Goal: Contribute content: Contribute content

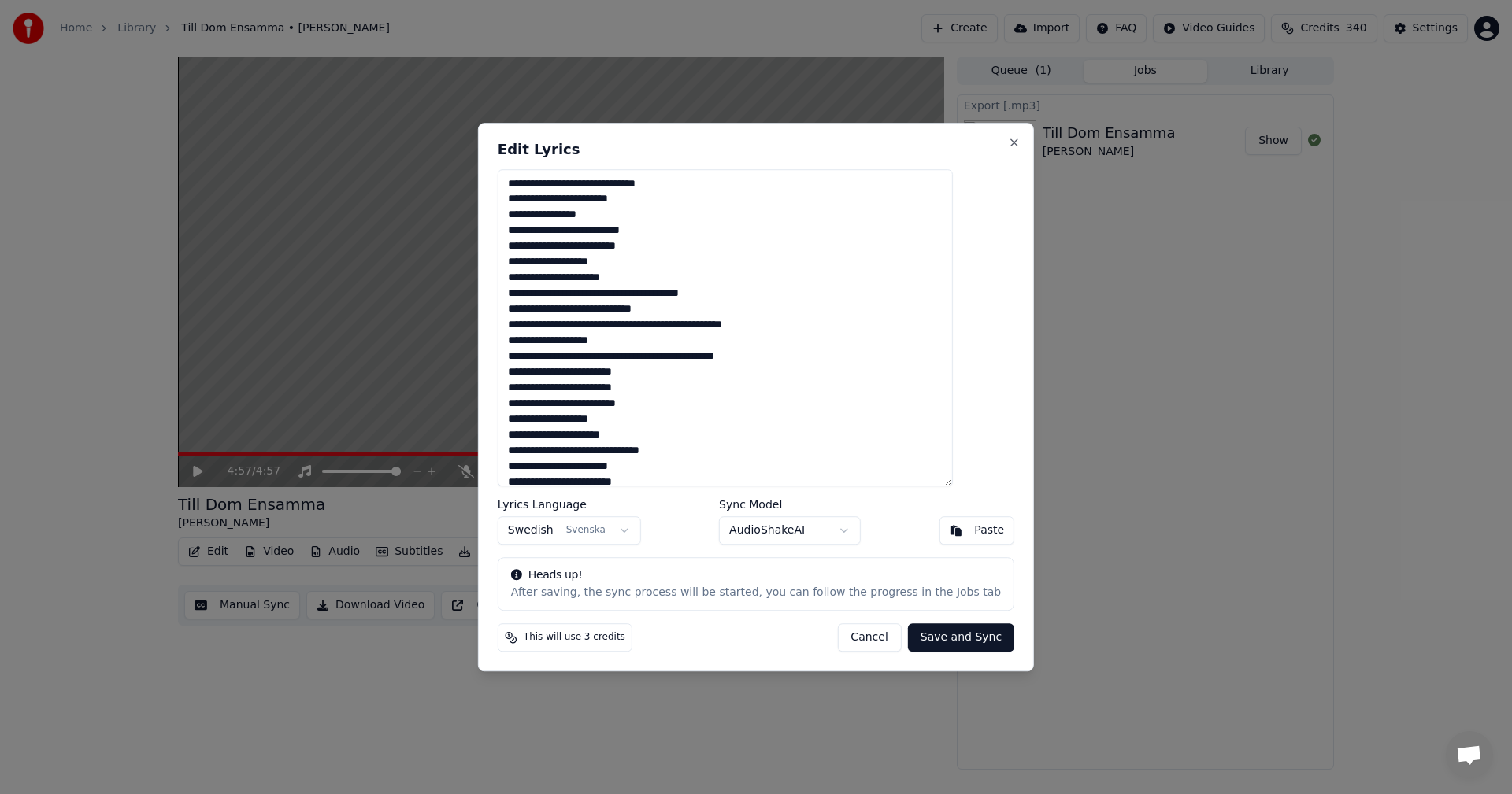
click at [850, 642] on button "Cancel" at bounding box center [869, 637] width 64 height 29
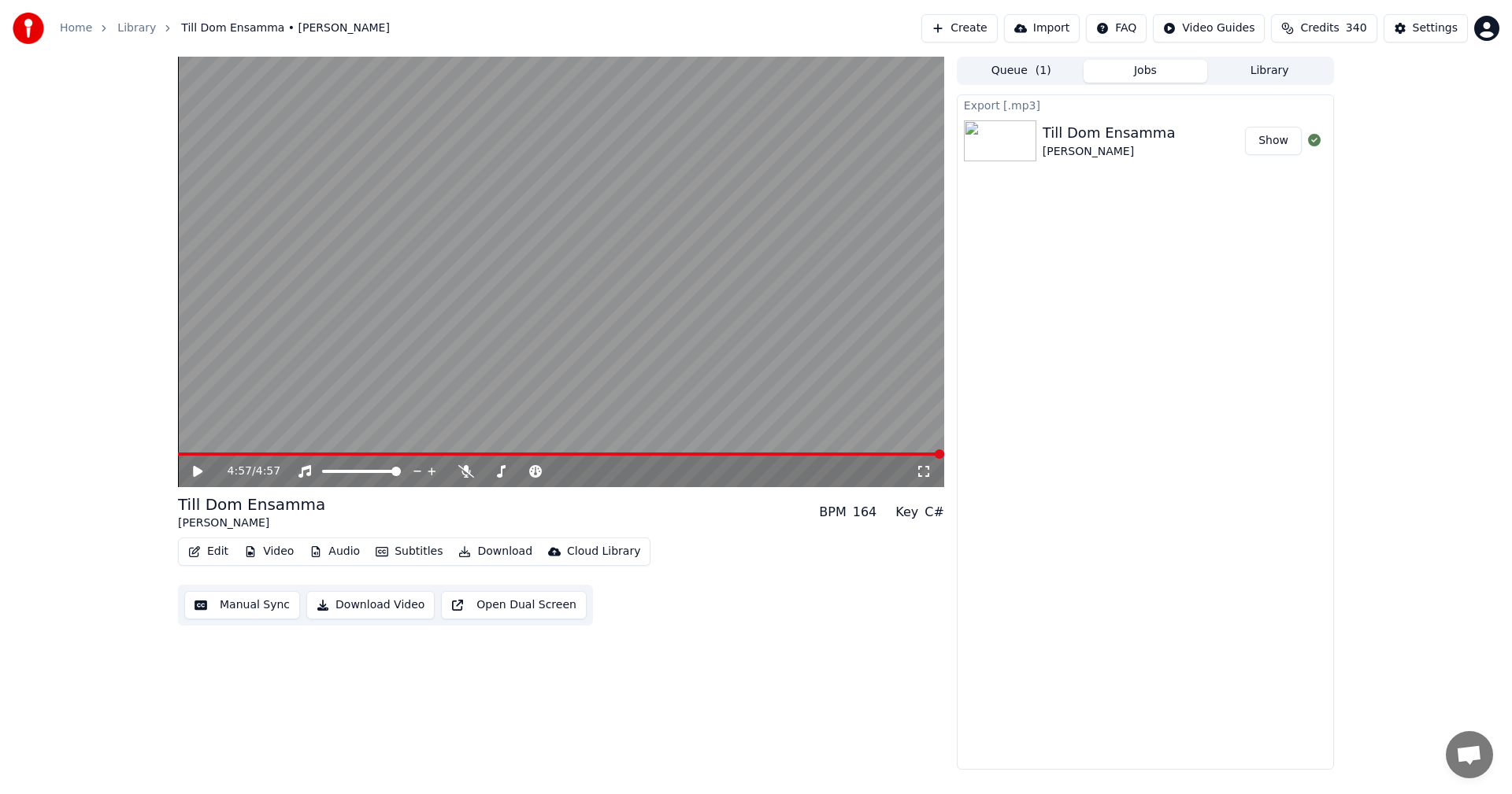
click at [1262, 78] on button "Library" at bounding box center [1269, 71] width 125 height 23
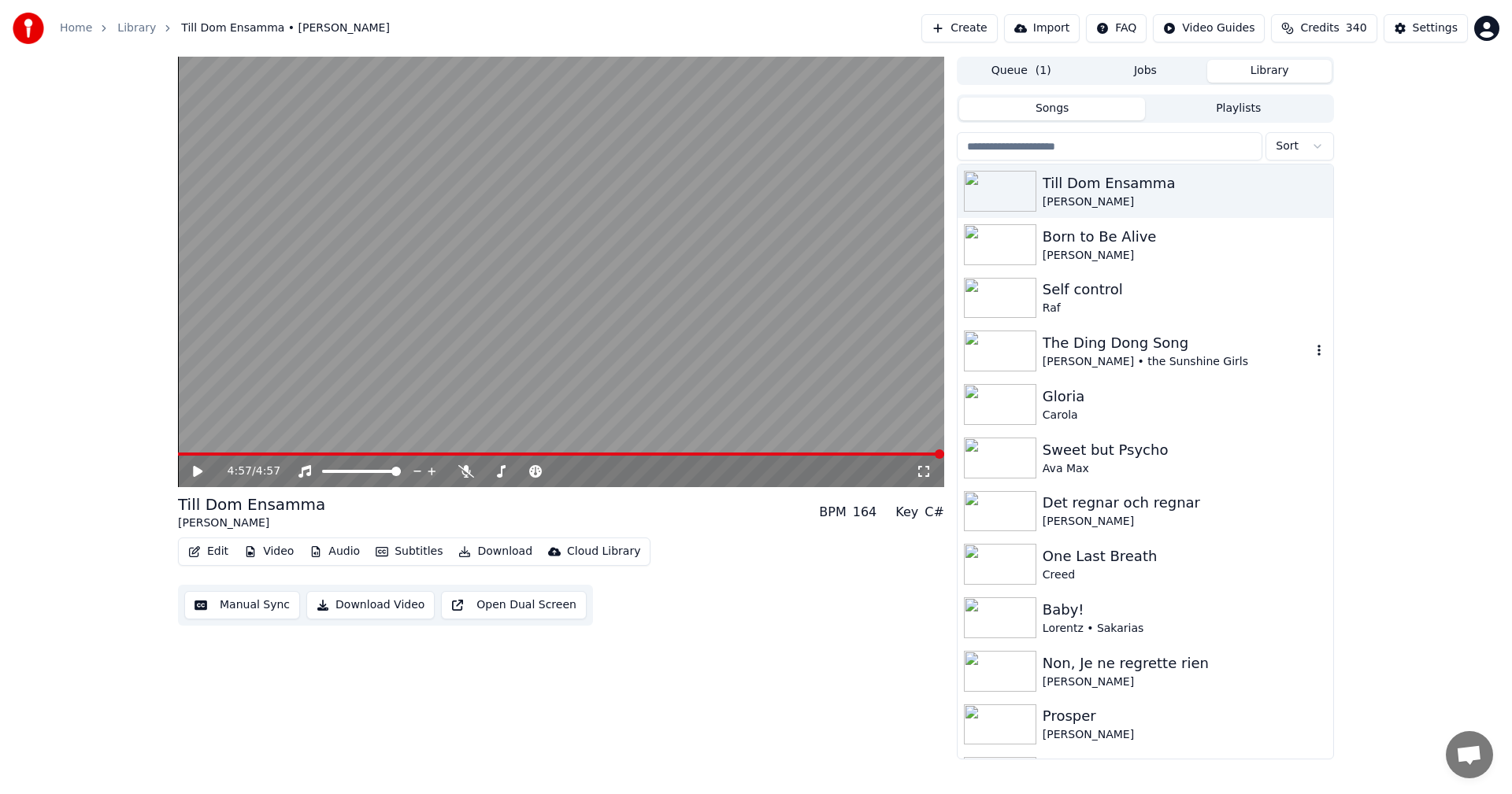
click at [1186, 384] on div "[PERSON_NAME]" at bounding box center [1144, 404] width 375 height 53
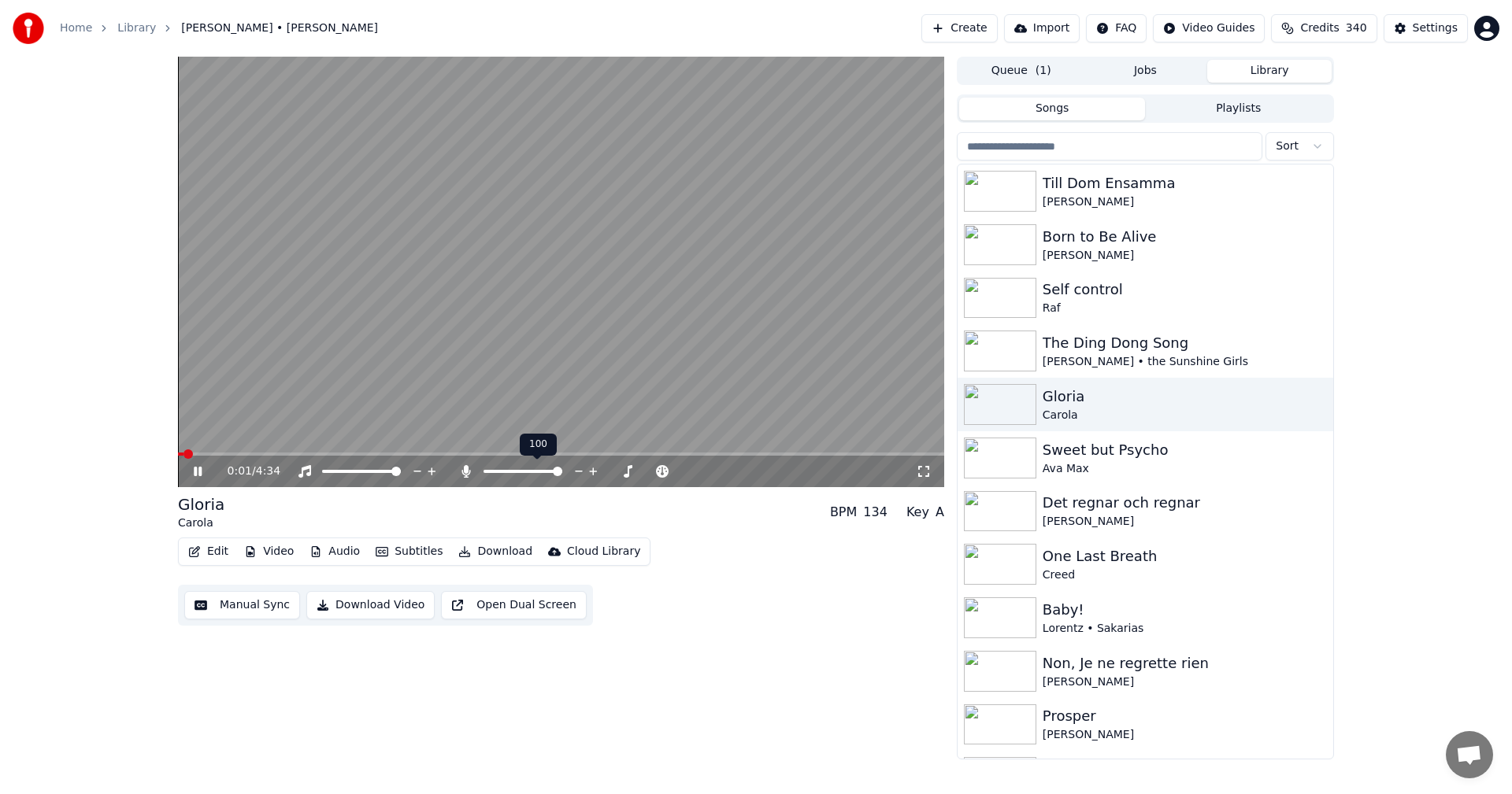
click at [562, 476] on span at bounding box center [557, 471] width 9 height 9
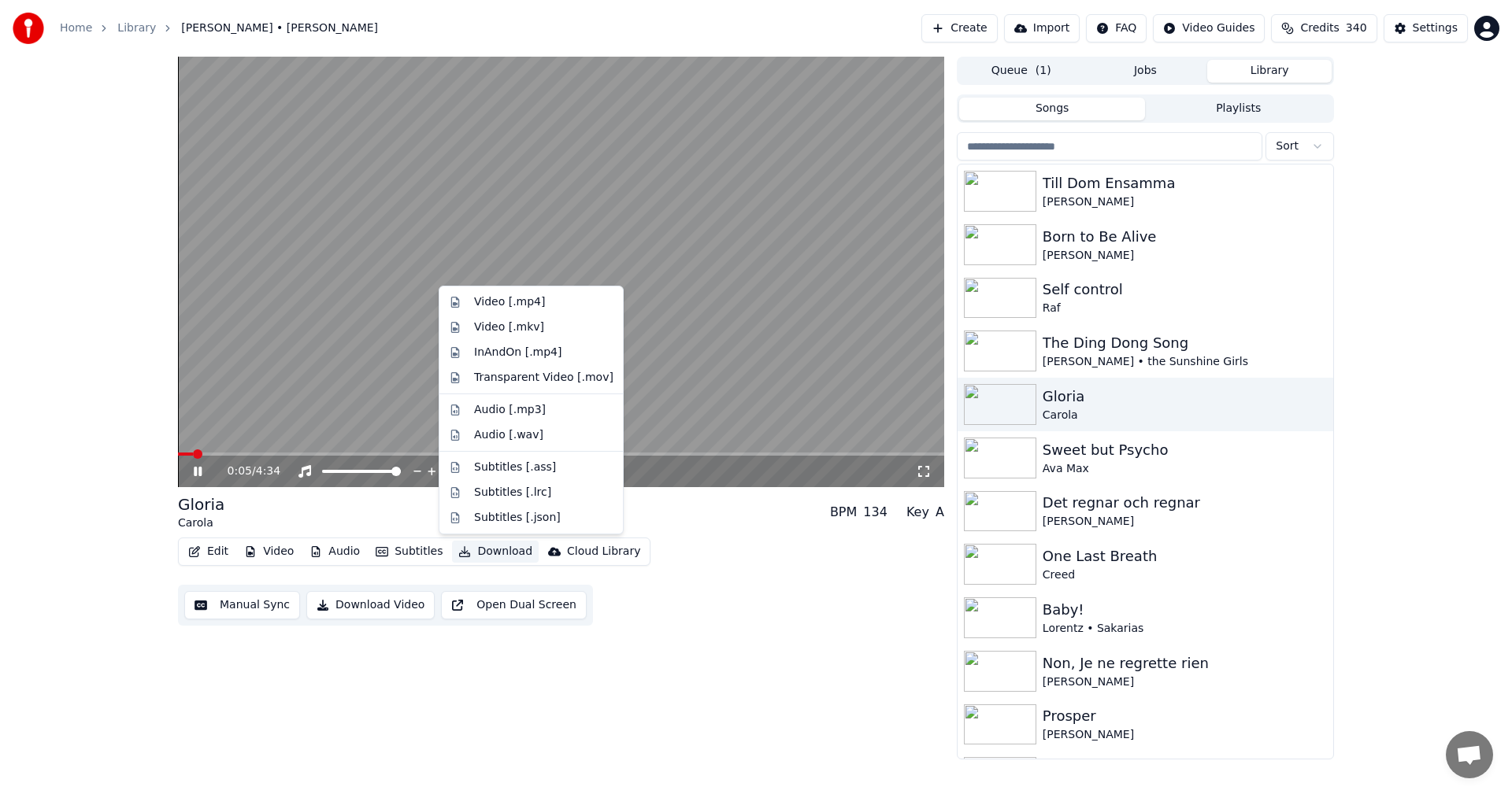
click at [504, 546] on button "Download" at bounding box center [495, 551] width 87 height 22
click at [473, 557] on button "Download" at bounding box center [495, 551] width 87 height 22
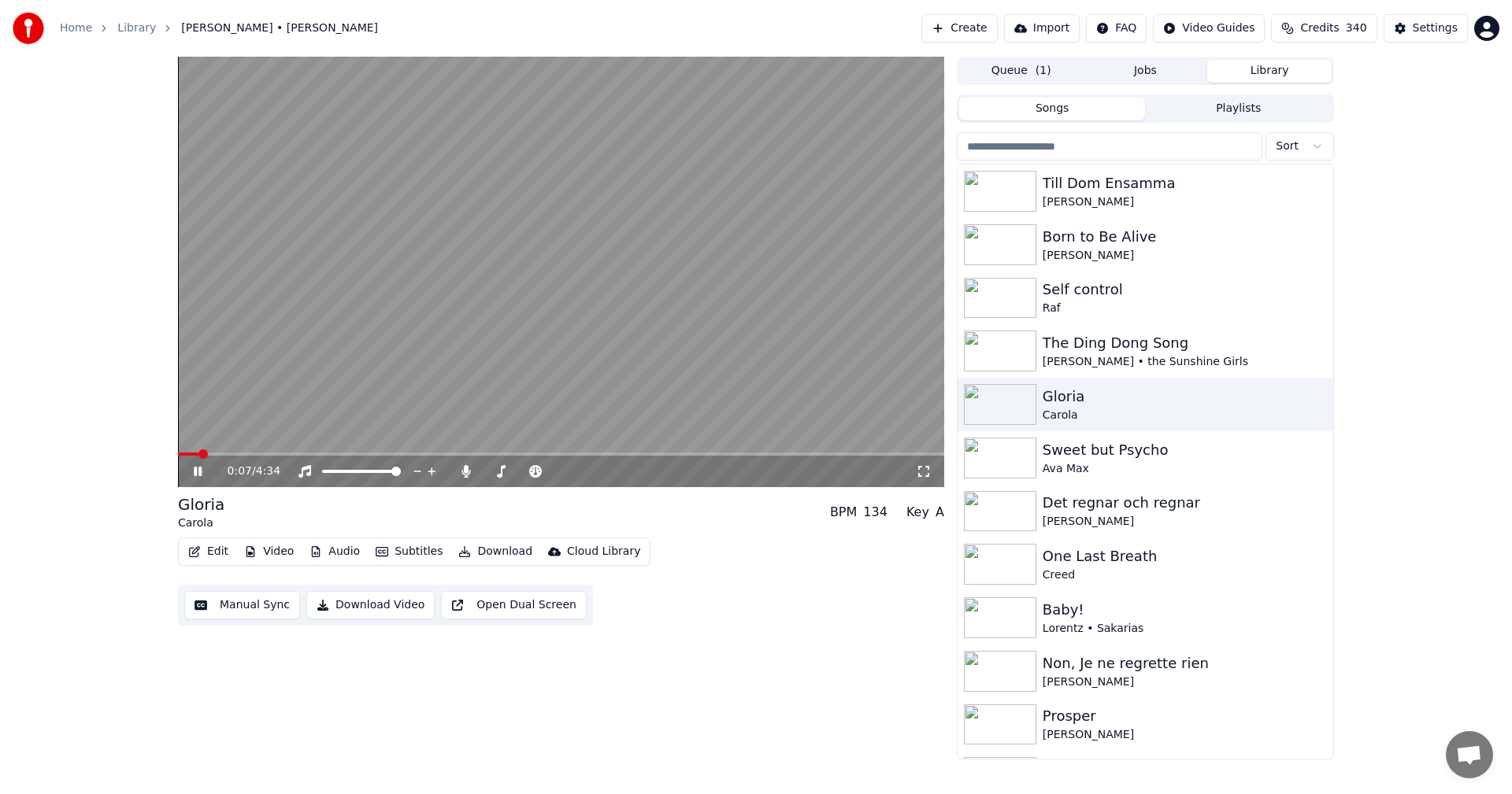
click at [469, 549] on button "Download" at bounding box center [495, 551] width 87 height 22
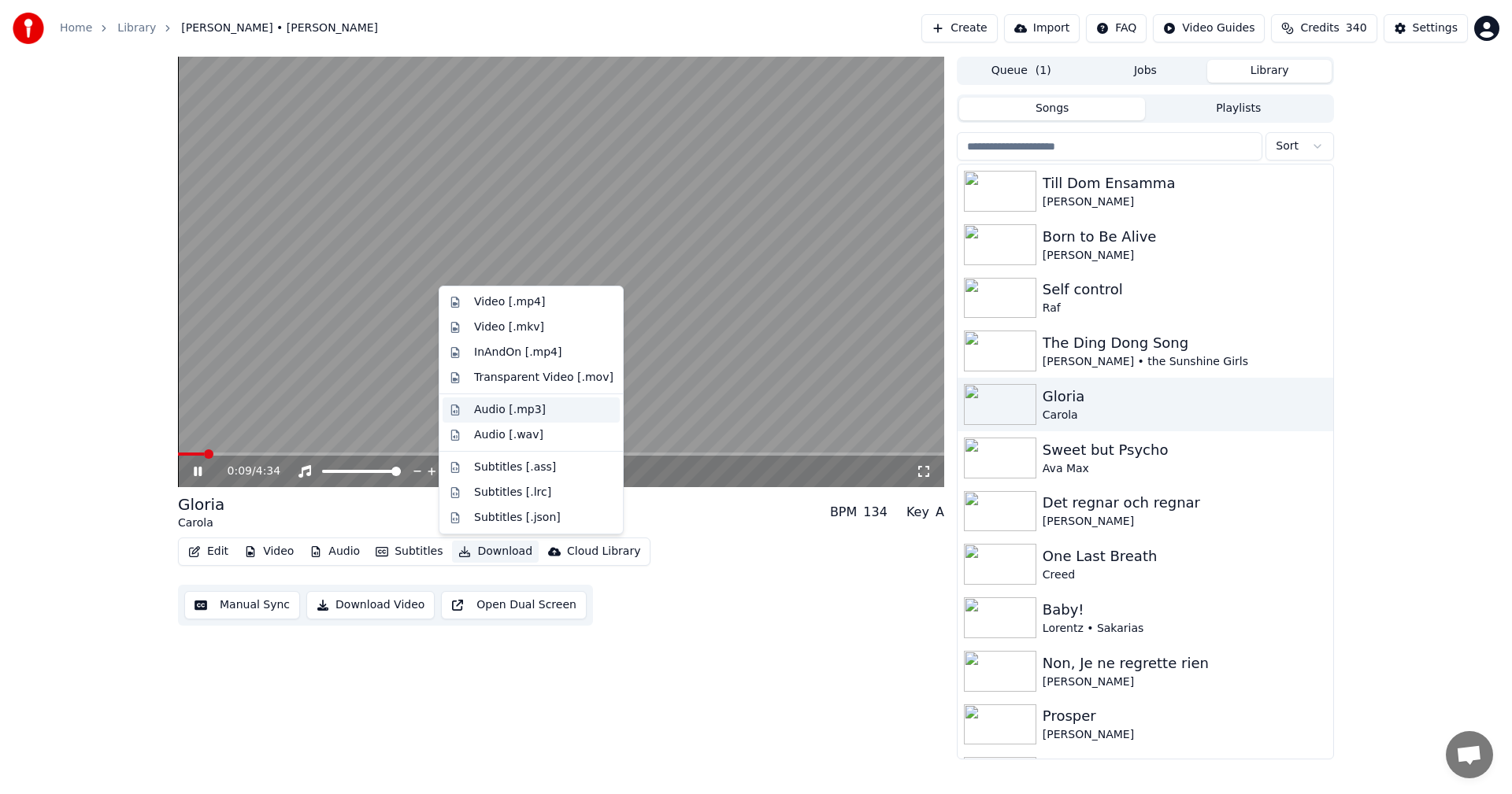
click at [556, 414] on div "Audio [.mp3]" at bounding box center [543, 410] width 139 height 16
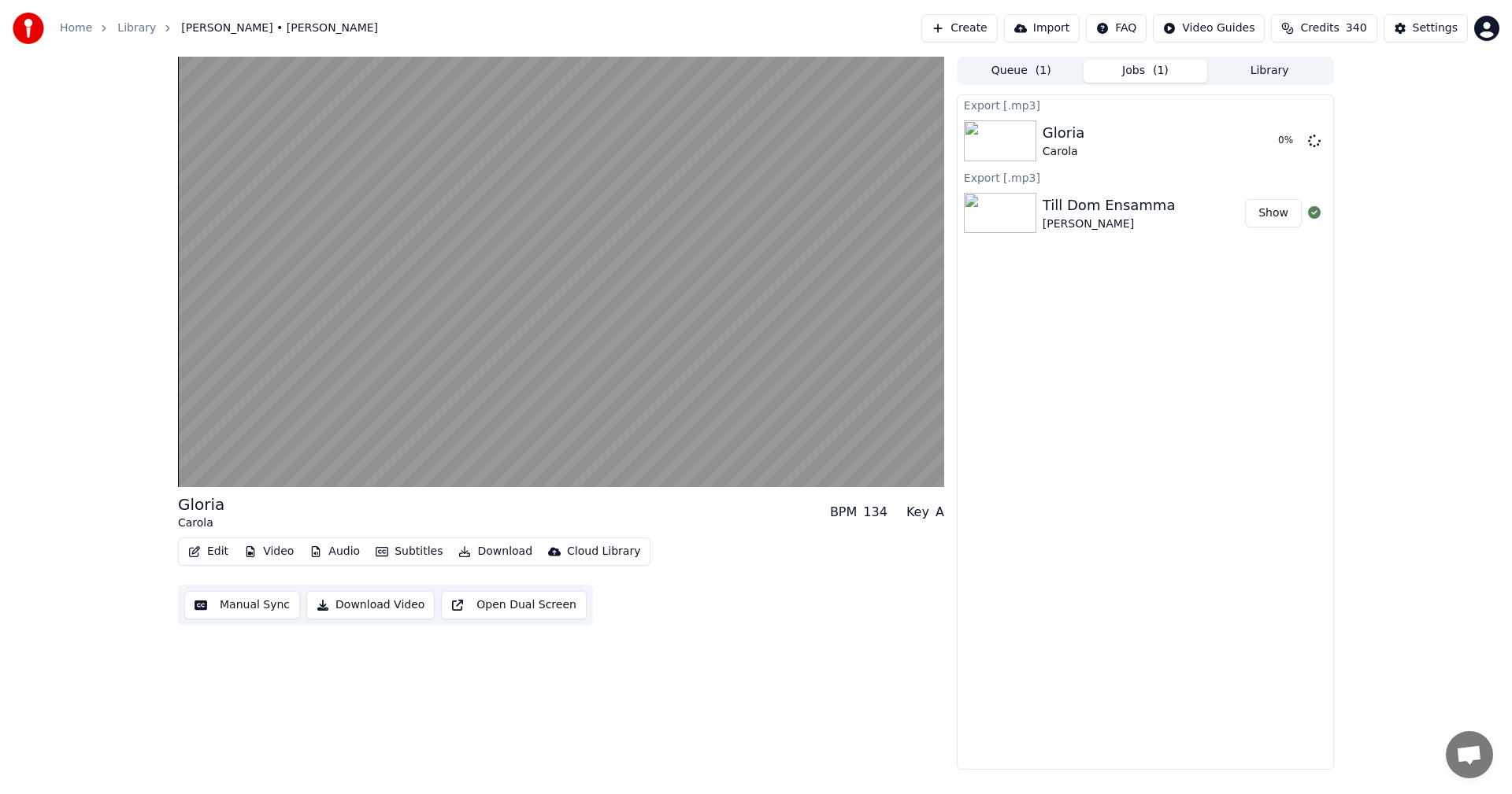
click at [504, 552] on button "Download" at bounding box center [495, 551] width 87 height 22
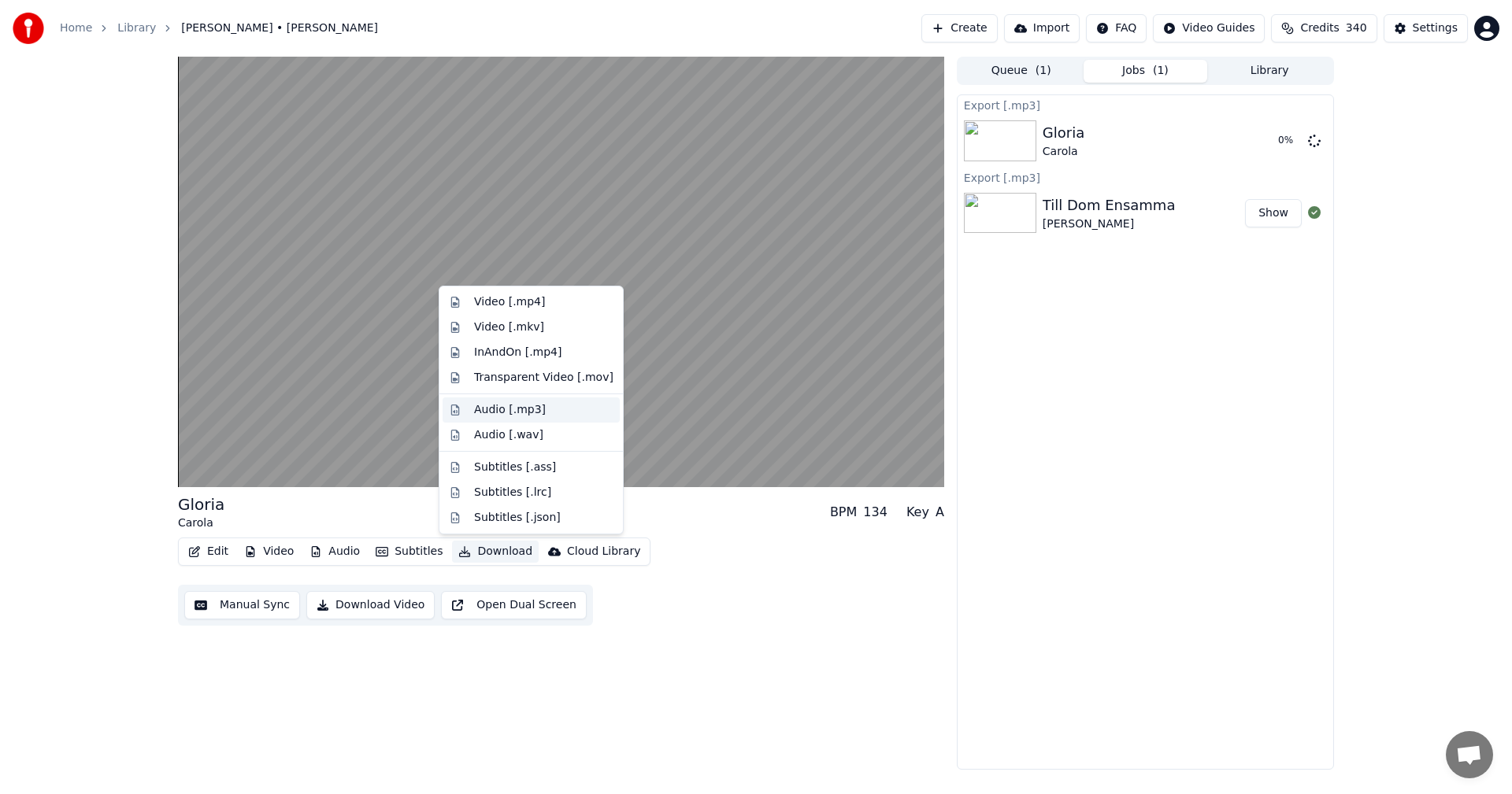
click at [575, 398] on div "Audio [.mp3]" at bounding box center [531, 410] width 177 height 25
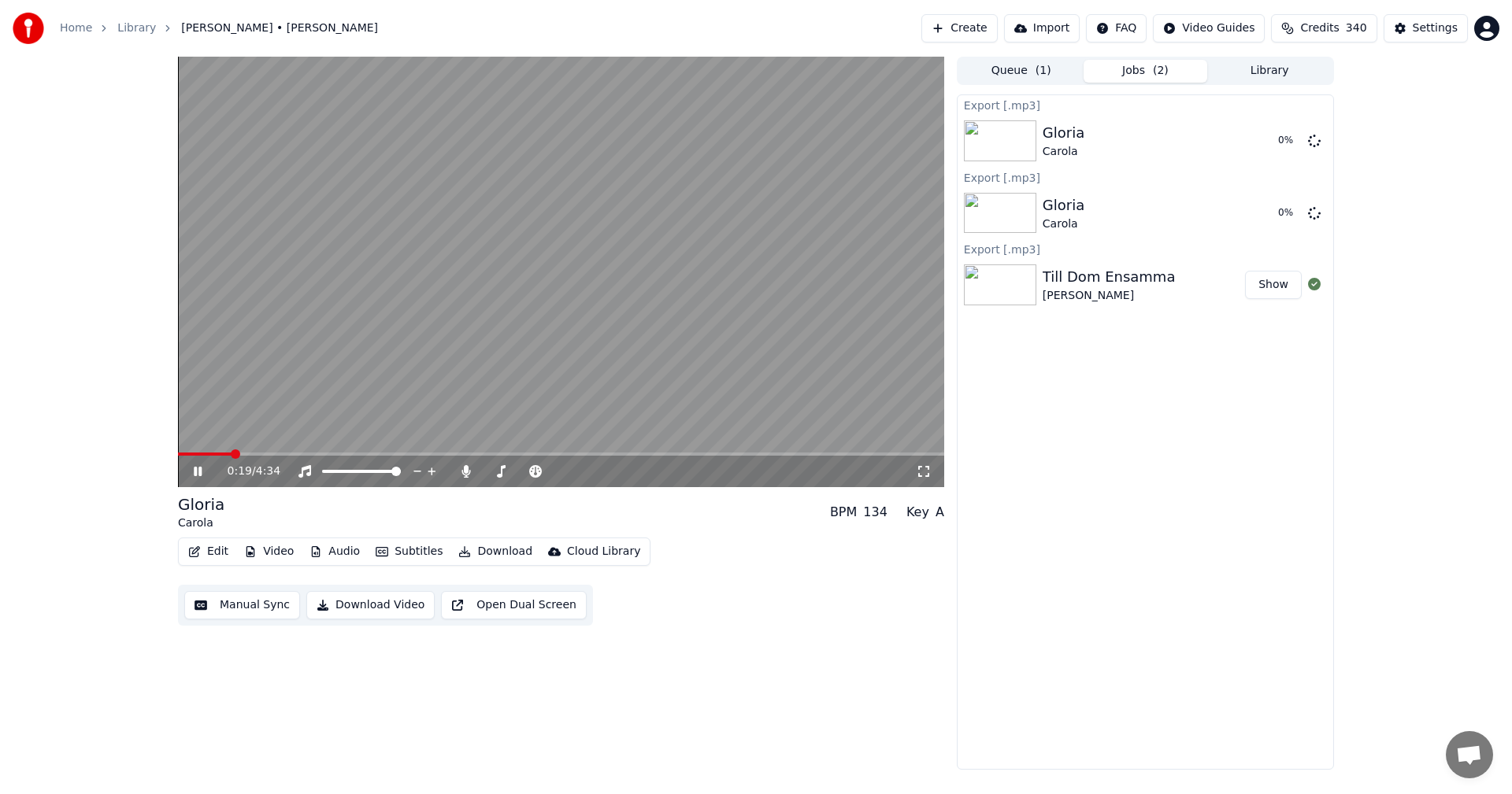
click at [193, 473] on icon at bounding box center [209, 471] width 37 height 13
click at [468, 472] on icon at bounding box center [465, 471] width 16 height 13
click at [207, 552] on button "Edit" at bounding box center [208, 551] width 53 height 22
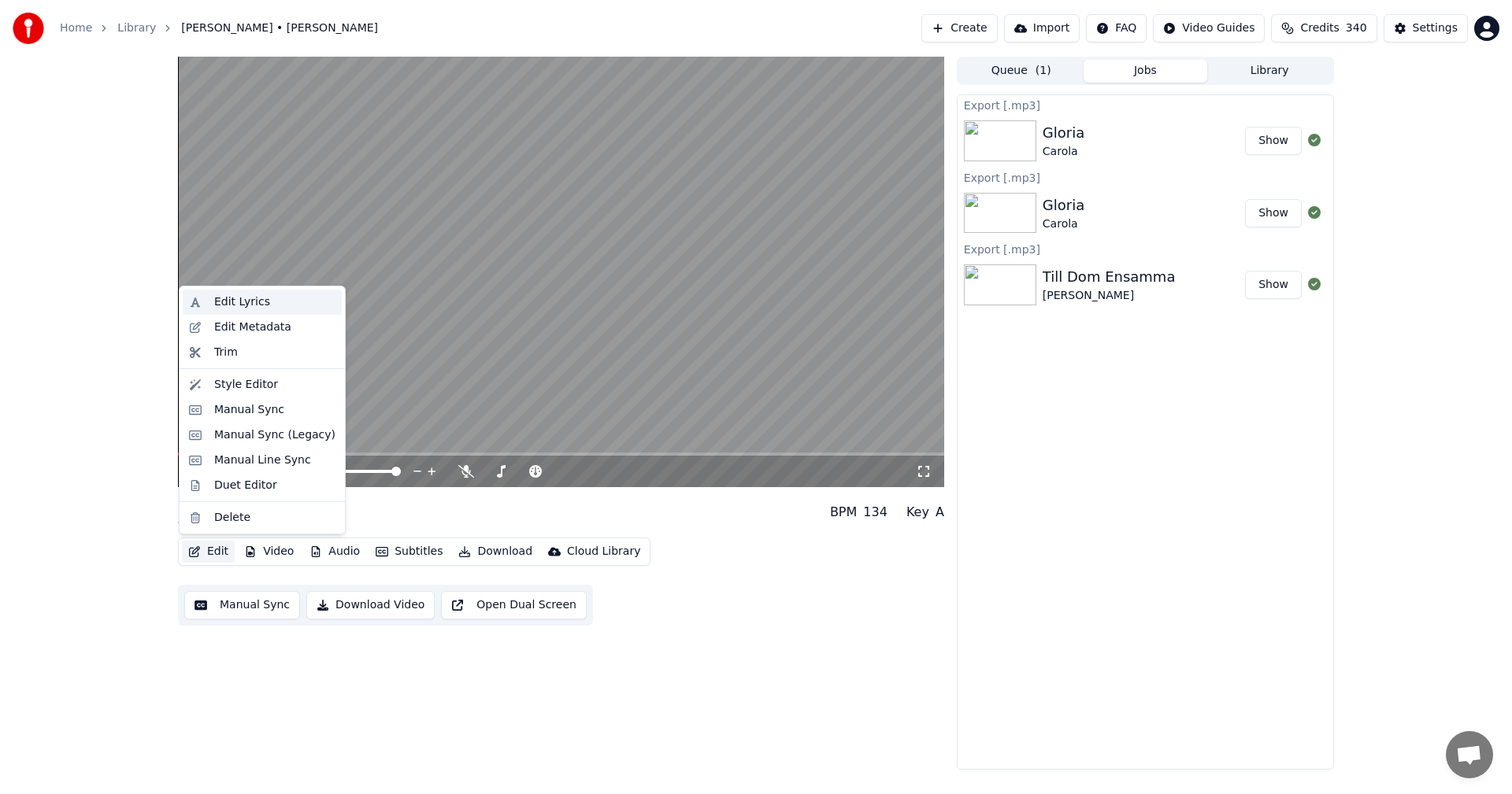
click at [315, 307] on div "Edit Lyrics" at bounding box center [275, 302] width 121 height 16
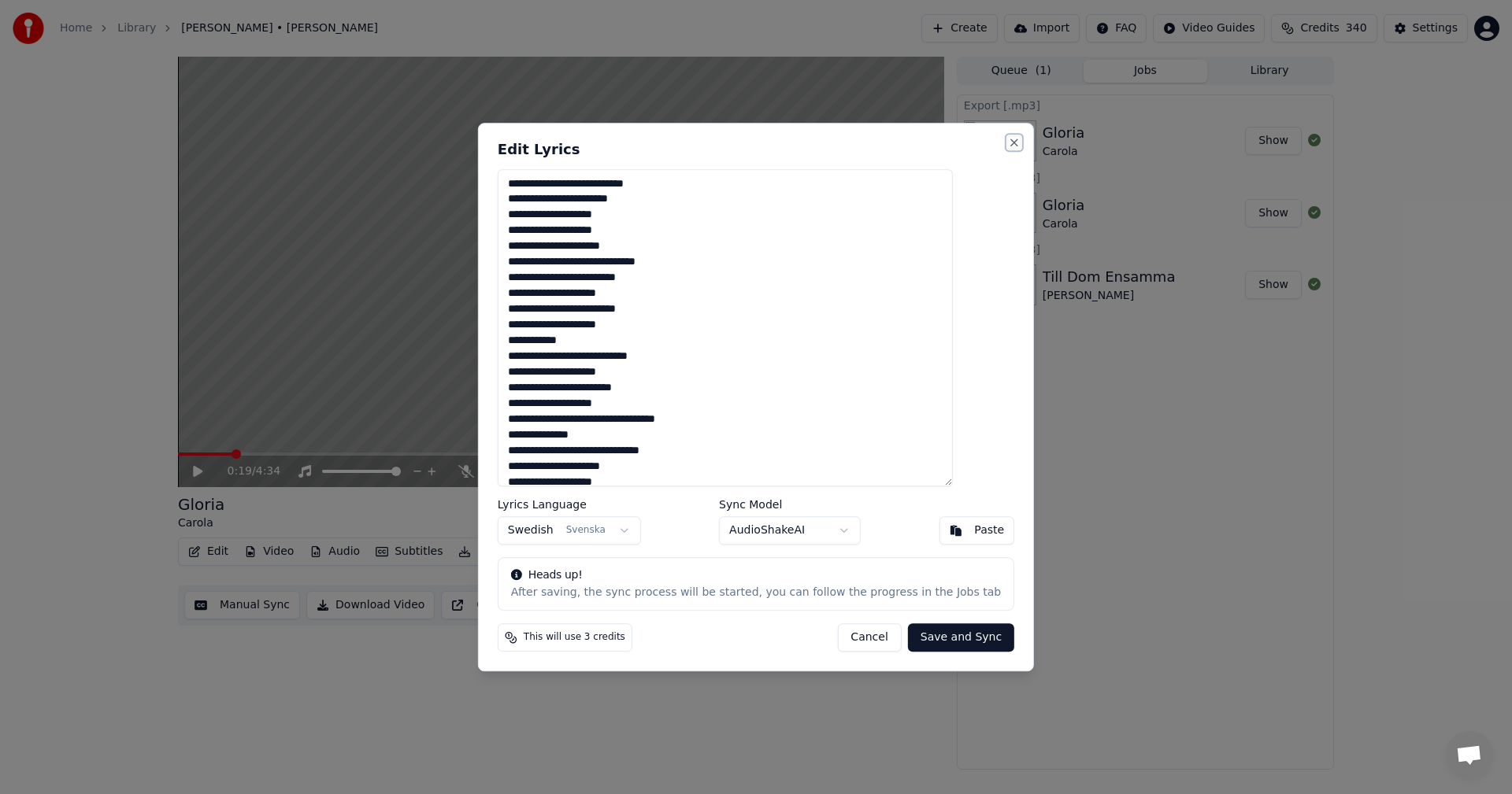
click at [1008, 146] on button "Close" at bounding box center [1014, 142] width 13 height 13
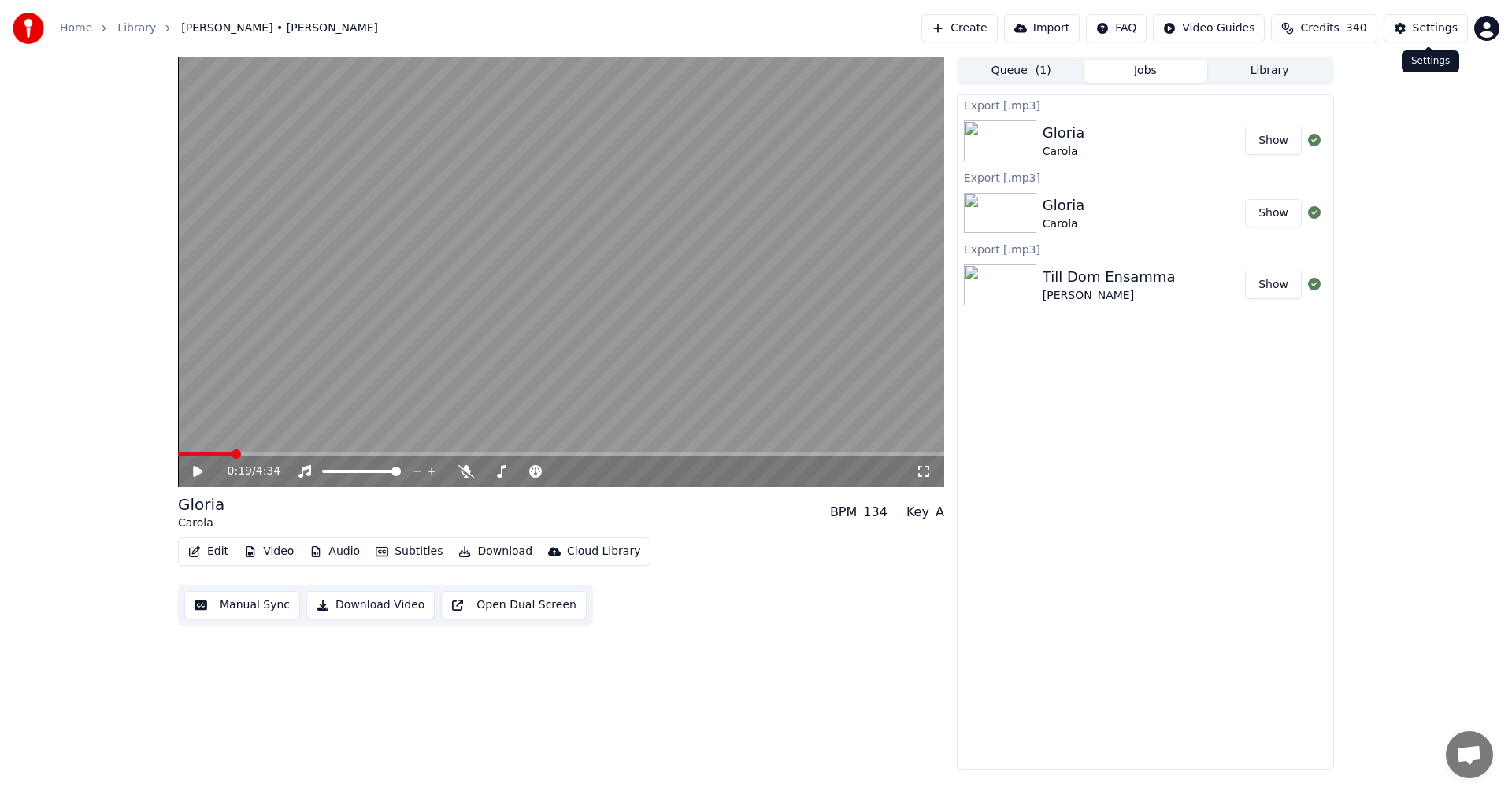
click at [1335, 16] on button "Credits 340" at bounding box center [1323, 29] width 105 height 29
click at [1332, 205] on button "Refresh" at bounding box center [1332, 219] width 81 height 29
click at [1332, 206] on button "Refresh" at bounding box center [1332, 219] width 81 height 29
click at [1162, 420] on div "Export [.mp3] [PERSON_NAME] Show Export [.mp3] [PERSON_NAME] Show Export [.mp3]…" at bounding box center [1144, 432] width 377 height 675
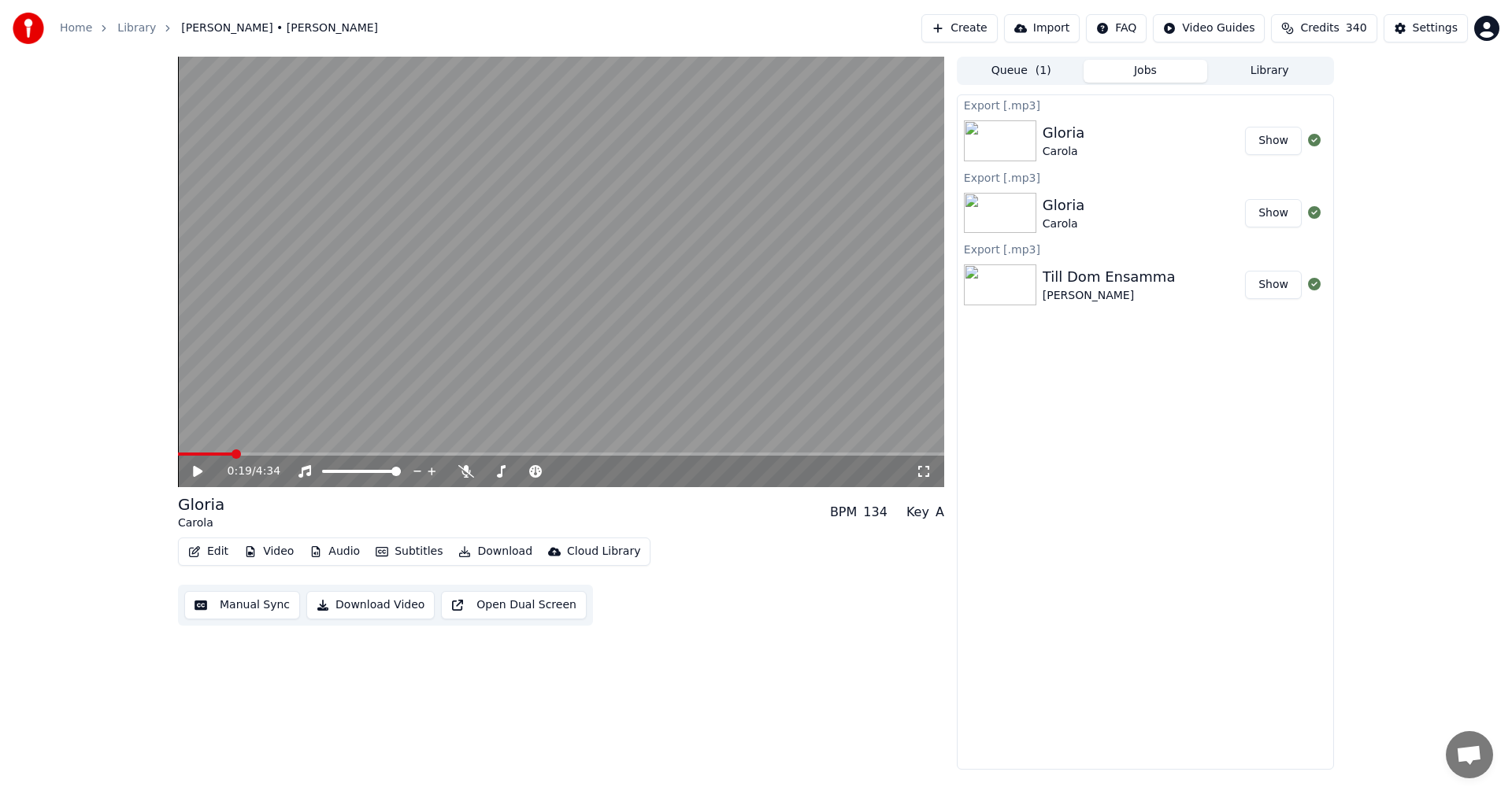
click at [1268, 71] on button "Library" at bounding box center [1269, 71] width 125 height 23
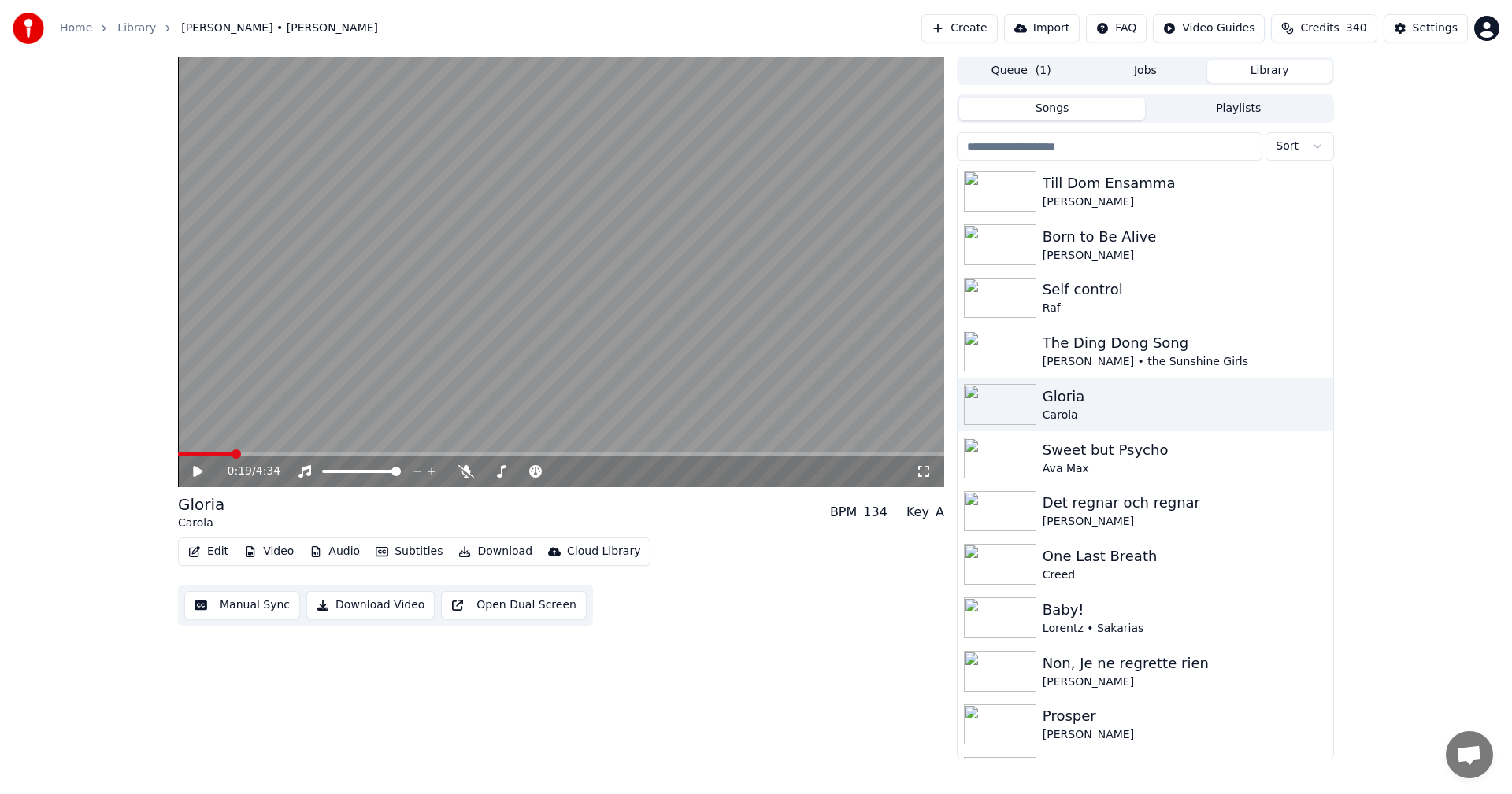
click at [1229, 142] on input "search" at bounding box center [1109, 147] width 305 height 29
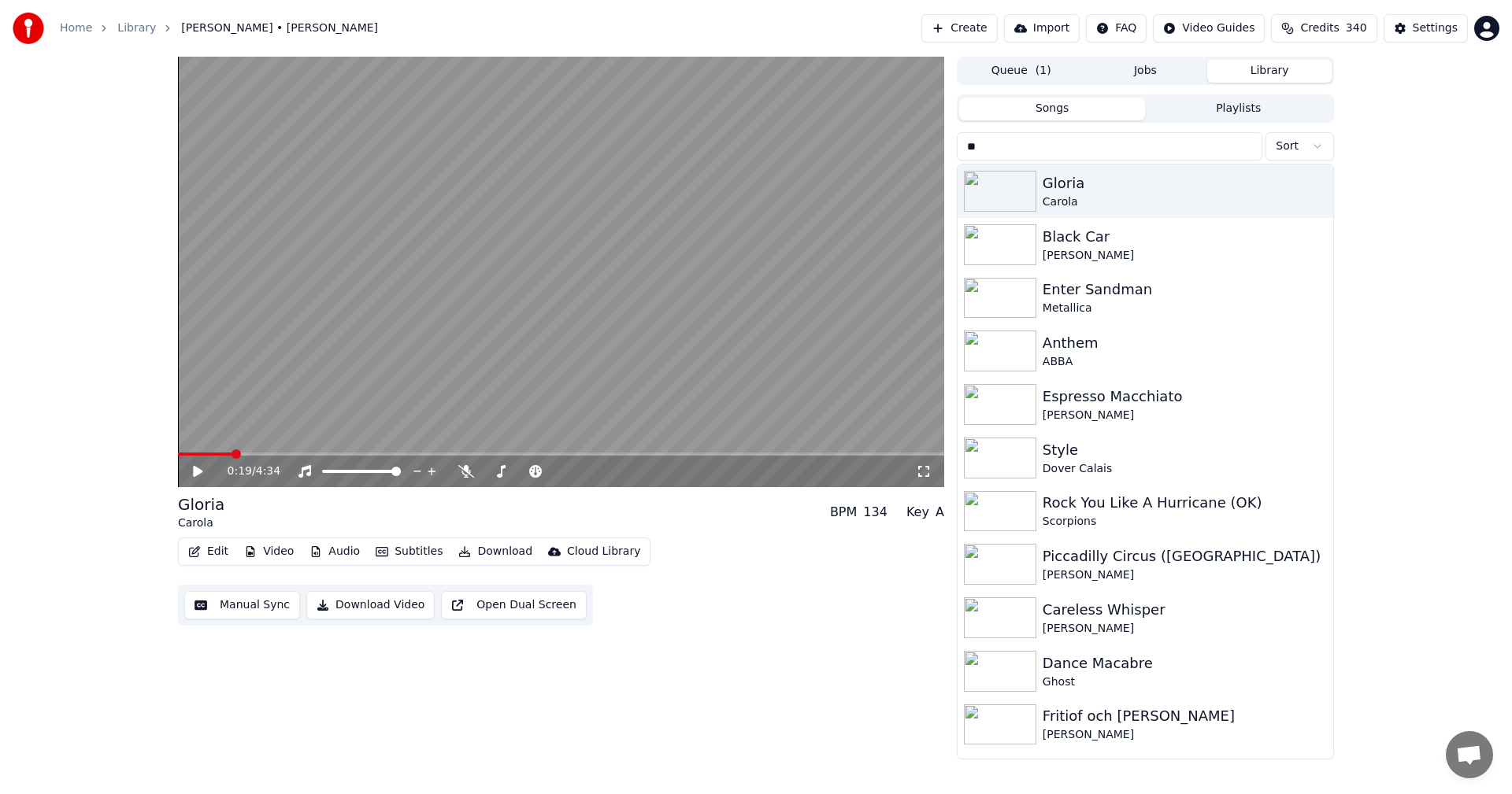
type input "*"
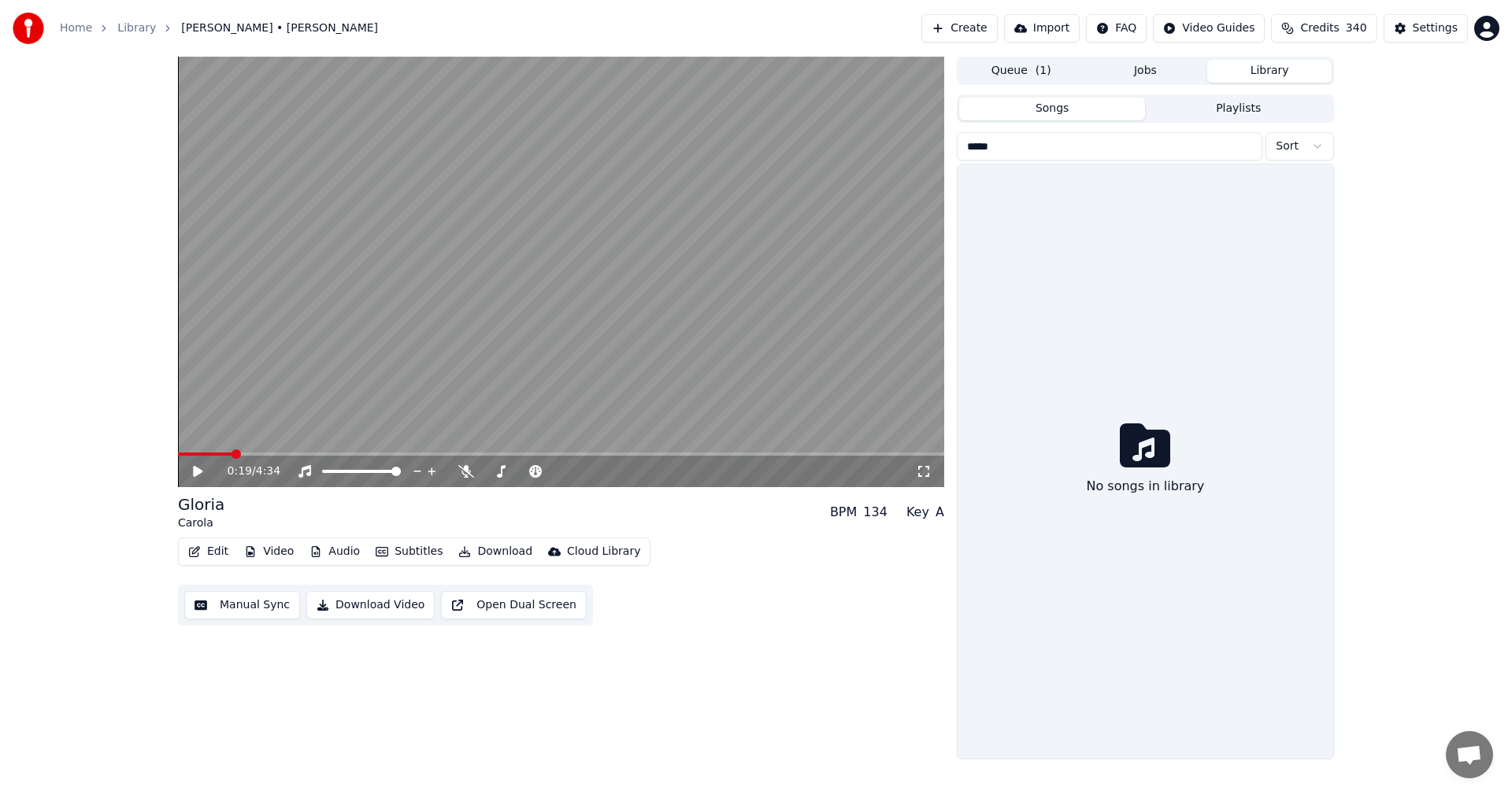
type input "*****"
click at [998, 37] on button "Create" at bounding box center [959, 29] width 77 height 29
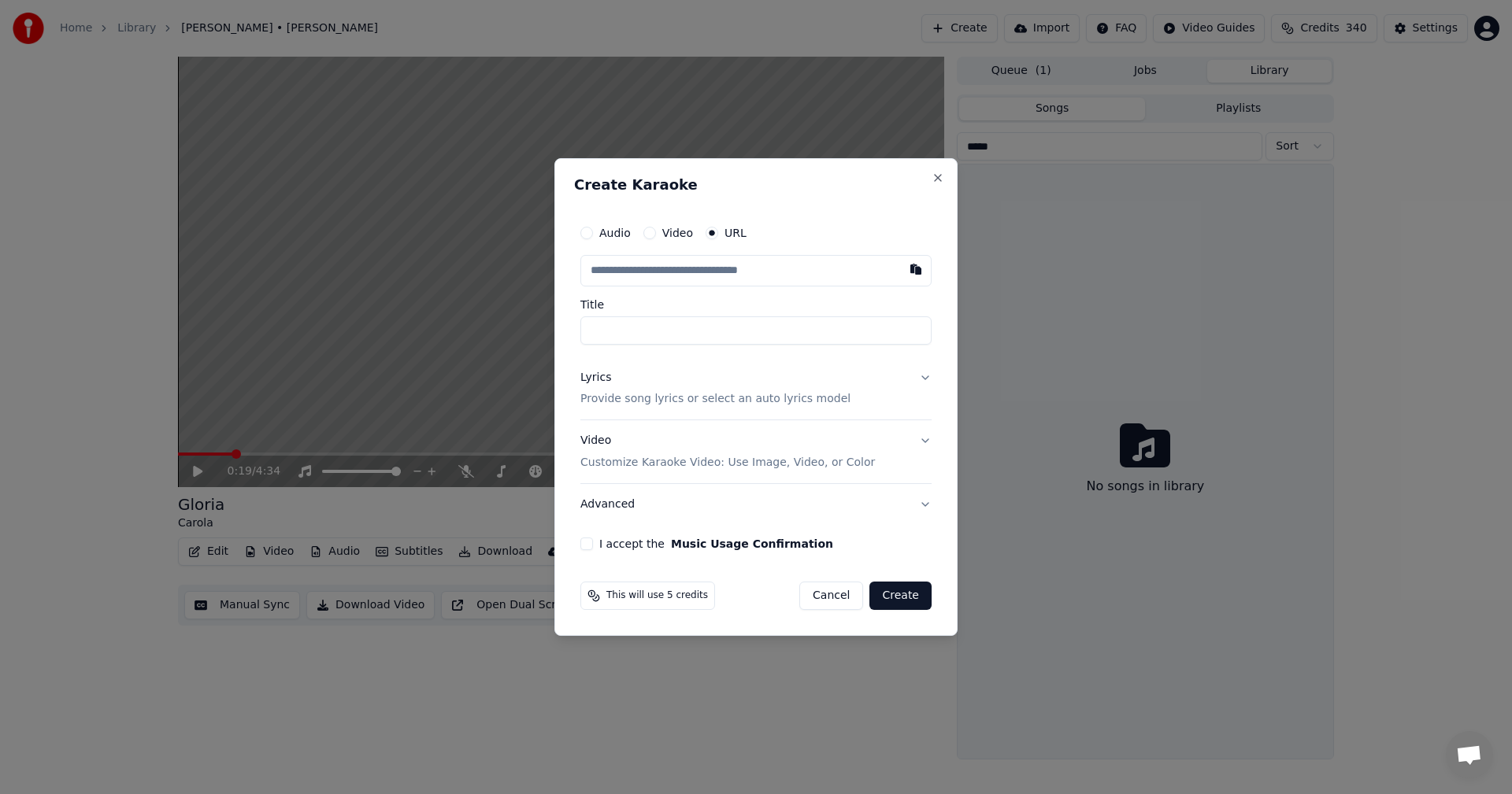
type input "**********"
click at [646, 404] on p "Provide song lyrics or select an auto lyrics model" at bounding box center [715, 400] width 270 height 16
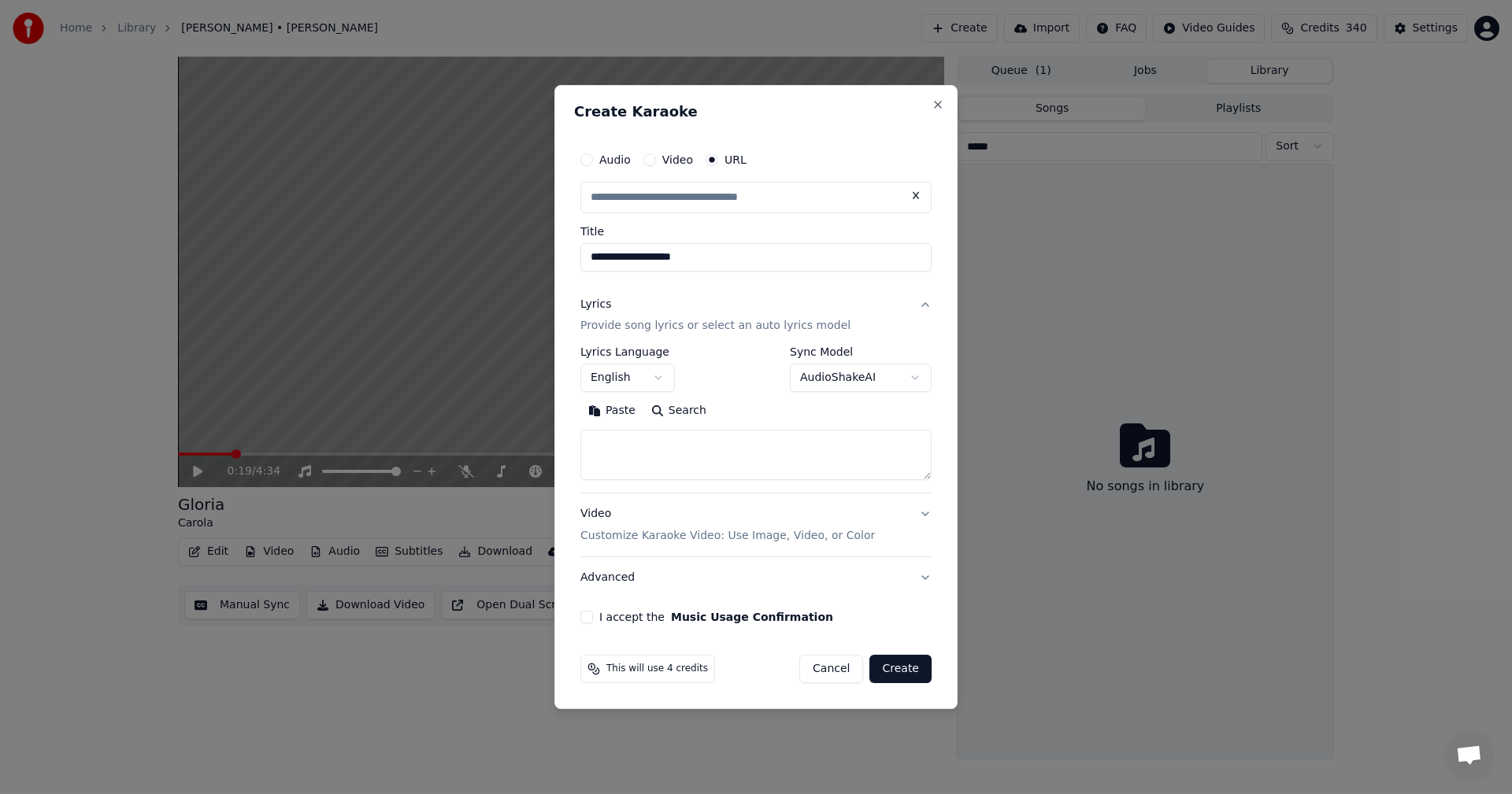
type input "**********"
click at [686, 438] on textarea at bounding box center [756, 456] width 351 height 51
paste textarea "**********"
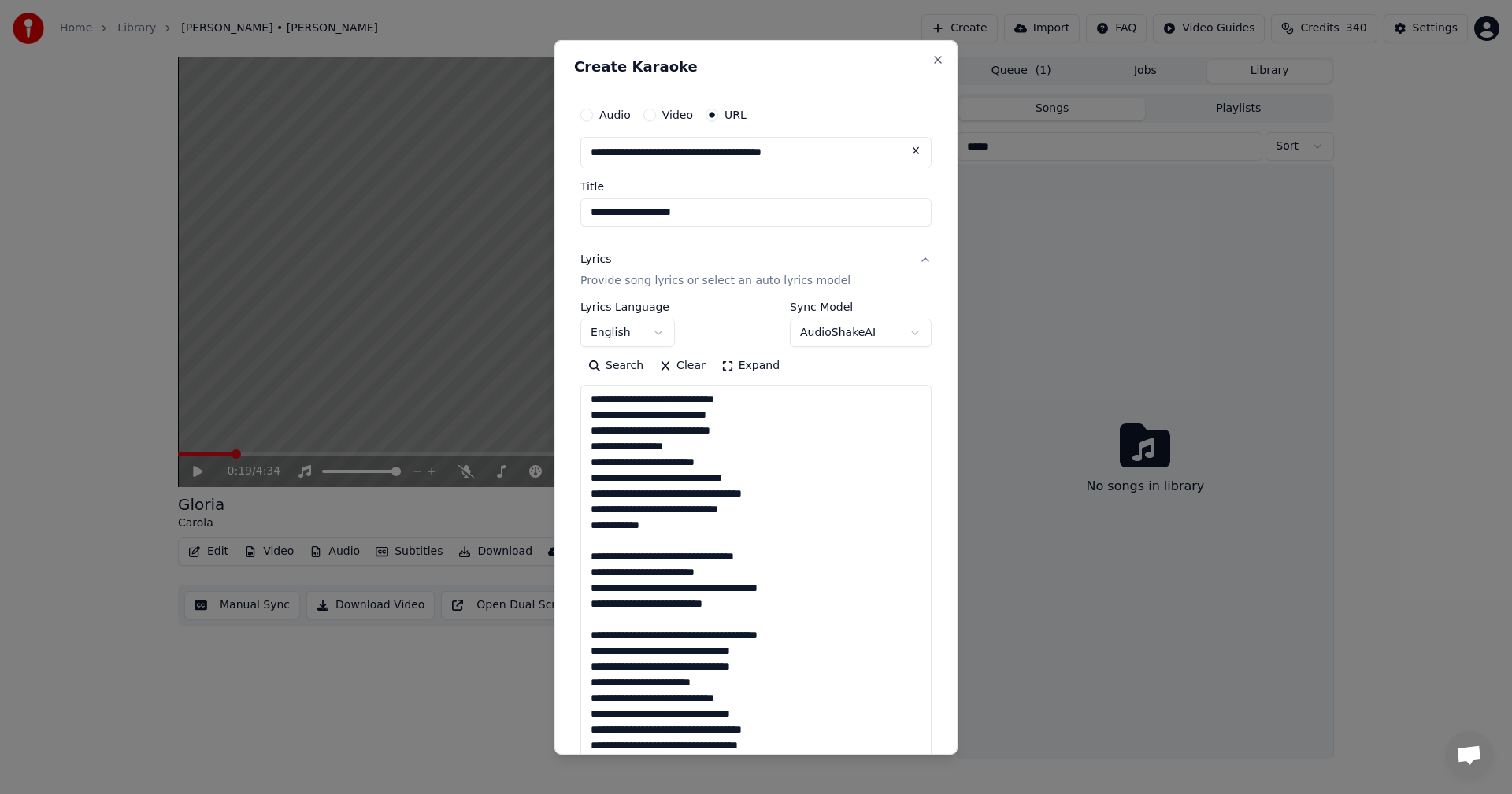
scroll to position [618, 0]
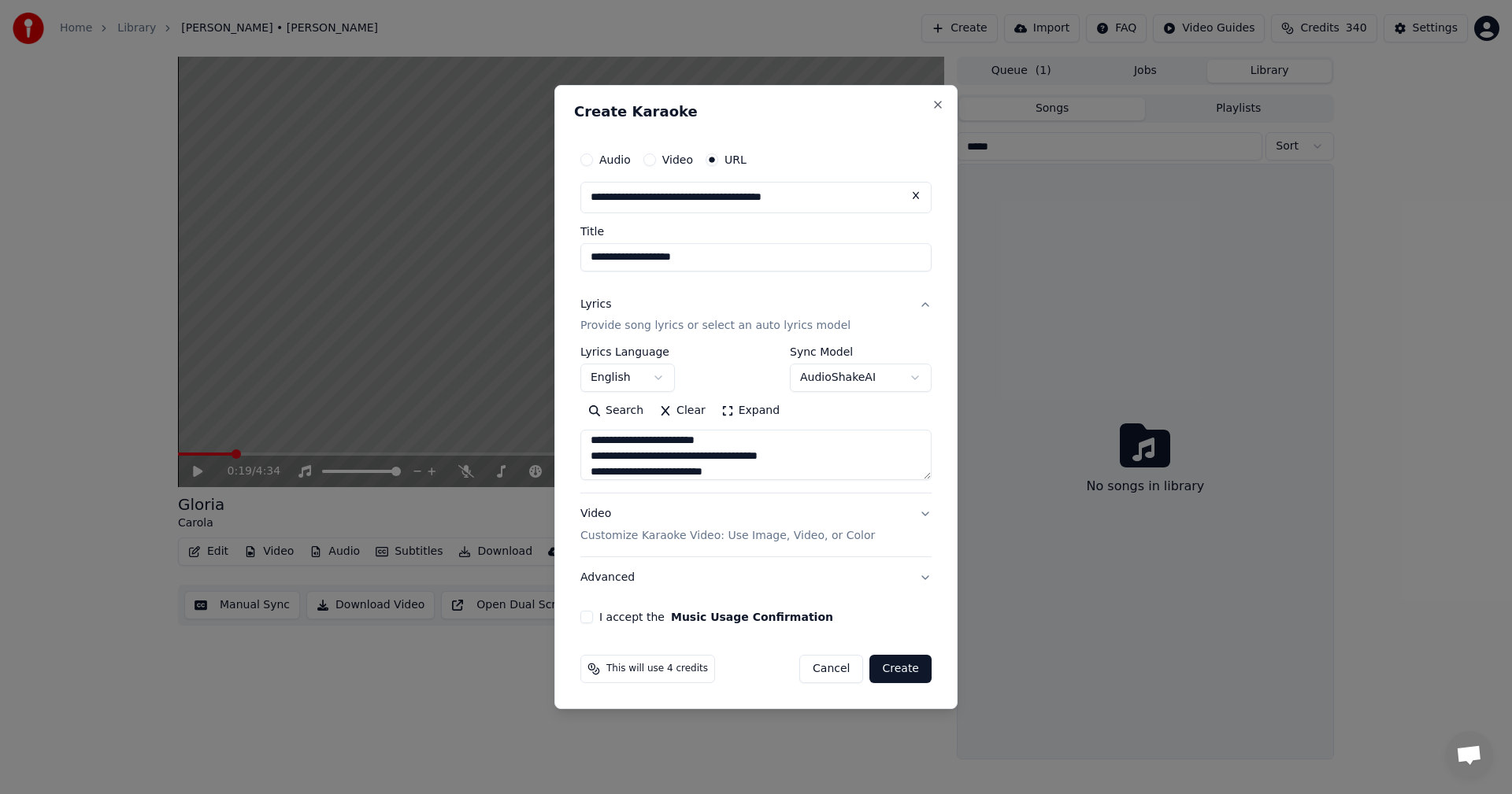
click at [588, 620] on button "I accept the Music Usage Confirmation" at bounding box center [586, 616] width 13 height 13
click at [827, 469] on textarea at bounding box center [756, 456] width 351 height 51
type textarea "**********"
click at [911, 669] on button "Create" at bounding box center [901, 669] width 62 height 29
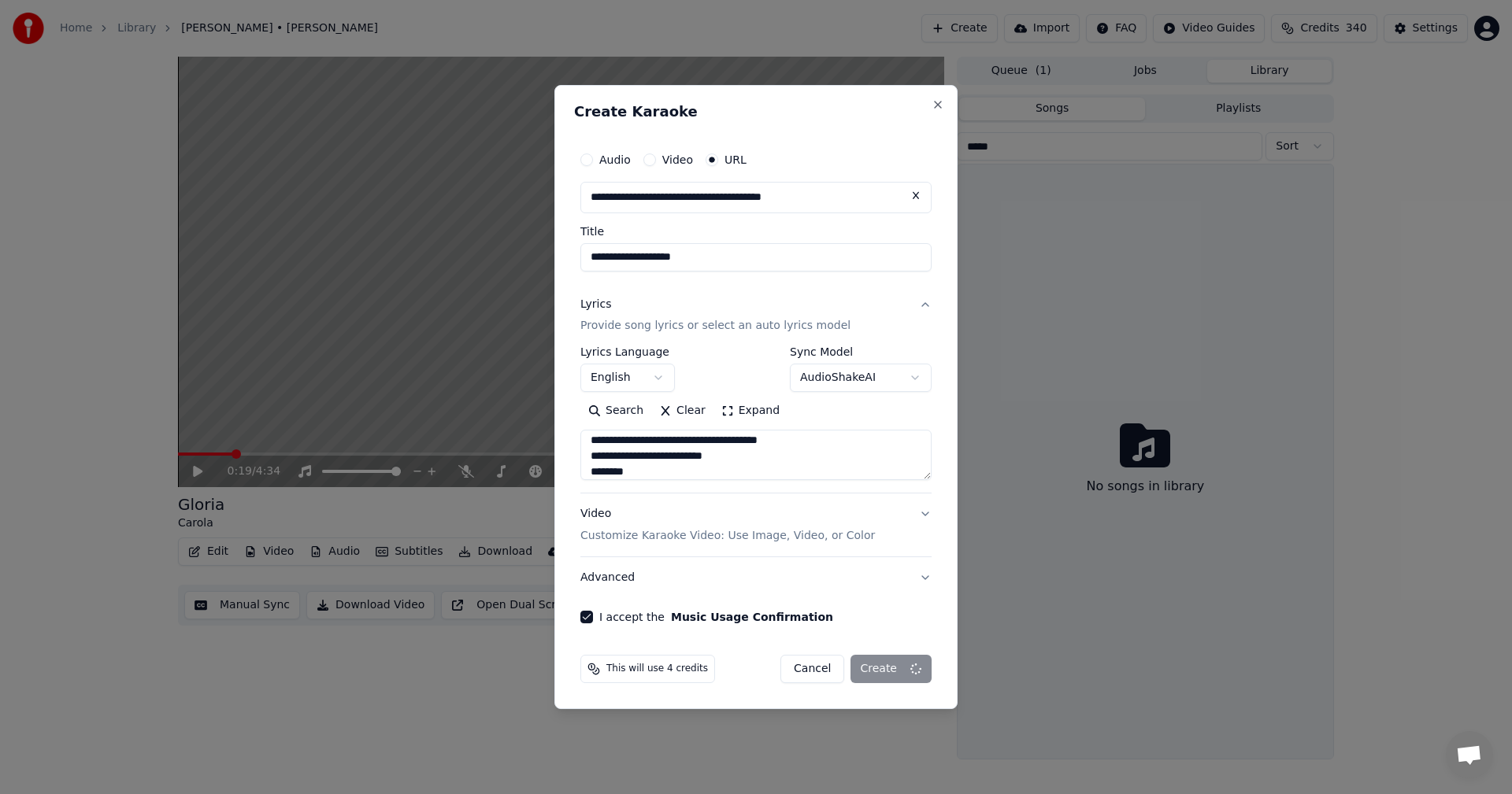
select select
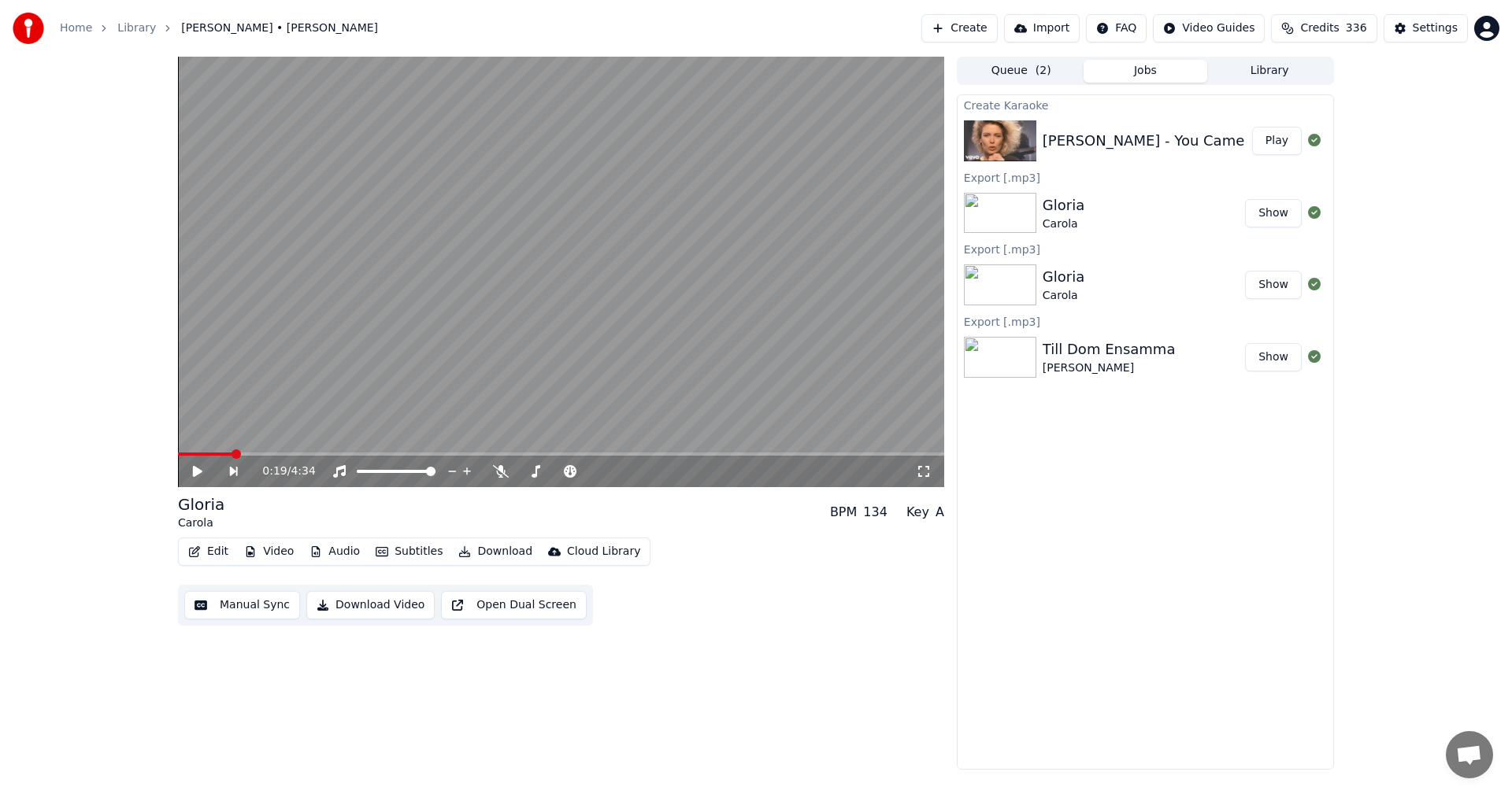
drag, startPoint x: 1268, startPoint y: 138, endPoint x: 1334, endPoint y: 207, distance: 95.5
click at [1268, 138] on button "Play" at bounding box center [1276, 141] width 50 height 29
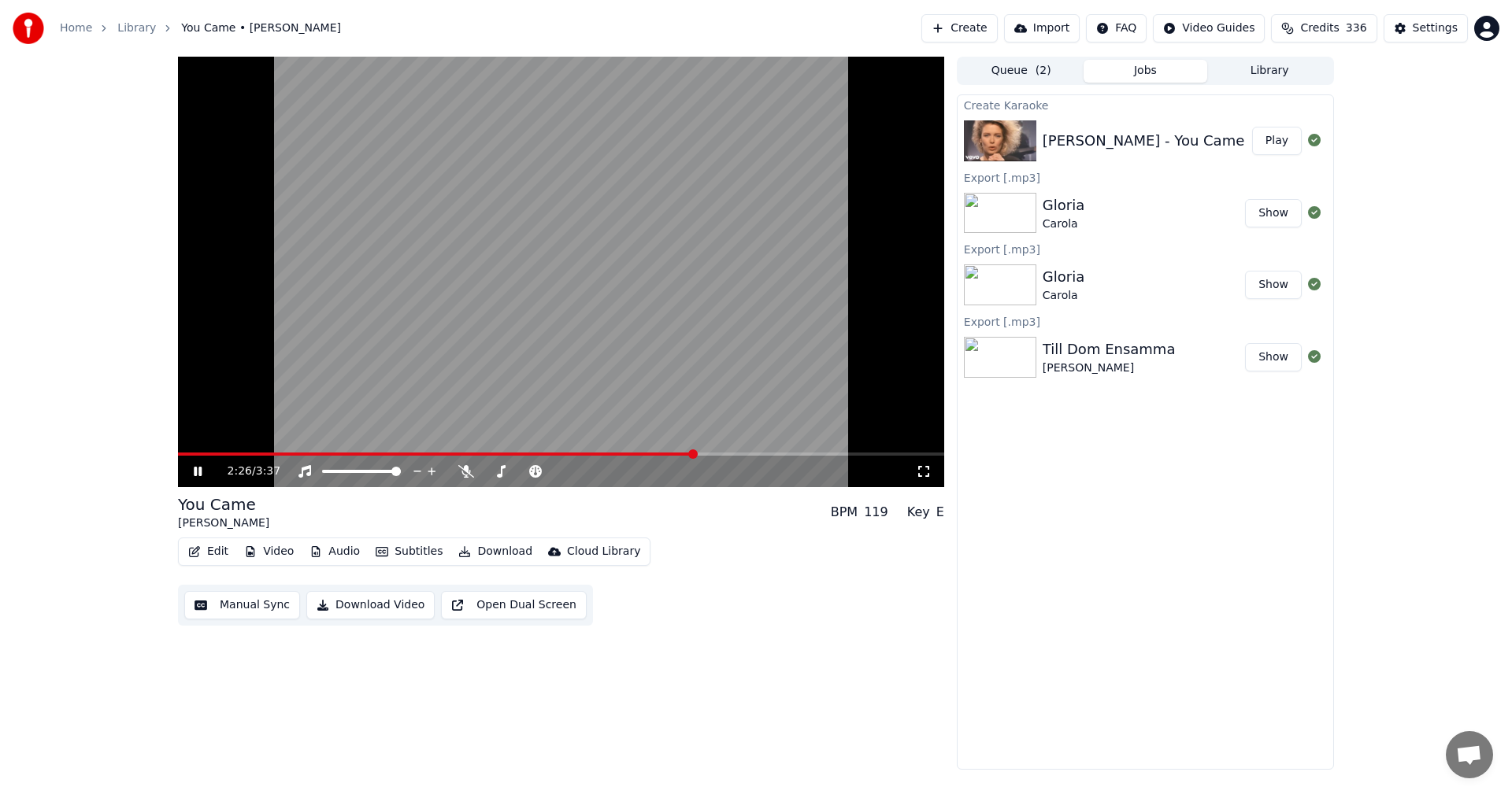
click at [481, 454] on span at bounding box center [436, 454] width 516 height 3
click at [191, 467] on icon at bounding box center [209, 471] width 37 height 13
click at [207, 551] on button "Edit" at bounding box center [208, 551] width 53 height 22
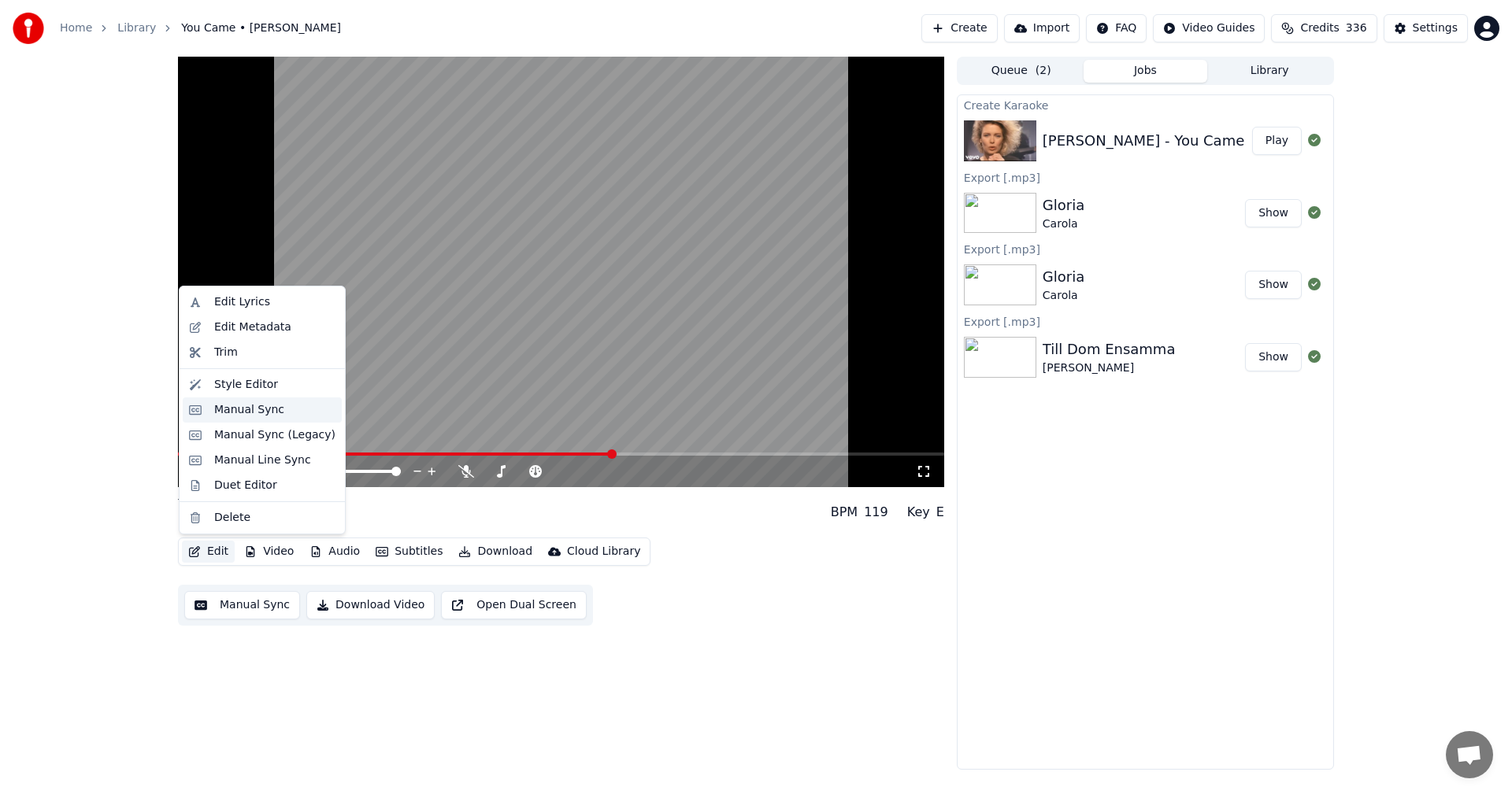
click at [266, 405] on div "Manual Sync" at bounding box center [249, 410] width 70 height 16
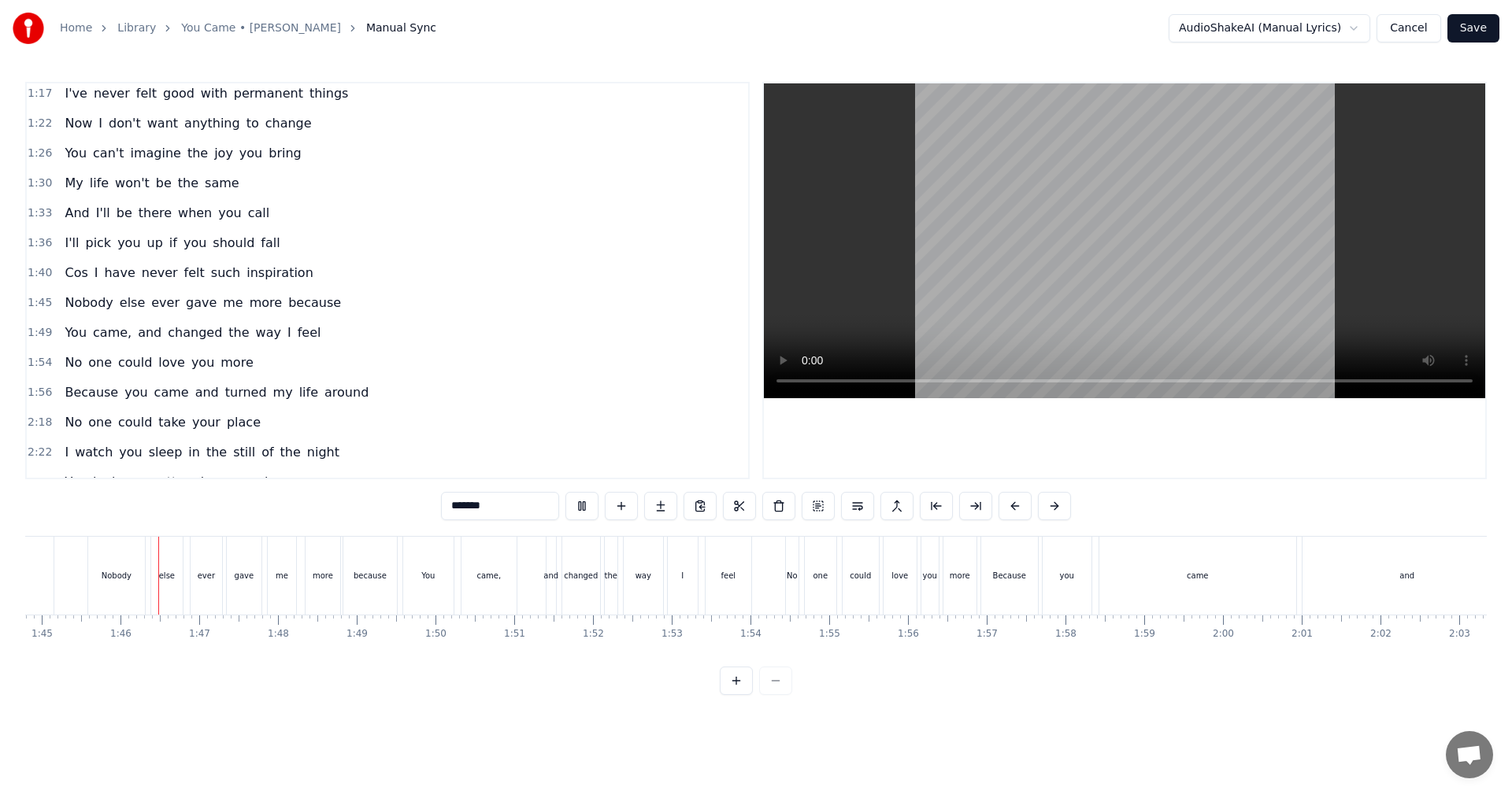
scroll to position [0, 8255]
drag, startPoint x: 1400, startPoint y: 575, endPoint x: 1343, endPoint y: 573, distance: 57.0
click at [1343, 573] on div "and" at bounding box center [1402, 576] width 209 height 78
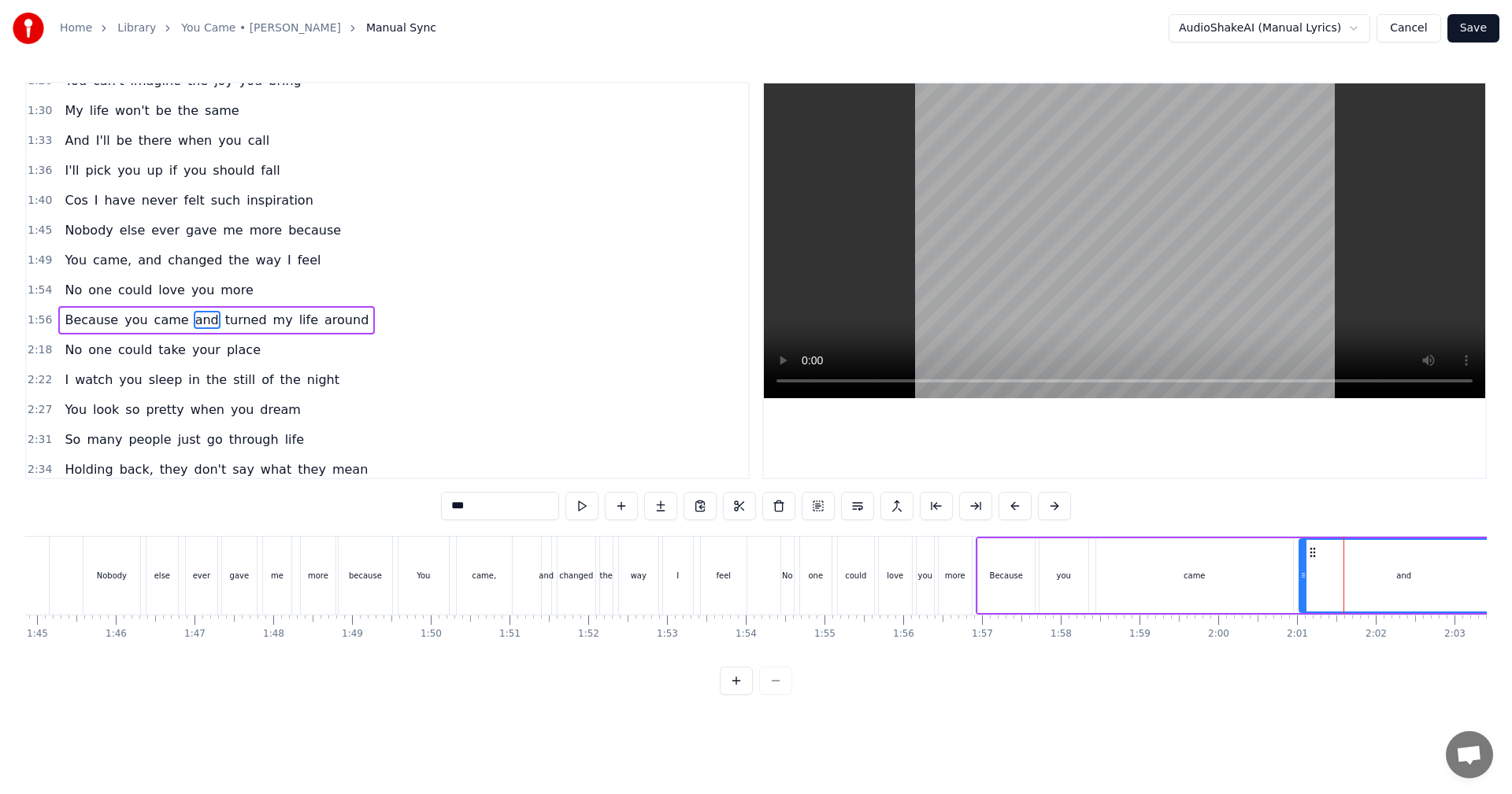
scroll to position [505, 0]
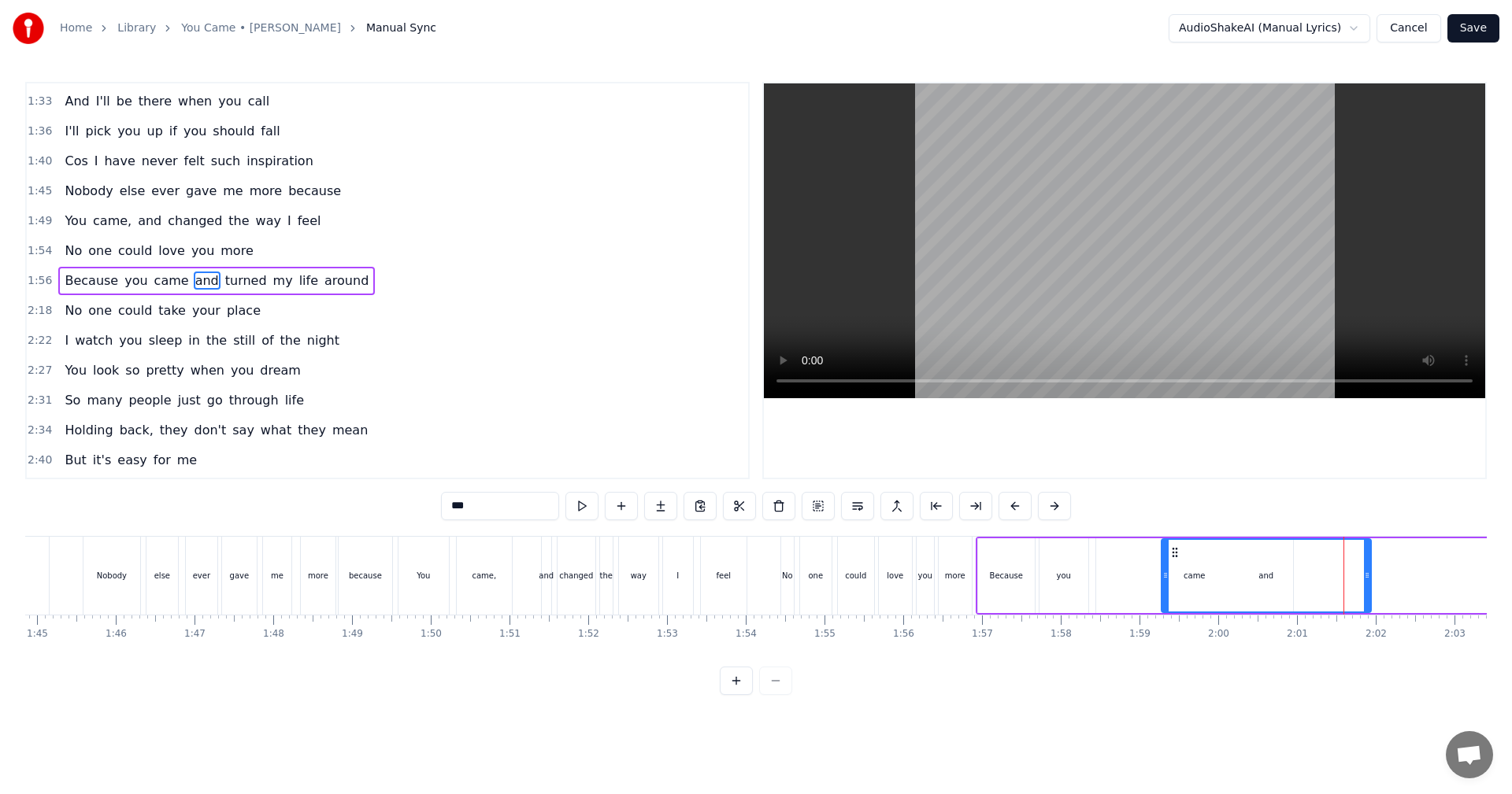
drag, startPoint x: 1309, startPoint y: 556, endPoint x: 1170, endPoint y: 559, distance: 139.0
click at [1170, 559] on div "and" at bounding box center [1266, 575] width 207 height 72
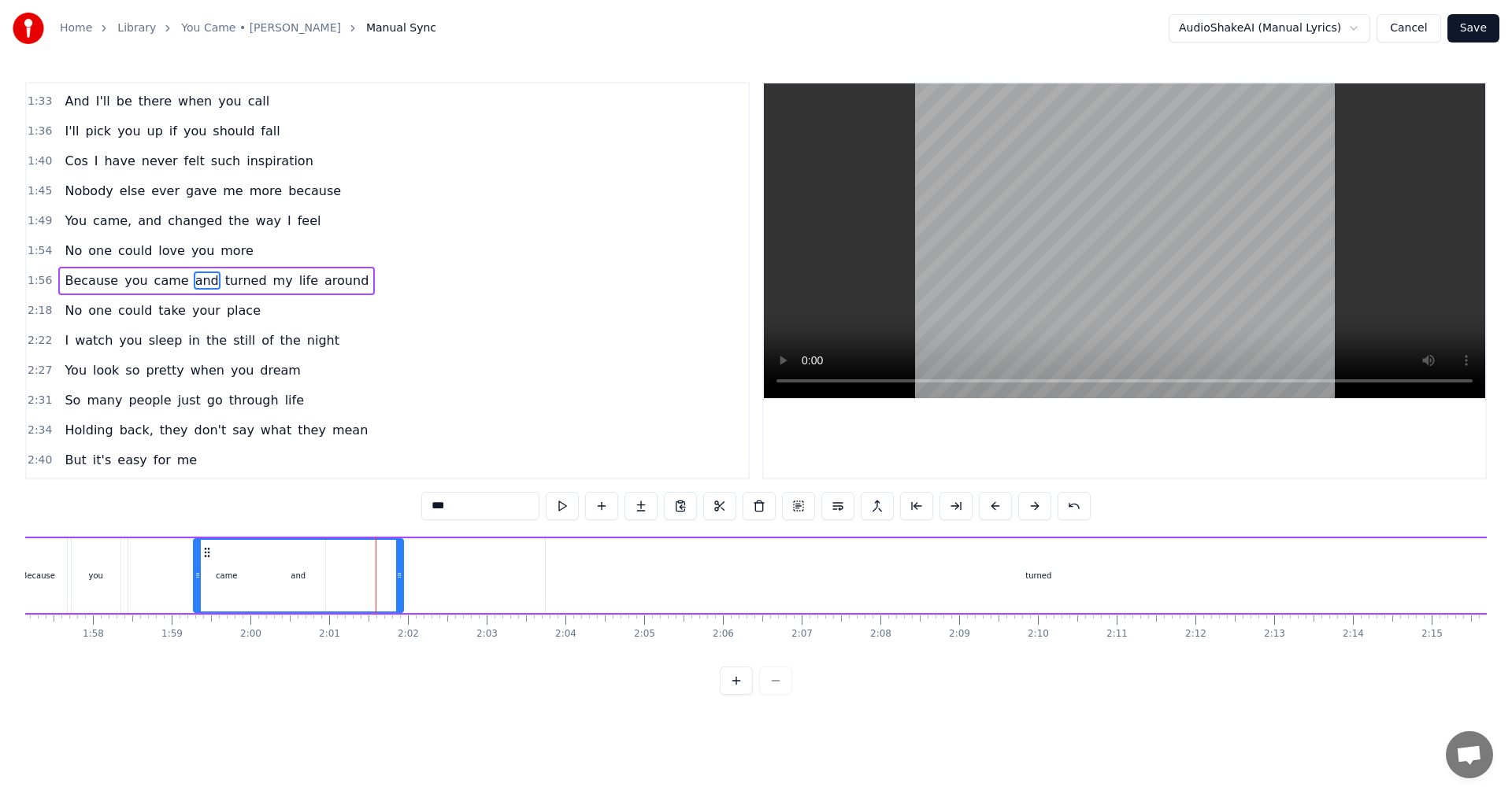
scroll to position [0, 9072]
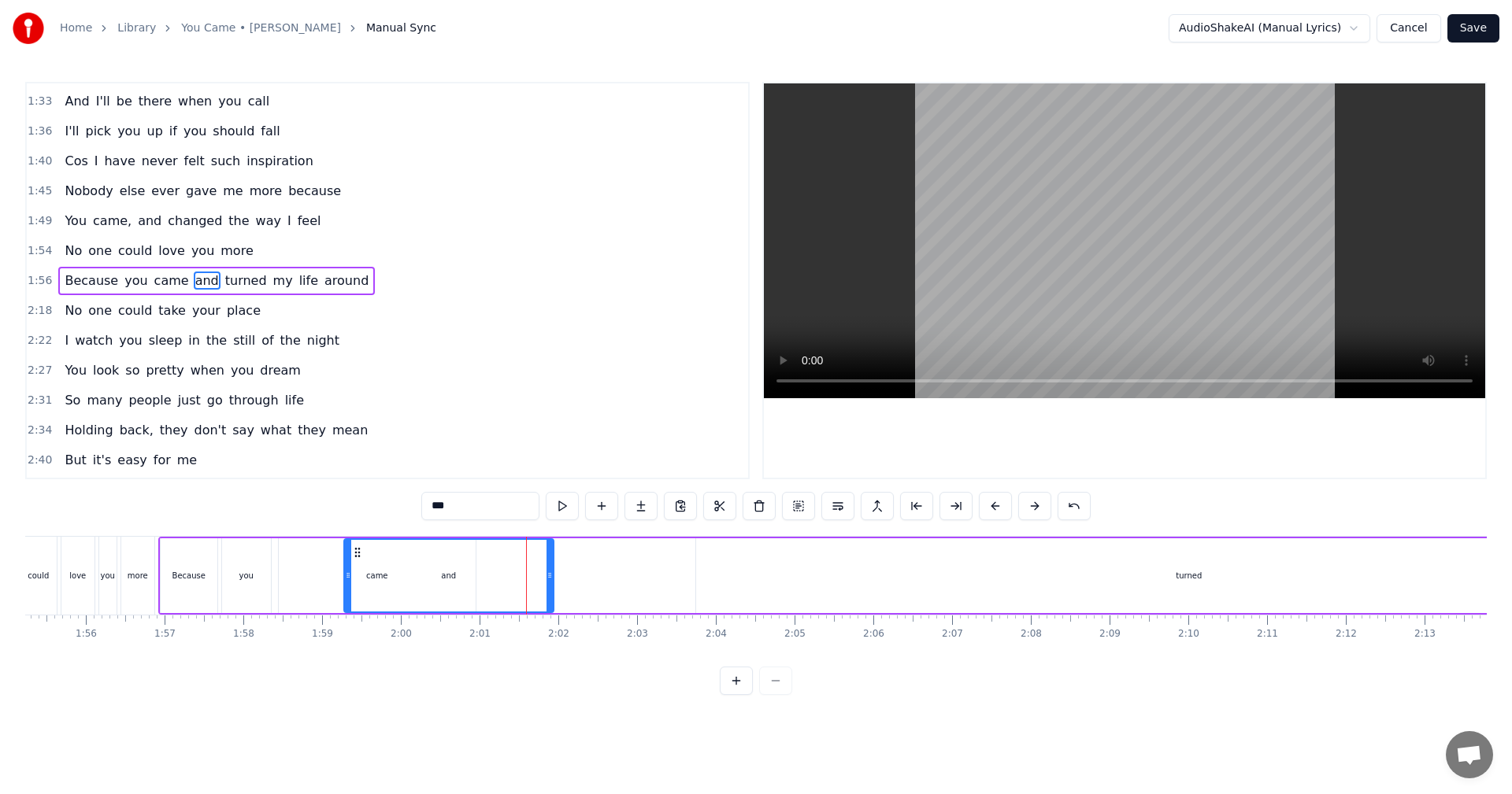
click at [711, 565] on div "turned" at bounding box center [1188, 576] width 986 height 75
type input "******"
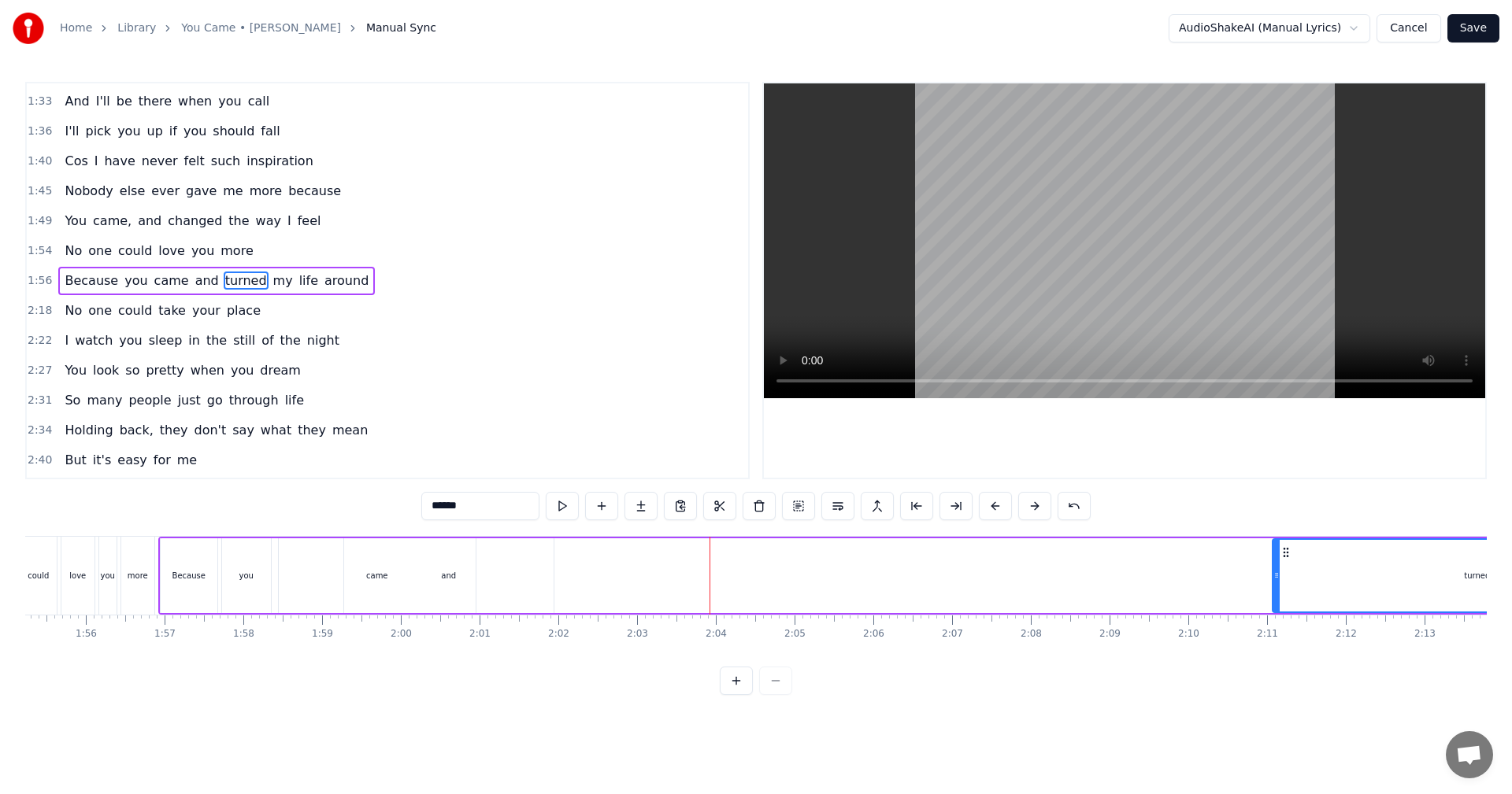
drag, startPoint x: 697, startPoint y: 574, endPoint x: 1274, endPoint y: 583, distance: 577.1
click at [1274, 583] on div at bounding box center [1276, 575] width 6 height 72
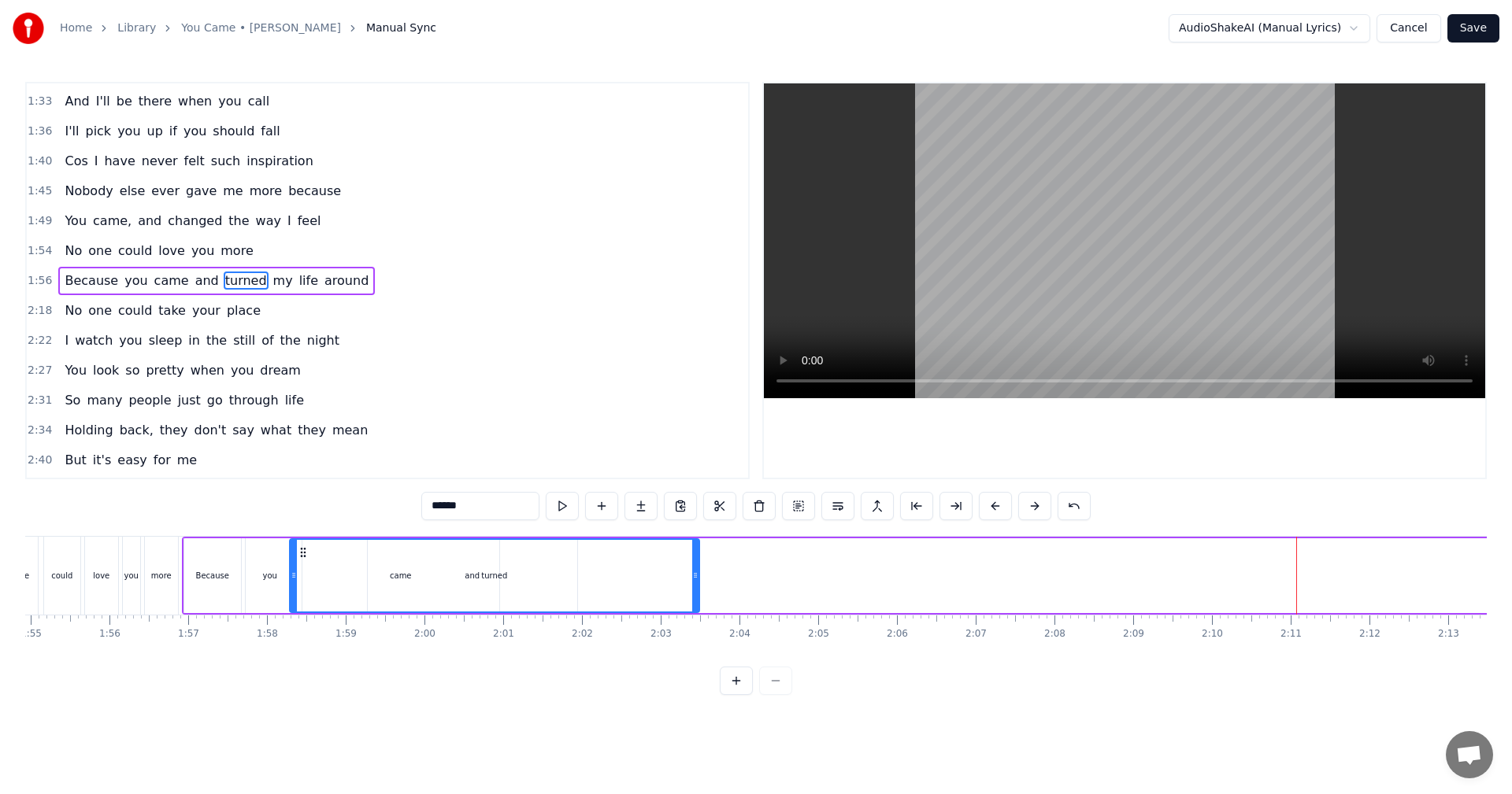
scroll to position [0, 9036]
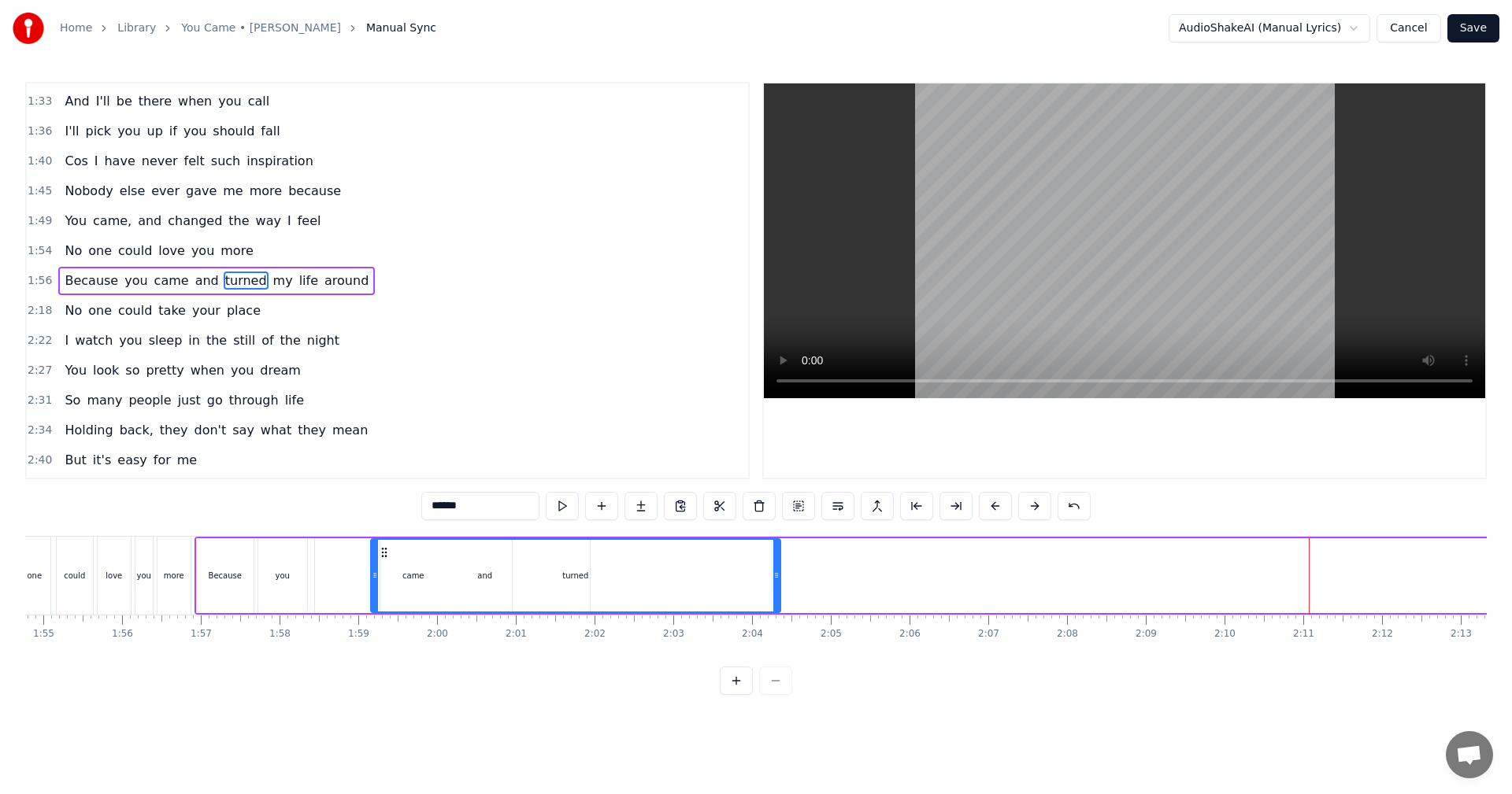
drag, startPoint x: 1287, startPoint y: 552, endPoint x: 385, endPoint y: 545, distance: 902.0
click at [385, 546] on icon at bounding box center [384, 552] width 13 height 13
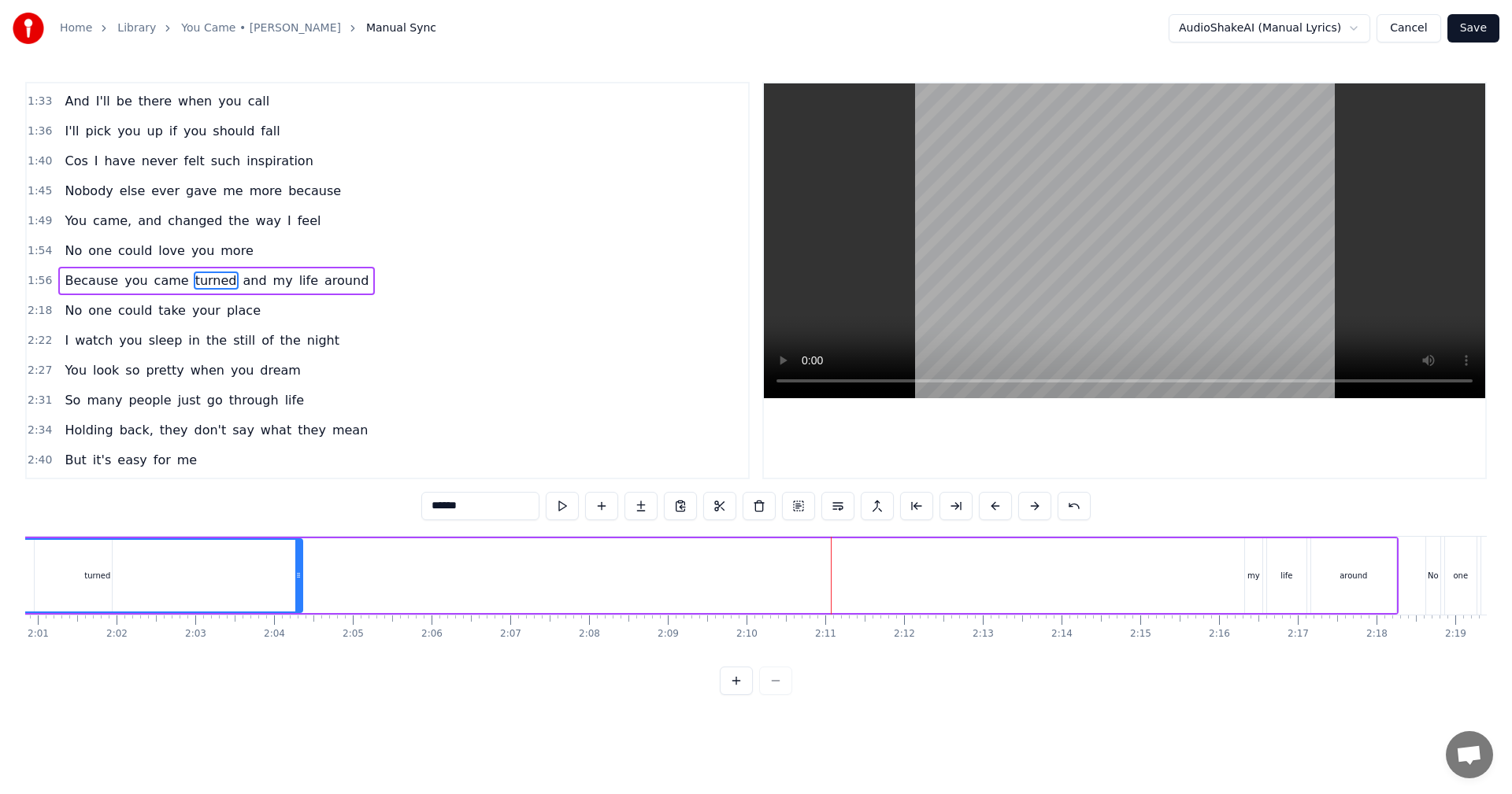
scroll to position [0, 9467]
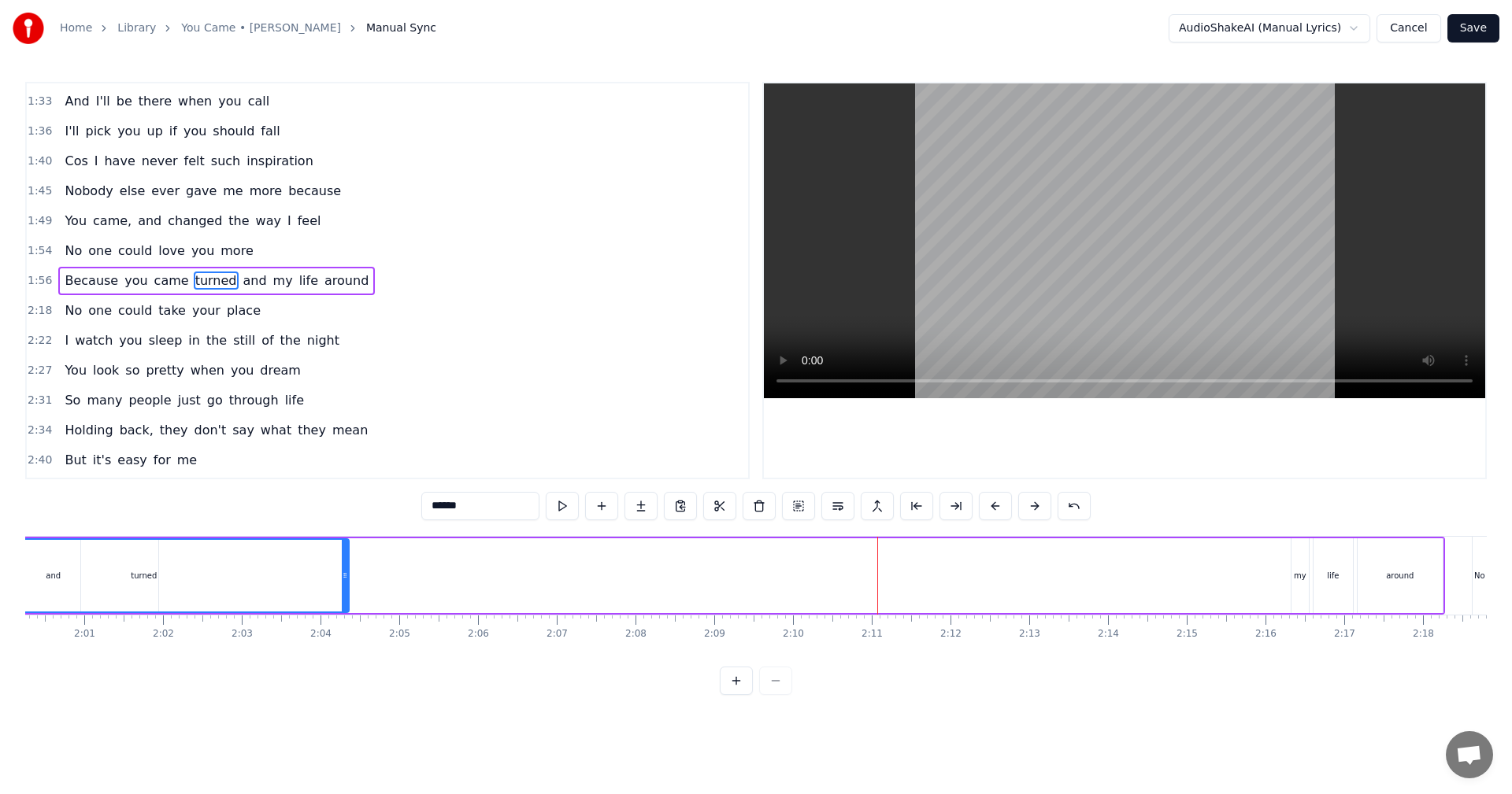
drag, startPoint x: 1302, startPoint y: 578, endPoint x: 729, endPoint y: 582, distance: 573.0
click at [582, 579] on div "Because you came turned and my life around" at bounding box center [604, 576] width 1681 height 78
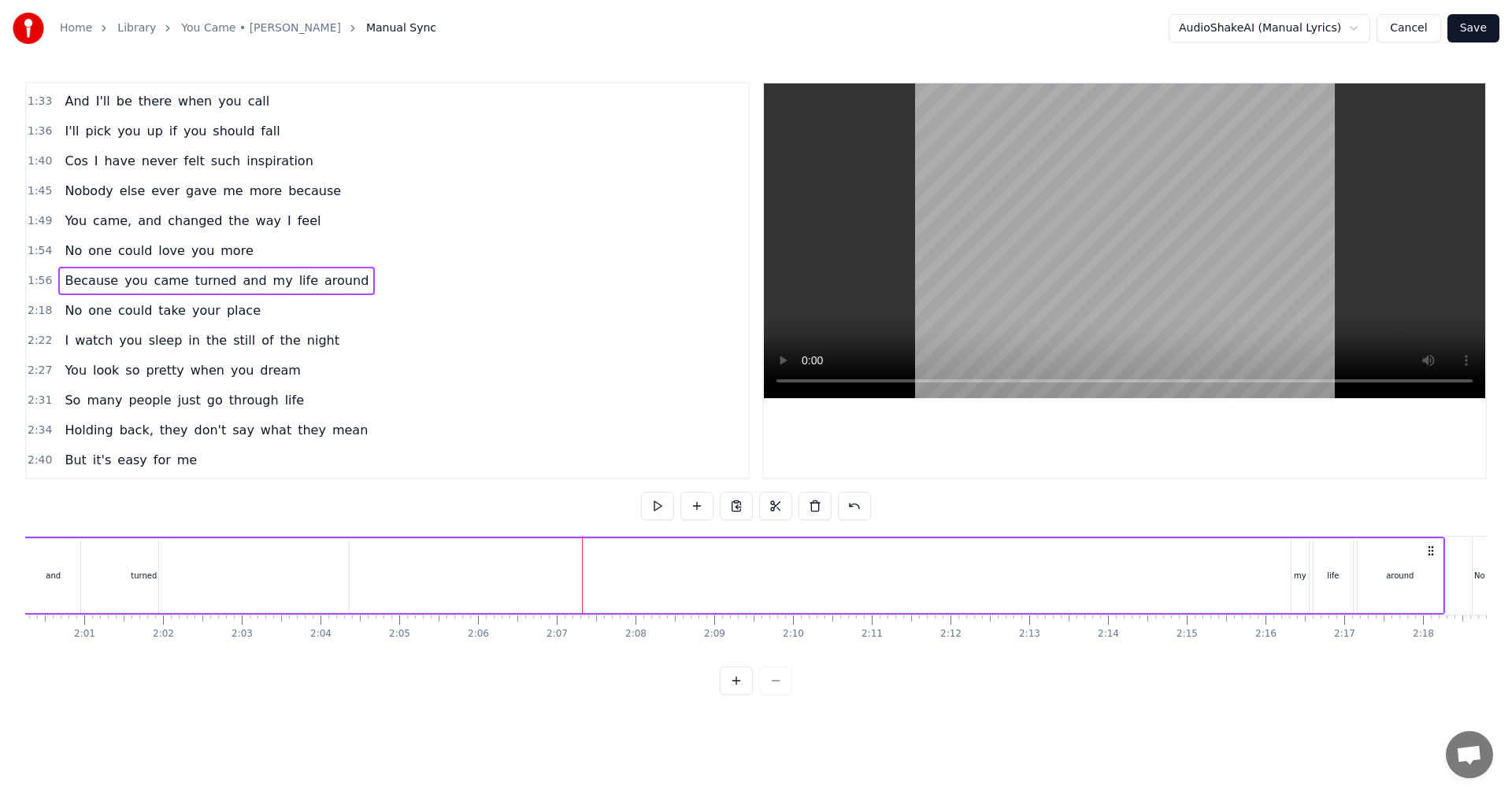
drag, startPoint x: 1303, startPoint y: 580, endPoint x: 1276, endPoint y: 588, distance: 28.2
click at [1256, 587] on div "Because you came turned and my life around" at bounding box center [604, 576] width 1681 height 78
drag, startPoint x: 1297, startPoint y: 582, endPoint x: 1274, endPoint y: 580, distance: 23.1
click at [1245, 576] on div "Because you came turned and my life around" at bounding box center [604, 576] width 1681 height 78
click at [1307, 580] on div "my" at bounding box center [1299, 576] width 18 height 75
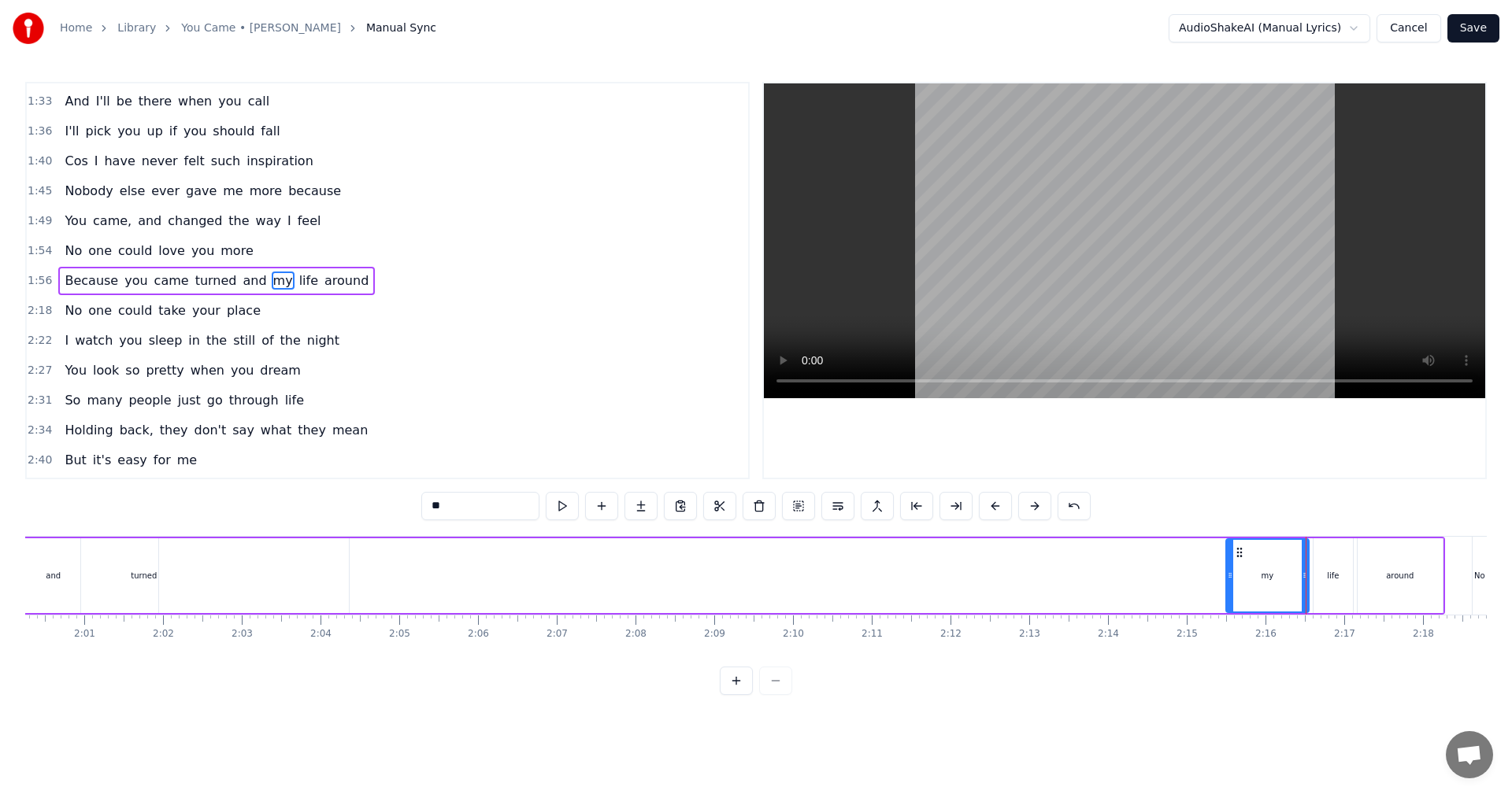
drag, startPoint x: 1292, startPoint y: 577, endPoint x: 1243, endPoint y: 567, distance: 50.0
click at [1227, 575] on icon at bounding box center [1230, 575] width 6 height 13
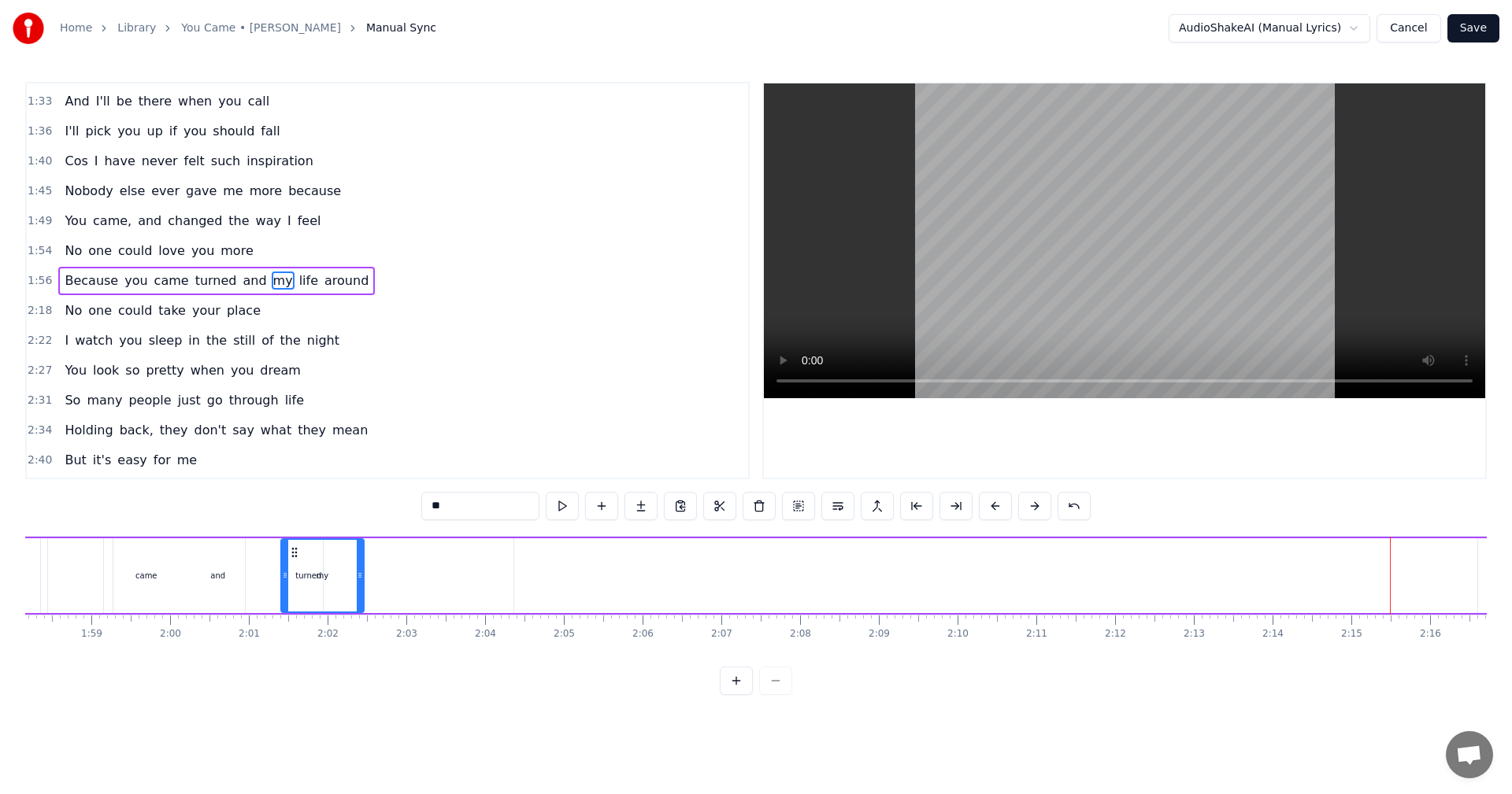
scroll to position [0, 9295]
drag, startPoint x: 1240, startPoint y: 551, endPoint x: 351, endPoint y: 539, distance: 889.1
click at [351, 539] on div "my" at bounding box center [378, 575] width 81 height 72
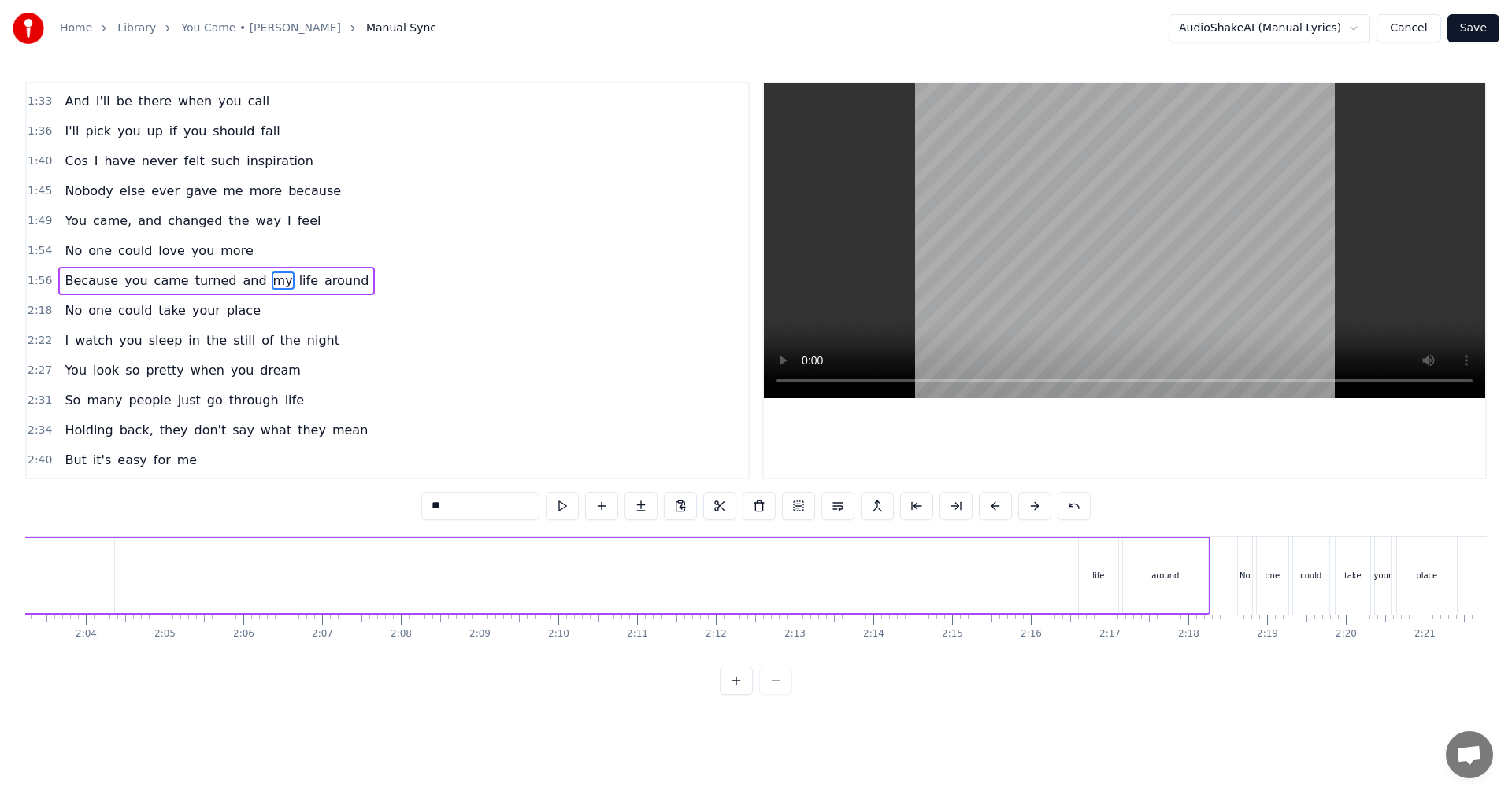
scroll to position [0, 9720]
drag, startPoint x: 1074, startPoint y: 577, endPoint x: 1050, endPoint y: 575, distance: 24.1
click at [1005, 580] on div "Because you came turned and my life around" at bounding box center [350, 576] width 1681 height 78
click at [1082, 577] on div "life" at bounding box center [1079, 576] width 12 height 12
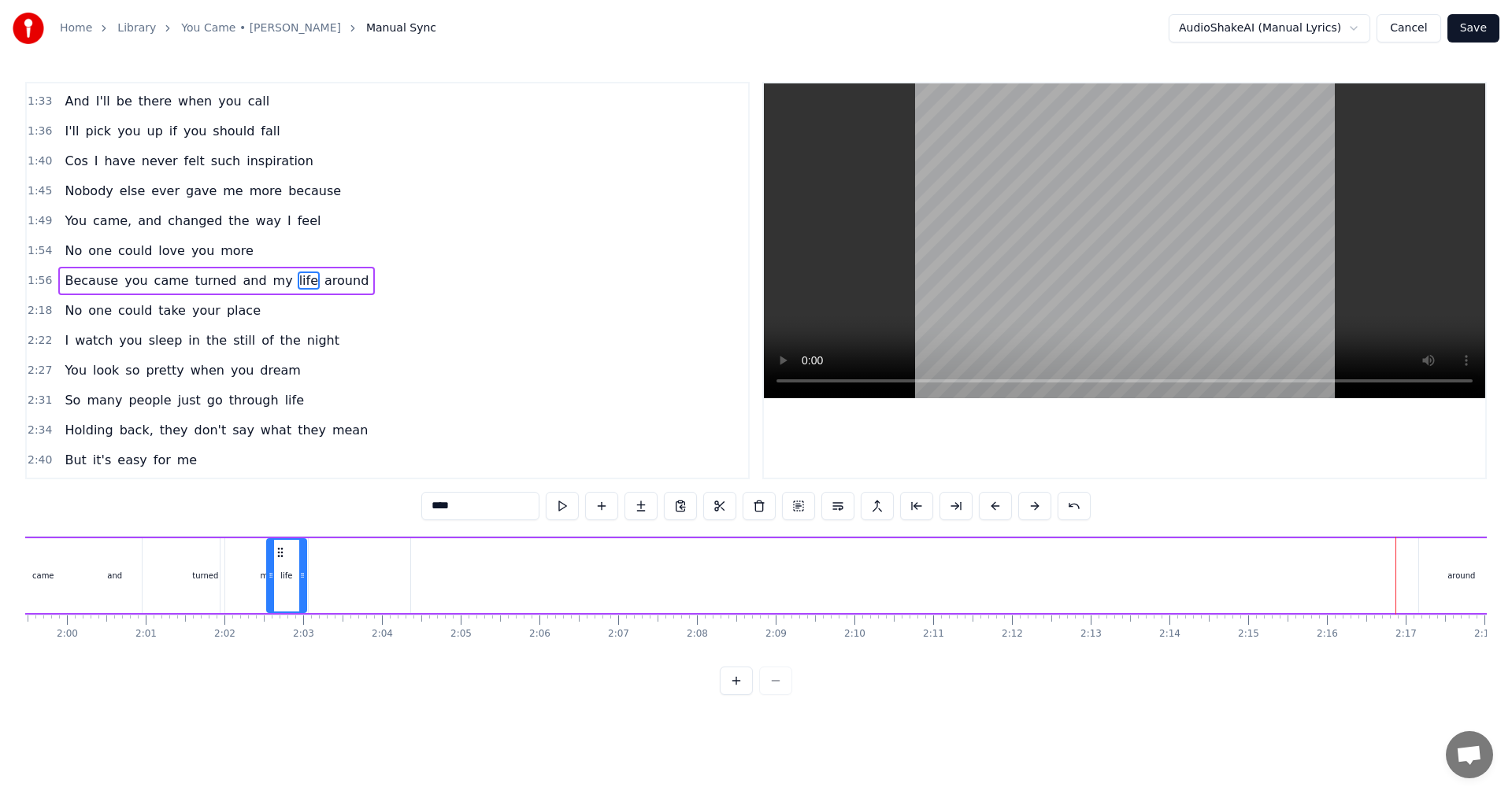
scroll to position [0, 9403]
drag, startPoint x: 1073, startPoint y: 555, endPoint x: 336, endPoint y: 571, distance: 737.2
click at [336, 571] on div "life" at bounding box center [341, 575] width 38 height 72
drag, startPoint x: 918, startPoint y: 666, endPoint x: 904, endPoint y: 668, distance: 14.1
click at [939, 668] on div "0:29 Someone I know is staring at me 0:34 And when I look into her eyes 0:38 I …" at bounding box center [756, 388] width 1461 height 613
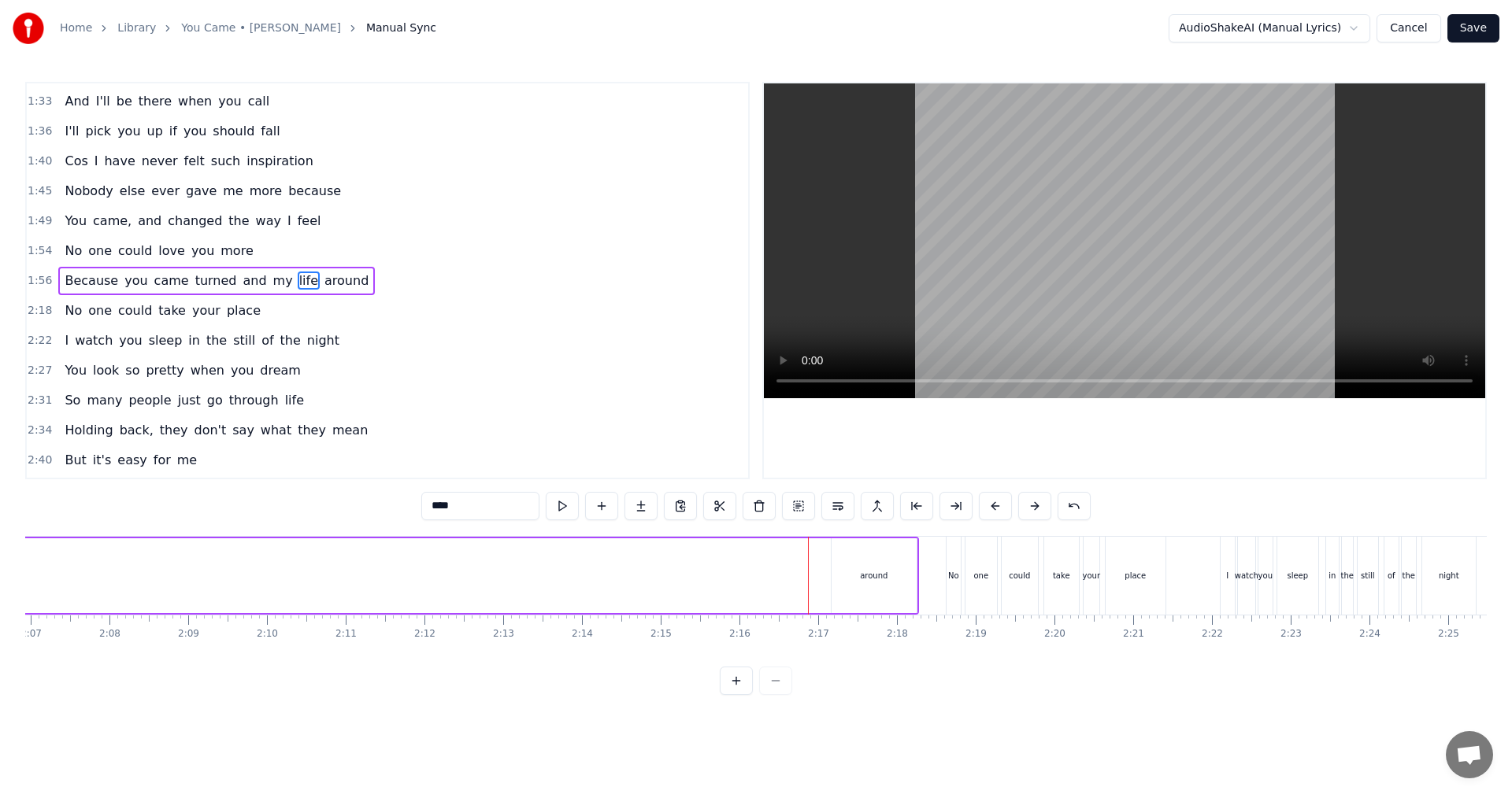
scroll to position [0, 9966]
click at [889, 559] on div "around" at bounding box center [901, 576] width 85 height 75
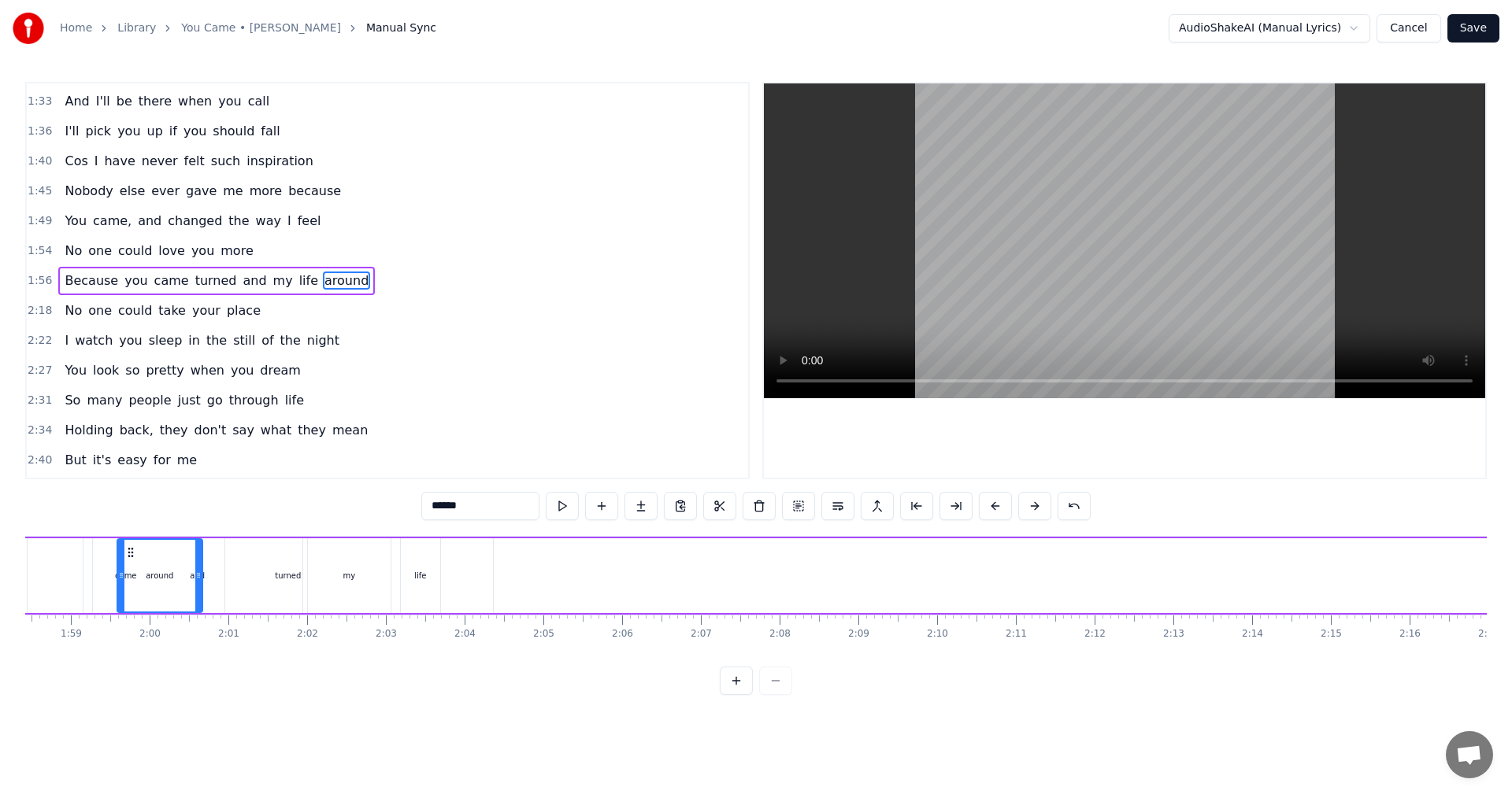
scroll to position [0, 9315]
drag, startPoint x: 871, startPoint y: 555, endPoint x: 532, endPoint y: 527, distance: 340.2
click at [482, 554] on icon at bounding box center [486, 552] width 13 height 13
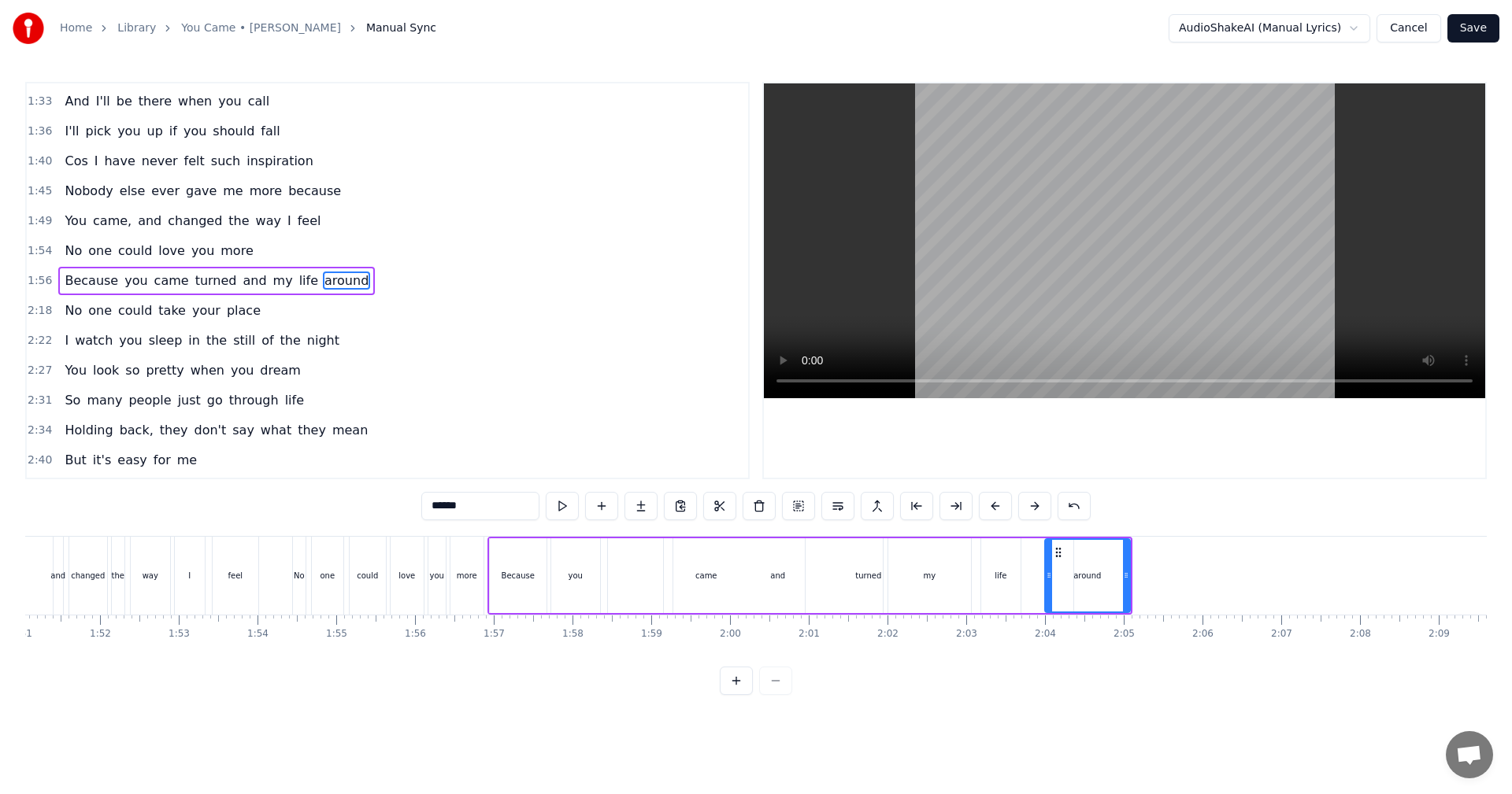
scroll to position [0, 8762]
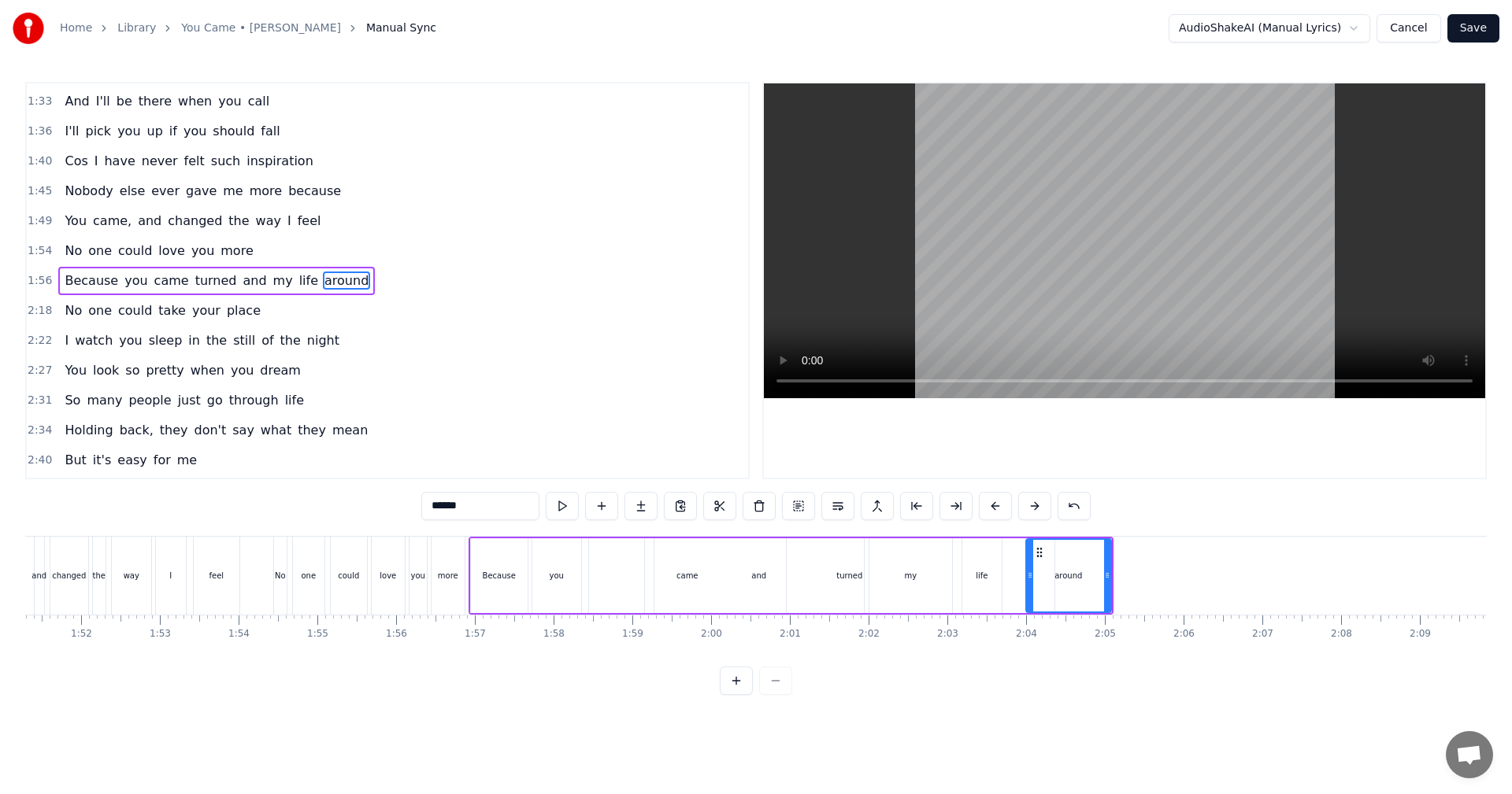
click at [751, 581] on div "and" at bounding box center [759, 576] width 209 height 75
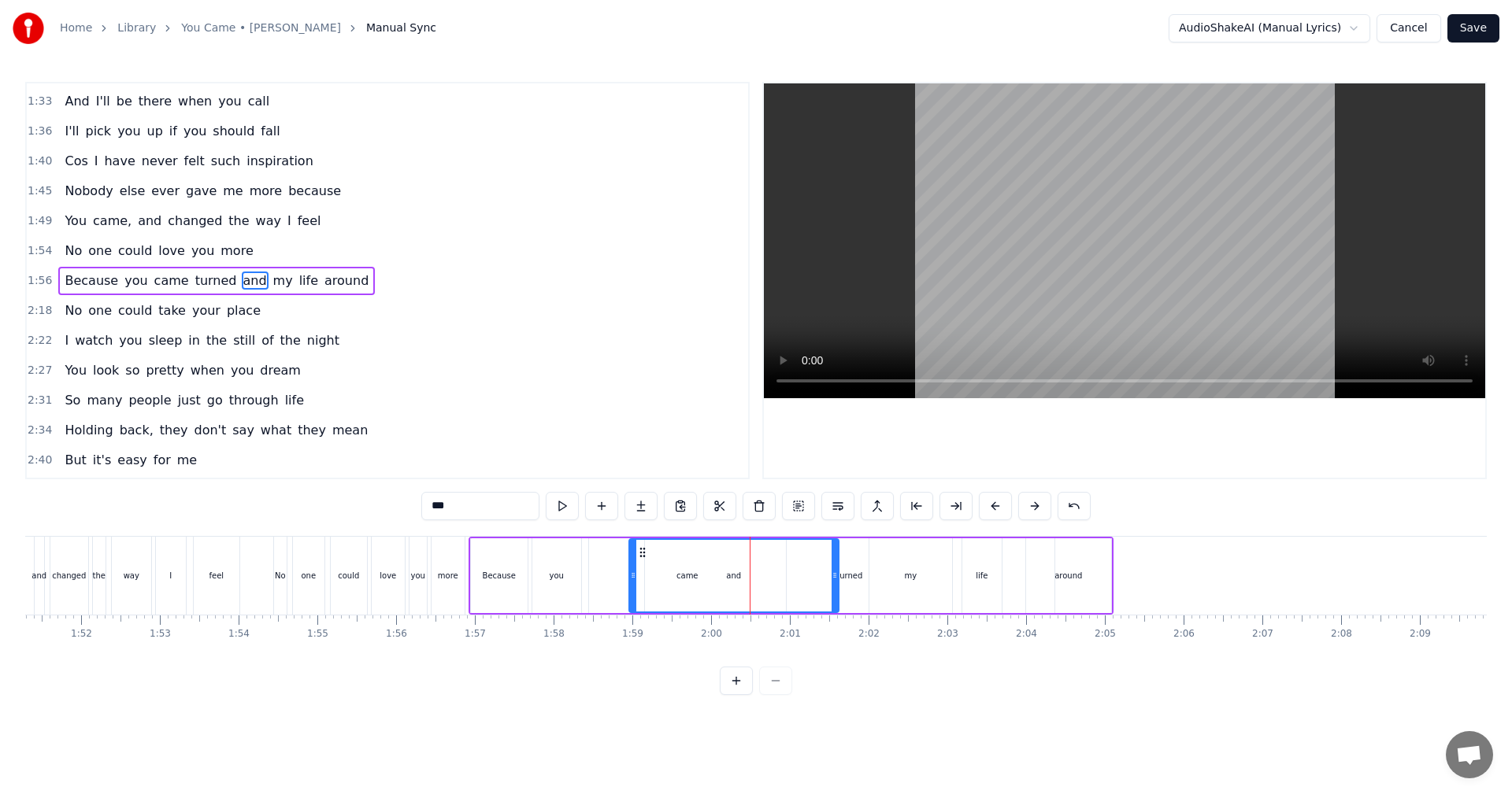
drag, startPoint x: 670, startPoint y: 553, endPoint x: 646, endPoint y: 553, distance: 24.0
click at [646, 553] on icon at bounding box center [642, 552] width 13 height 13
click at [853, 567] on div "turned" at bounding box center [849, 576] width 409 height 75
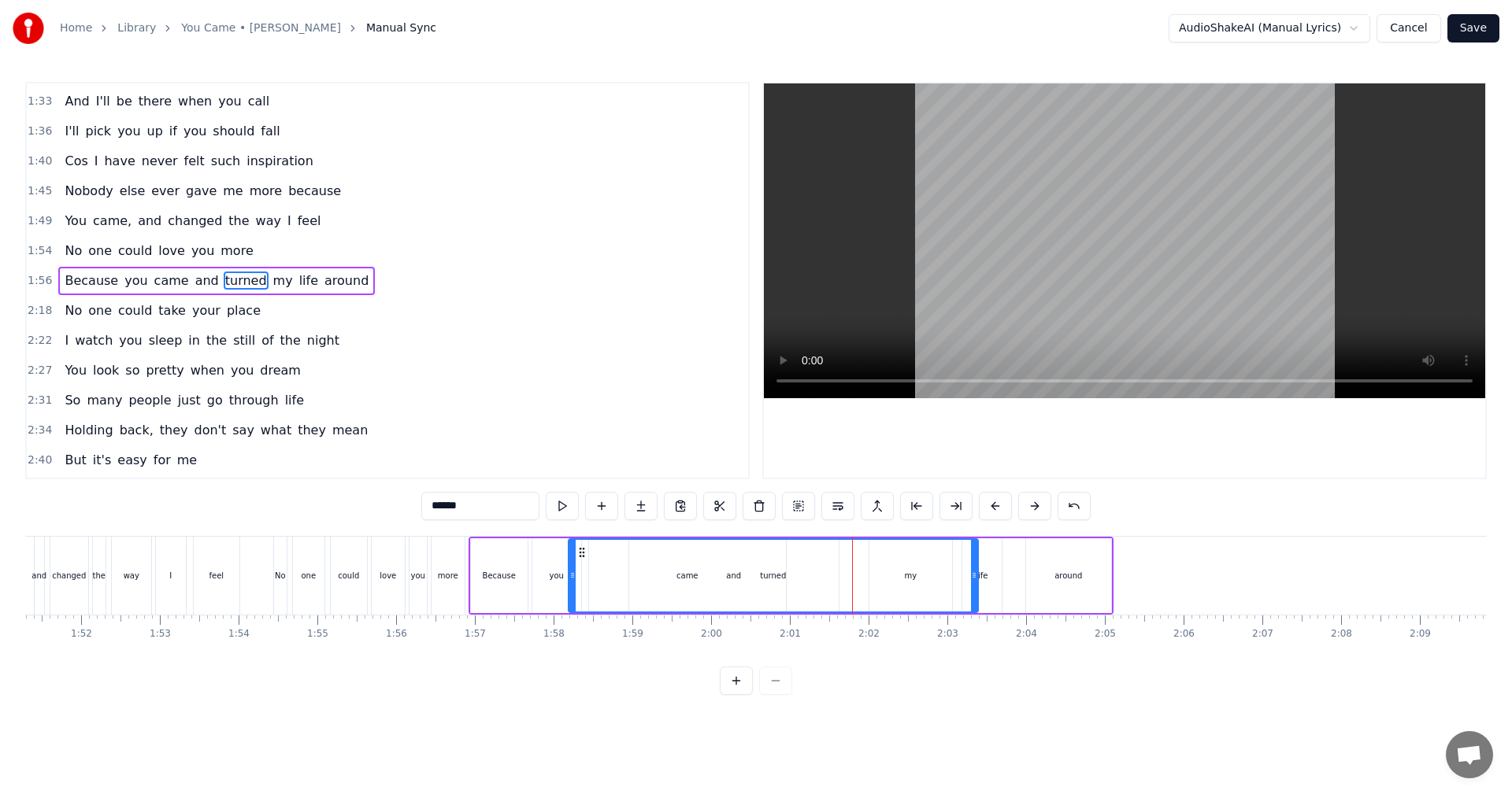
drag, startPoint x: 655, startPoint y: 551, endPoint x: 608, endPoint y: 548, distance: 47.1
click at [580, 550] on icon at bounding box center [581, 552] width 13 height 13
click at [878, 571] on div "turned" at bounding box center [774, 575] width 408 height 72
click at [920, 568] on div "turned" at bounding box center [774, 575] width 408 height 72
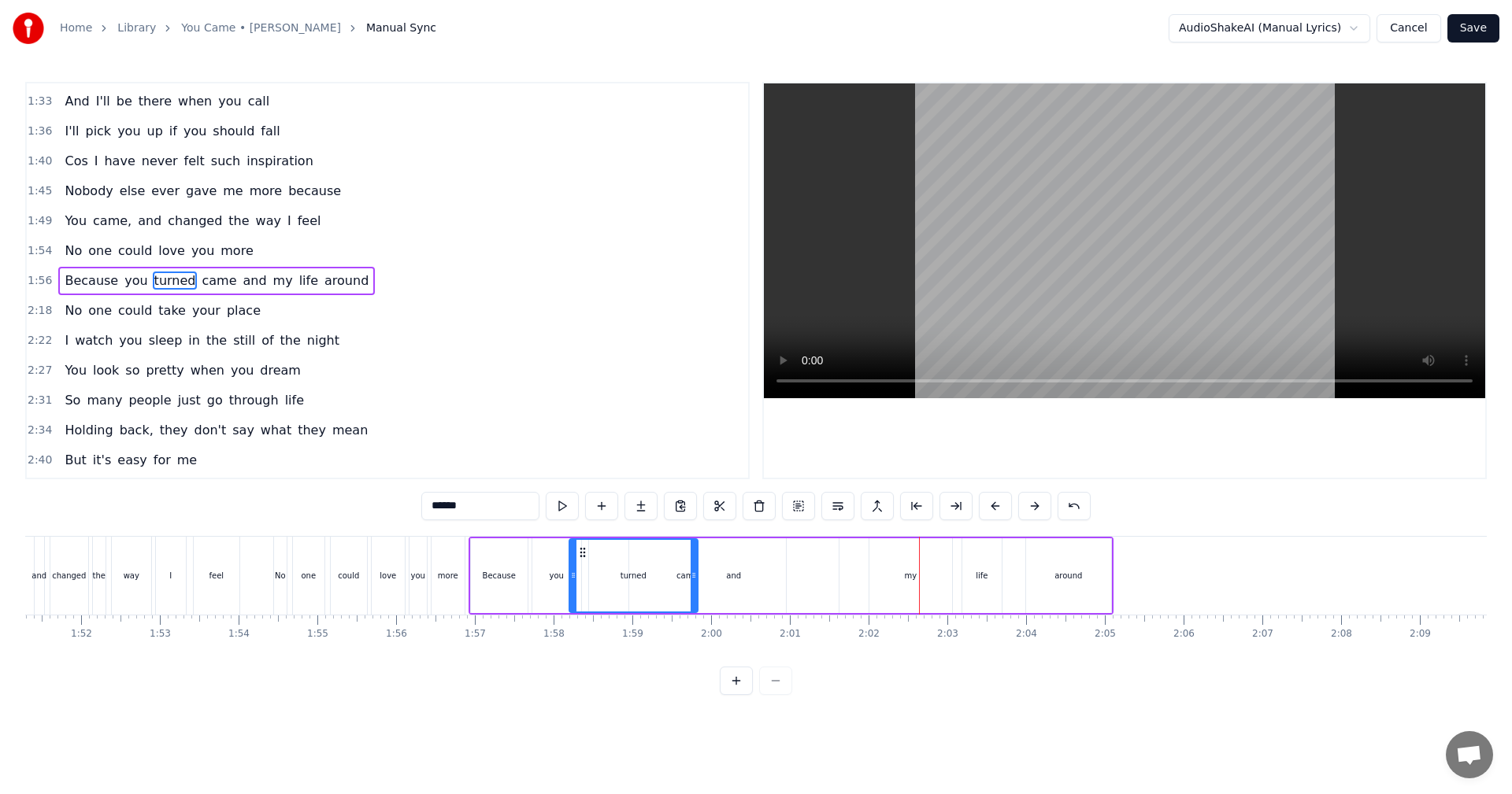
drag, startPoint x: 977, startPoint y: 577, endPoint x: 694, endPoint y: 563, distance: 283.3
click at [696, 570] on icon at bounding box center [693, 575] width 6 height 13
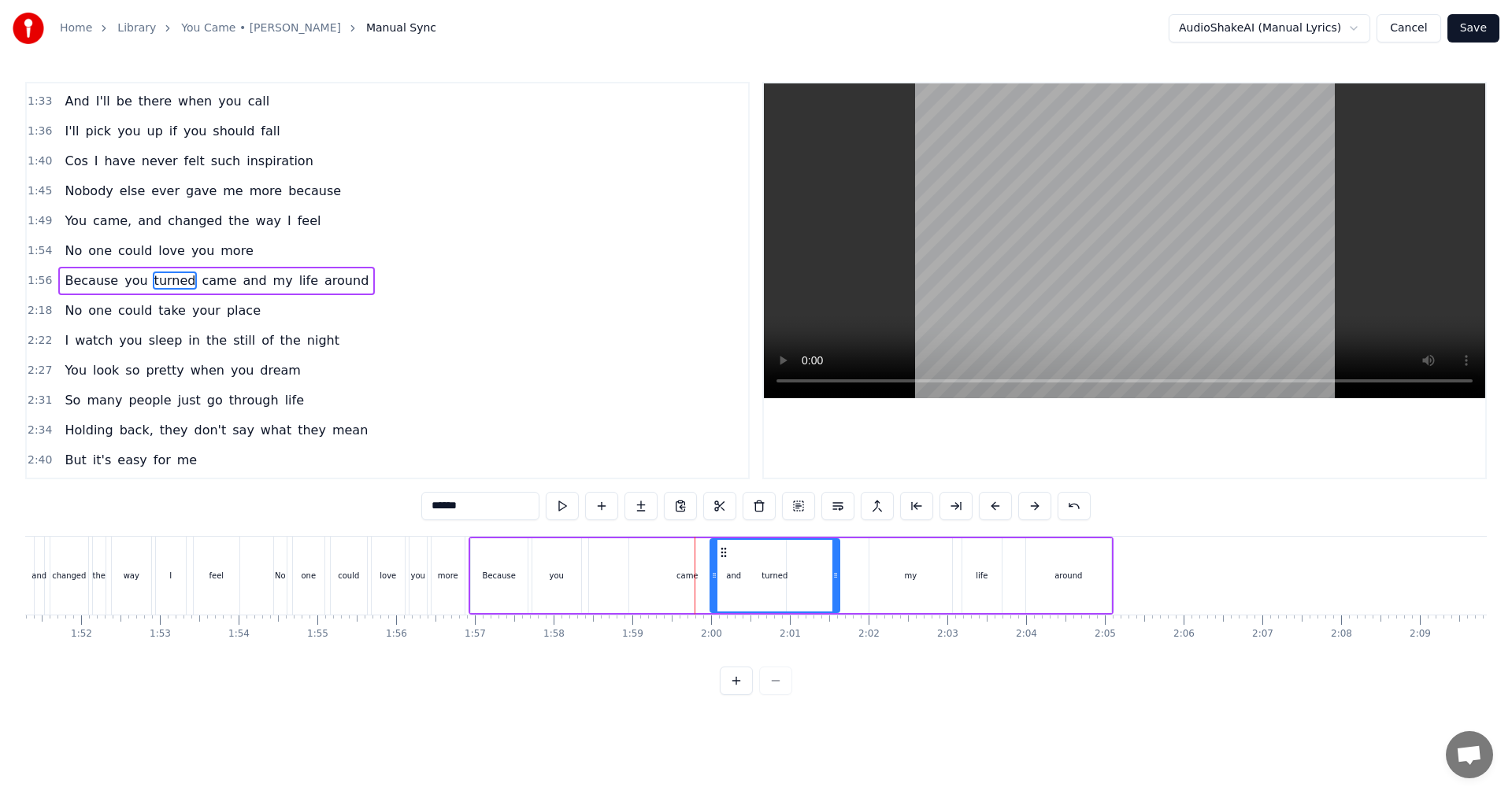
drag, startPoint x: 582, startPoint y: 551, endPoint x: 723, endPoint y: 561, distance: 141.4
click at [920, 575] on div "my" at bounding box center [911, 576] width 83 height 75
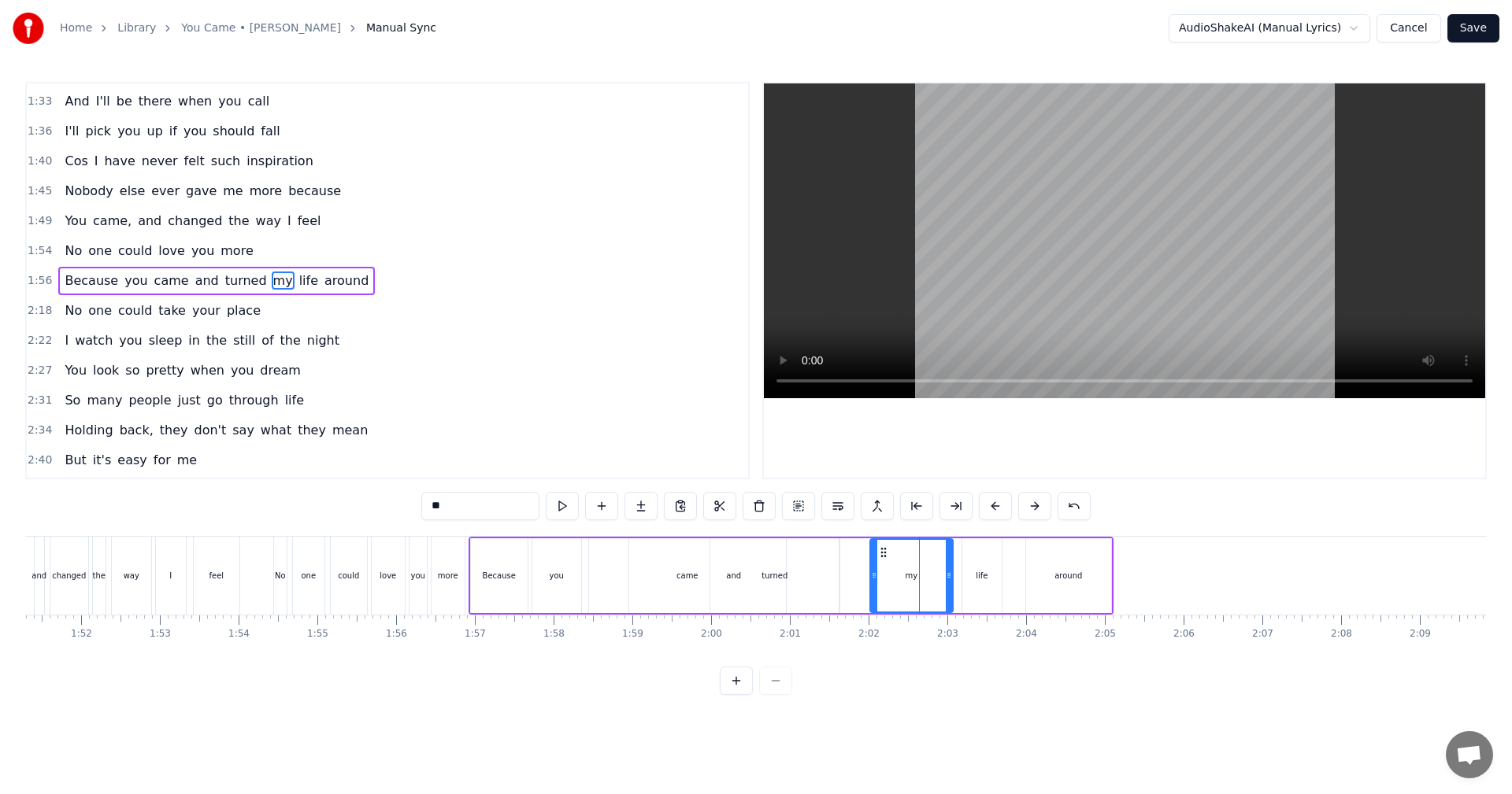
click at [882, 549] on circle at bounding box center [881, 548] width 1 height 1
drag, startPoint x: 885, startPoint y: 550, endPoint x: 784, endPoint y: 550, distance: 101.0
click at [784, 550] on icon at bounding box center [783, 552] width 13 height 13
click at [970, 566] on div "life" at bounding box center [982, 576] width 40 height 75
drag, startPoint x: 976, startPoint y: 555, endPoint x: 824, endPoint y: 554, distance: 152.0
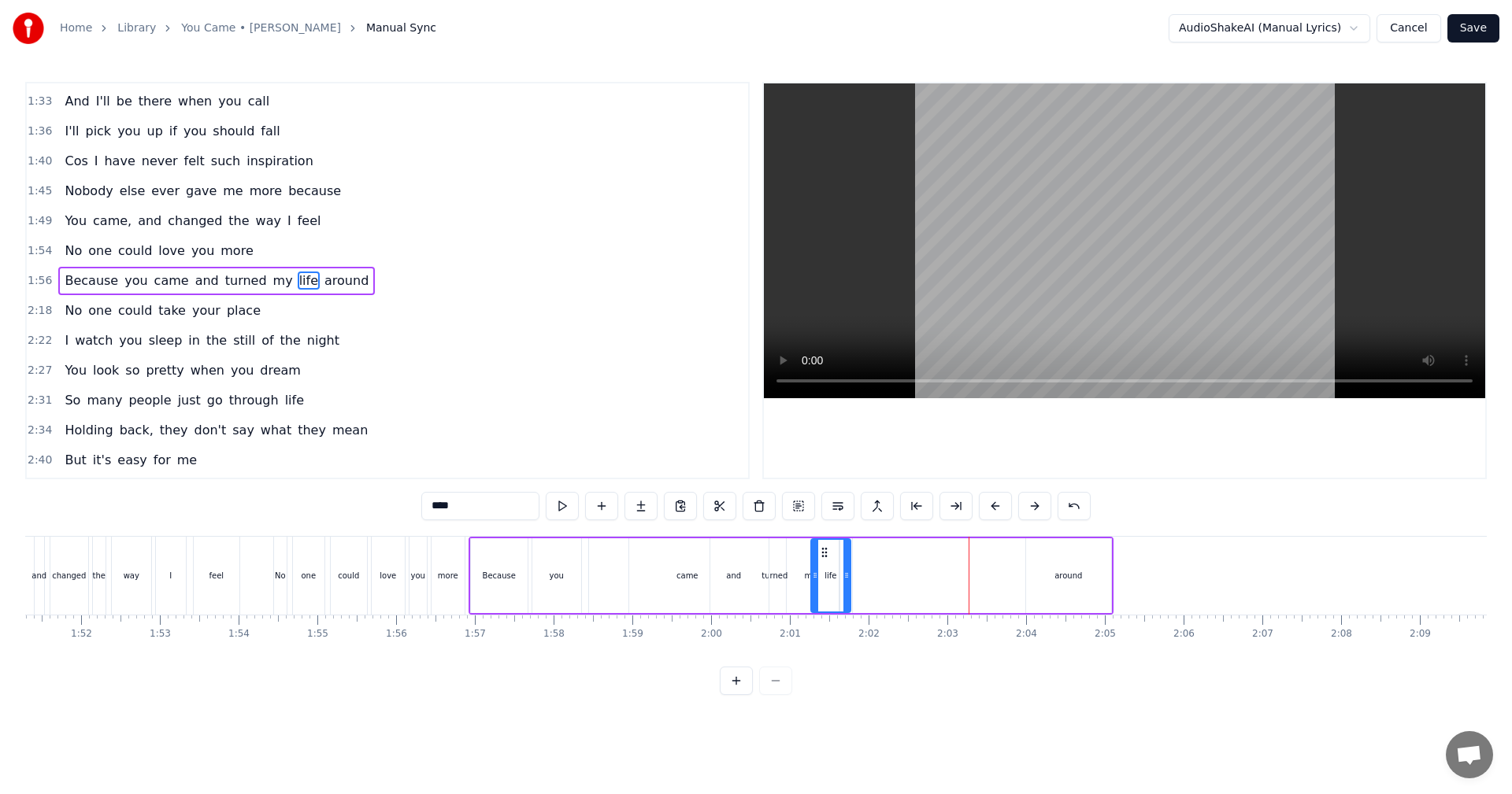
click at [824, 554] on icon at bounding box center [824, 552] width 13 height 13
click at [1032, 558] on div "around" at bounding box center [1068, 576] width 85 height 75
drag, startPoint x: 1036, startPoint y: 551, endPoint x: 836, endPoint y: 548, distance: 200.0
click at [836, 548] on icon at bounding box center [839, 552] width 13 height 13
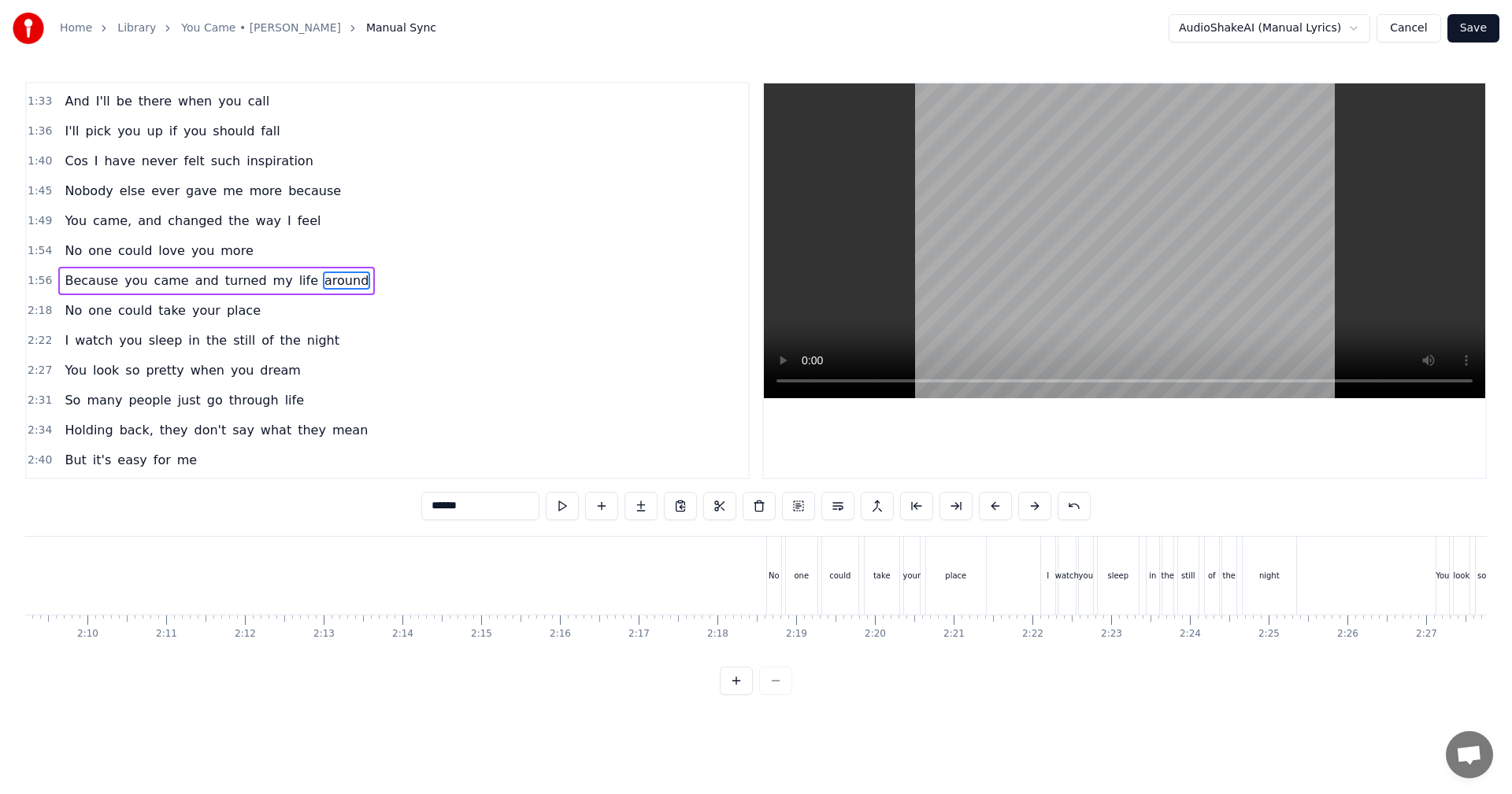
scroll to position [0, 10210]
click at [737, 577] on div "No" at bounding box center [736, 576] width 11 height 12
type input "**"
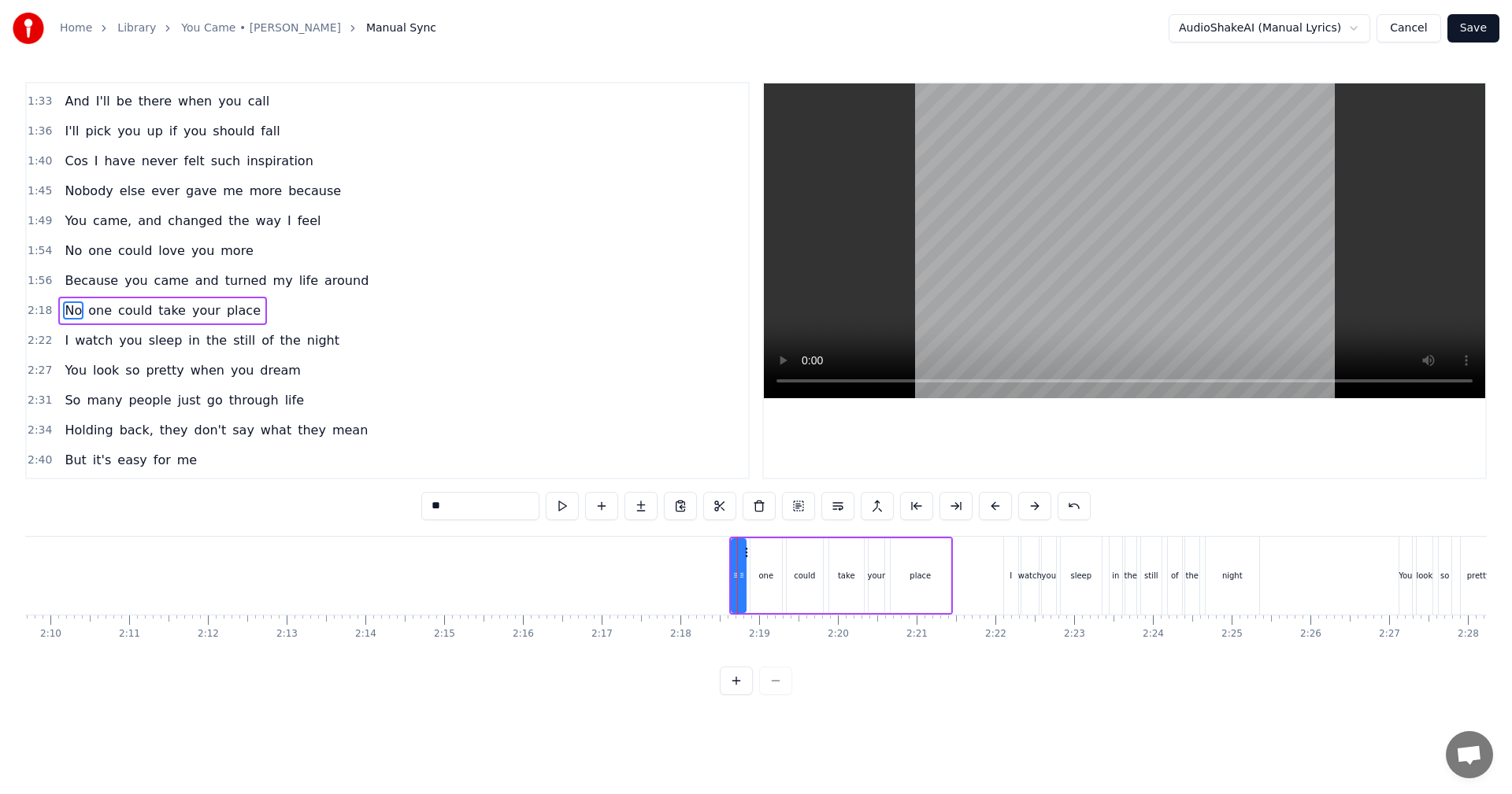
scroll to position [535, 0]
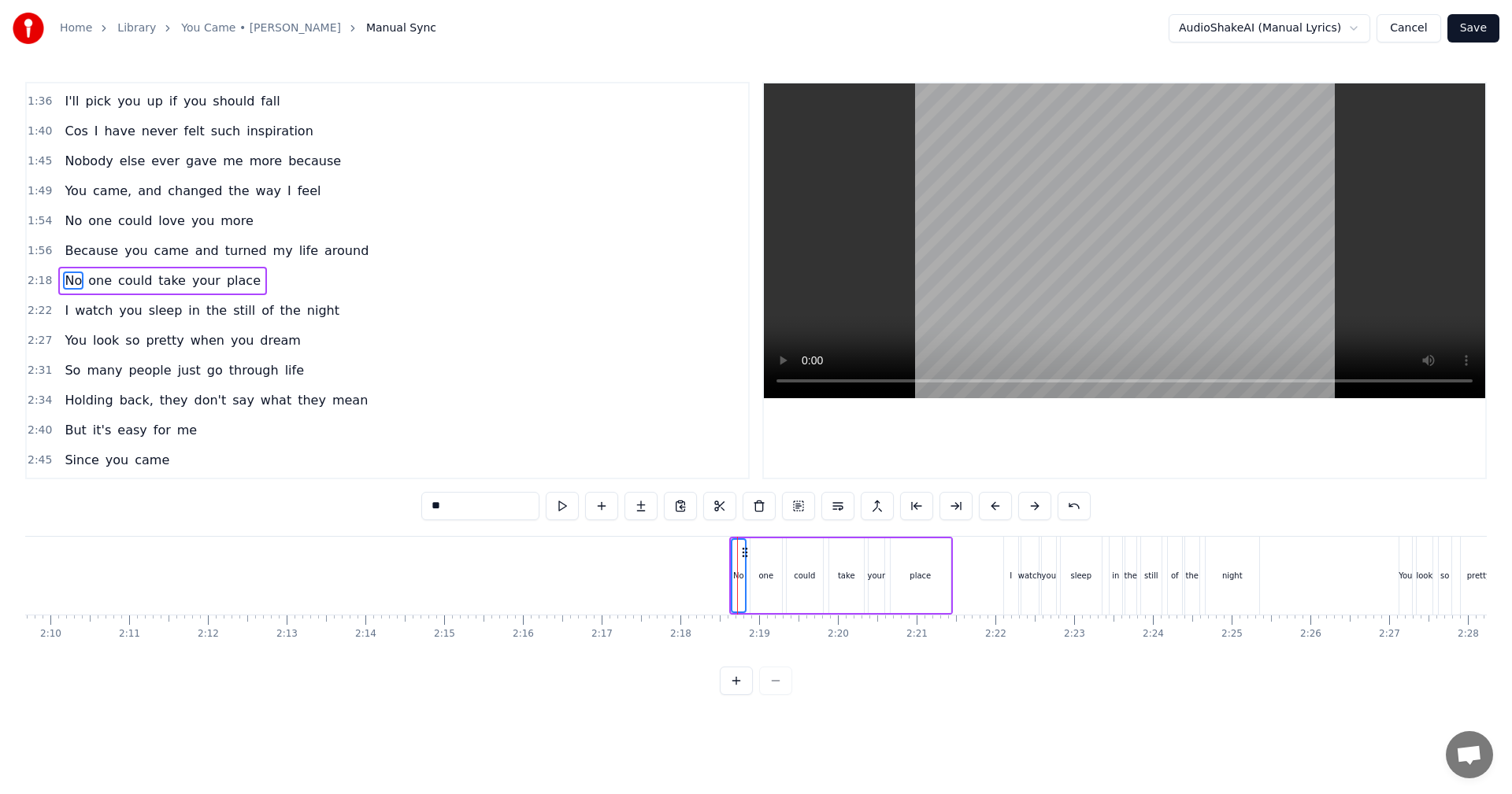
click at [777, 583] on div "one" at bounding box center [766, 576] width 31 height 75
click at [813, 583] on div "could" at bounding box center [804, 576] width 36 height 75
drag, startPoint x: 849, startPoint y: 587, endPoint x: 885, endPoint y: 588, distance: 36.0
click at [849, 587] on div "take" at bounding box center [846, 576] width 35 height 75
click at [884, 587] on div "your" at bounding box center [876, 576] width 18 height 75
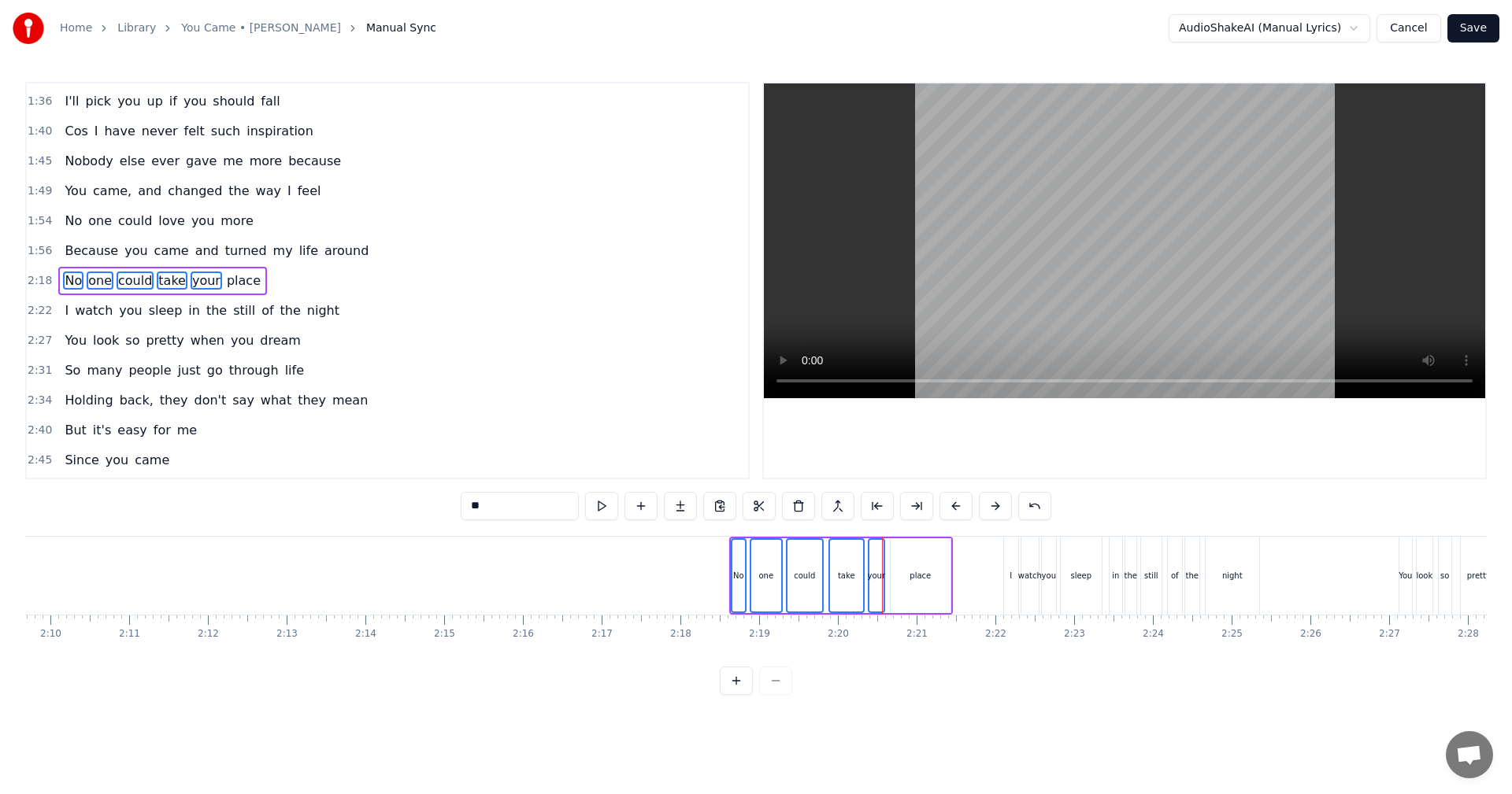
click at [924, 587] on div "place" at bounding box center [920, 576] width 60 height 75
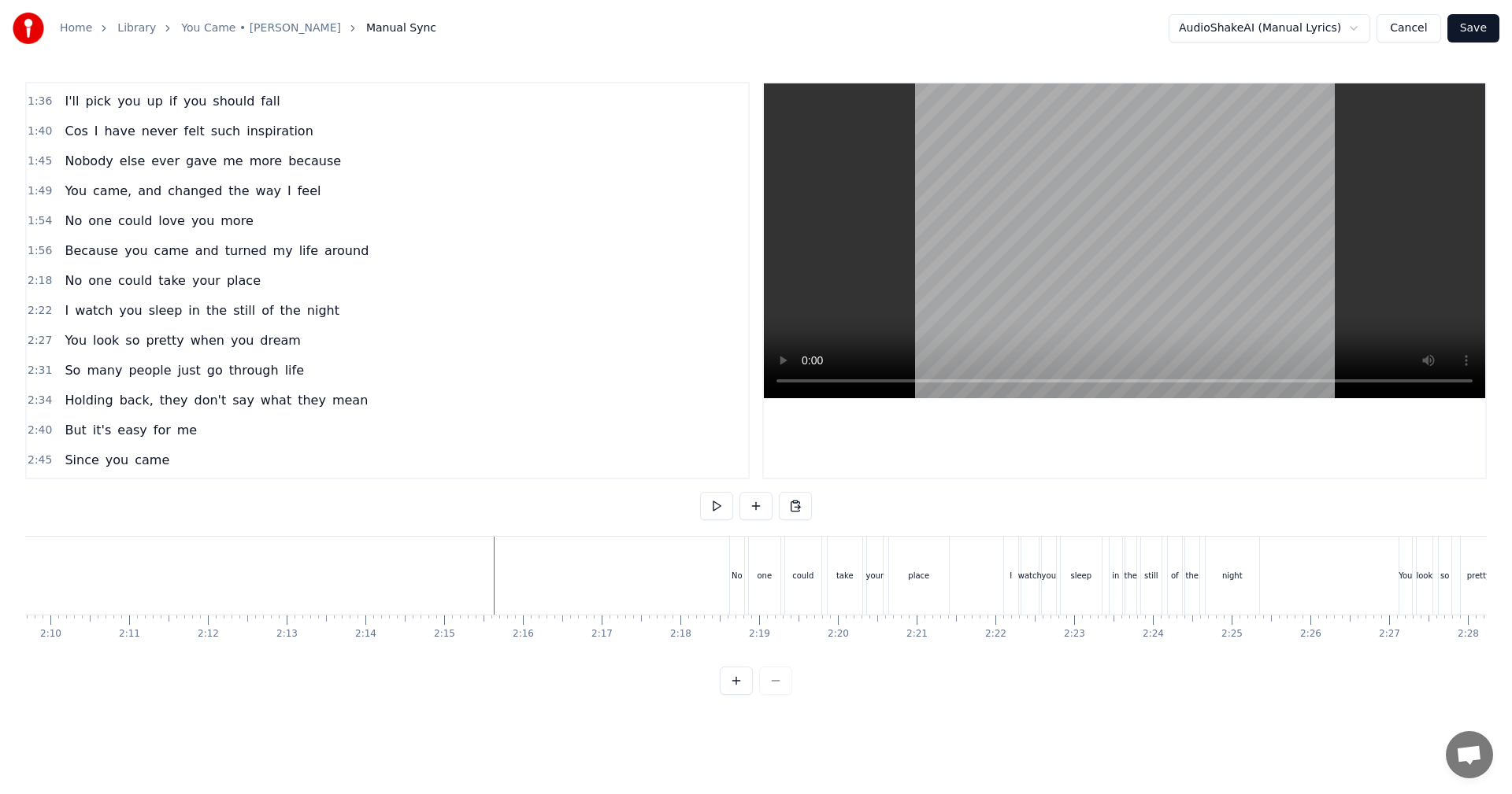
click at [739, 579] on div "No" at bounding box center [736, 576] width 11 height 12
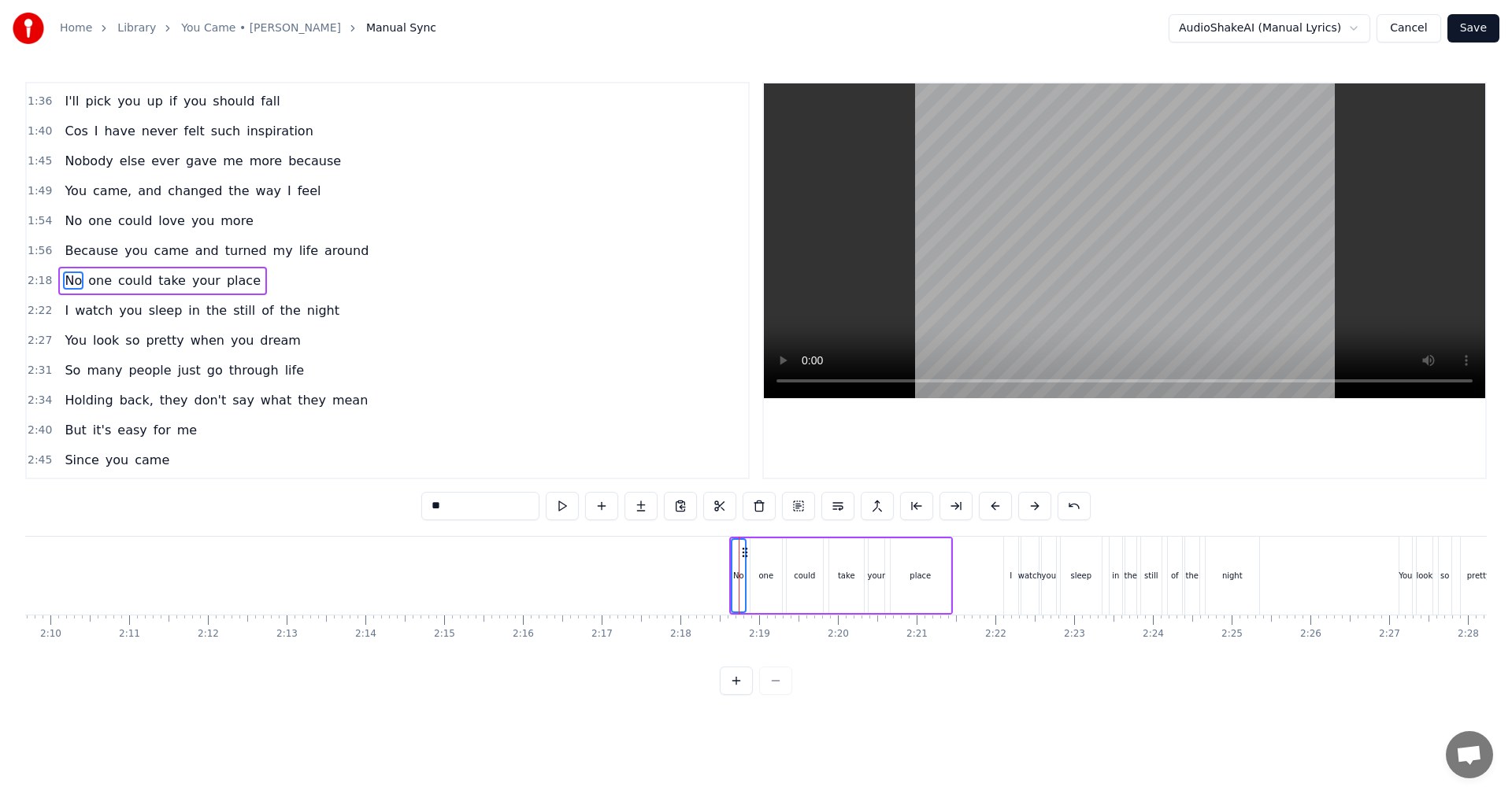
click at [765, 581] on div "one" at bounding box center [766, 576] width 15 height 12
click at [811, 583] on div "could" at bounding box center [804, 576] width 36 height 75
click at [845, 582] on div "take" at bounding box center [846, 576] width 35 height 75
click at [880, 583] on div "your" at bounding box center [876, 576] width 16 height 75
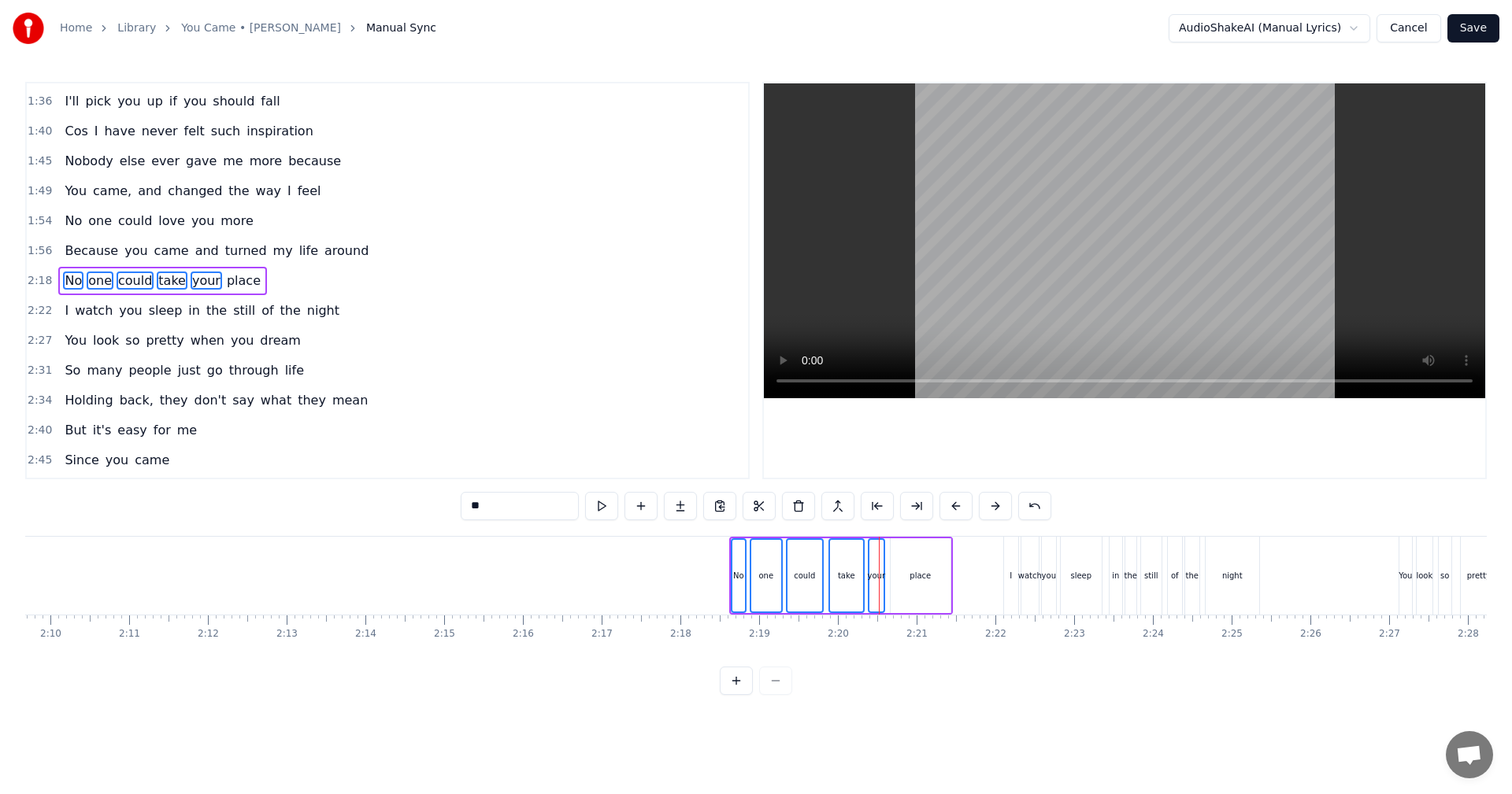
click at [919, 587] on div "place" at bounding box center [920, 576] width 60 height 75
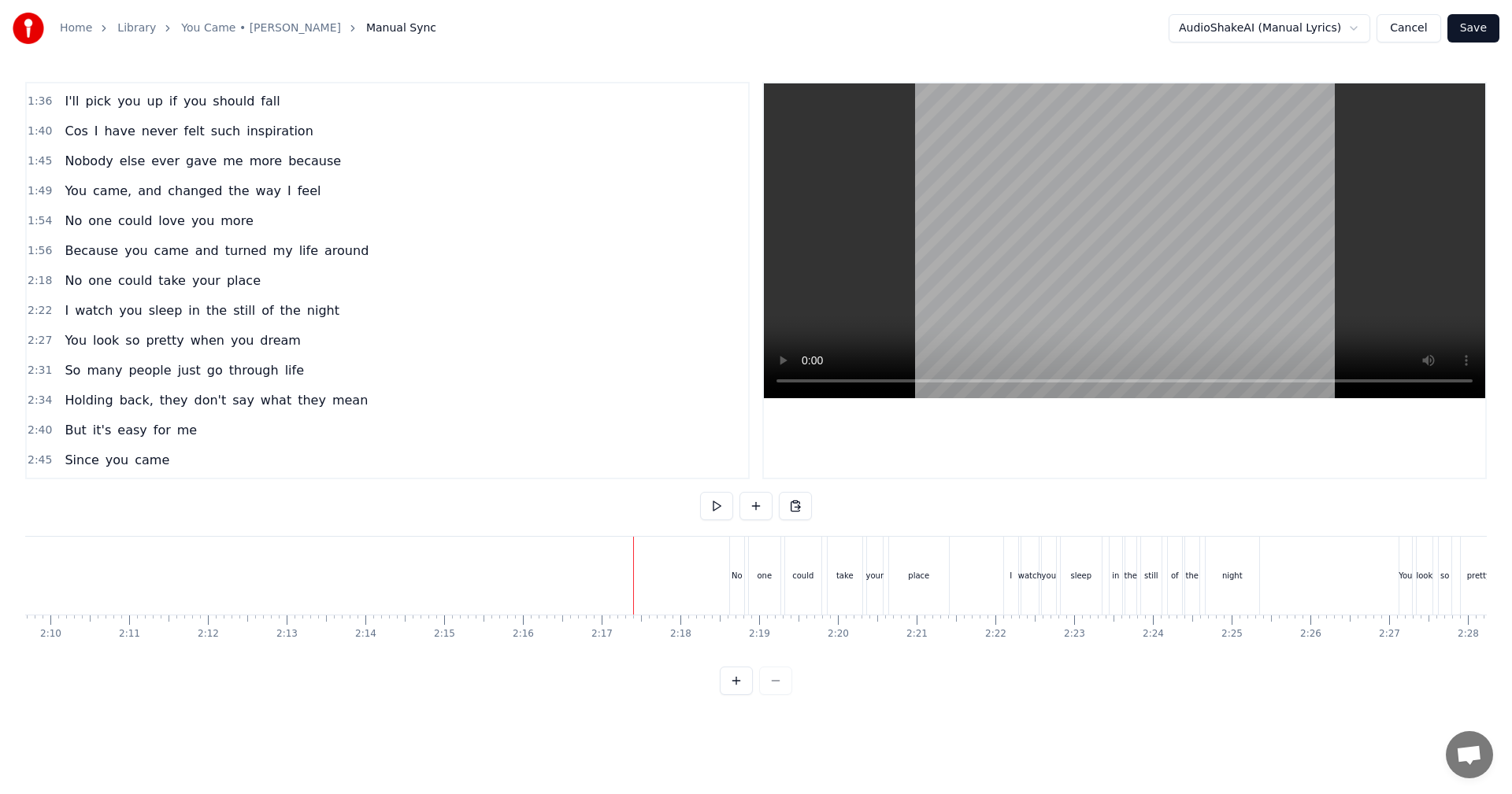
click at [736, 575] on div "No" at bounding box center [736, 576] width 11 height 12
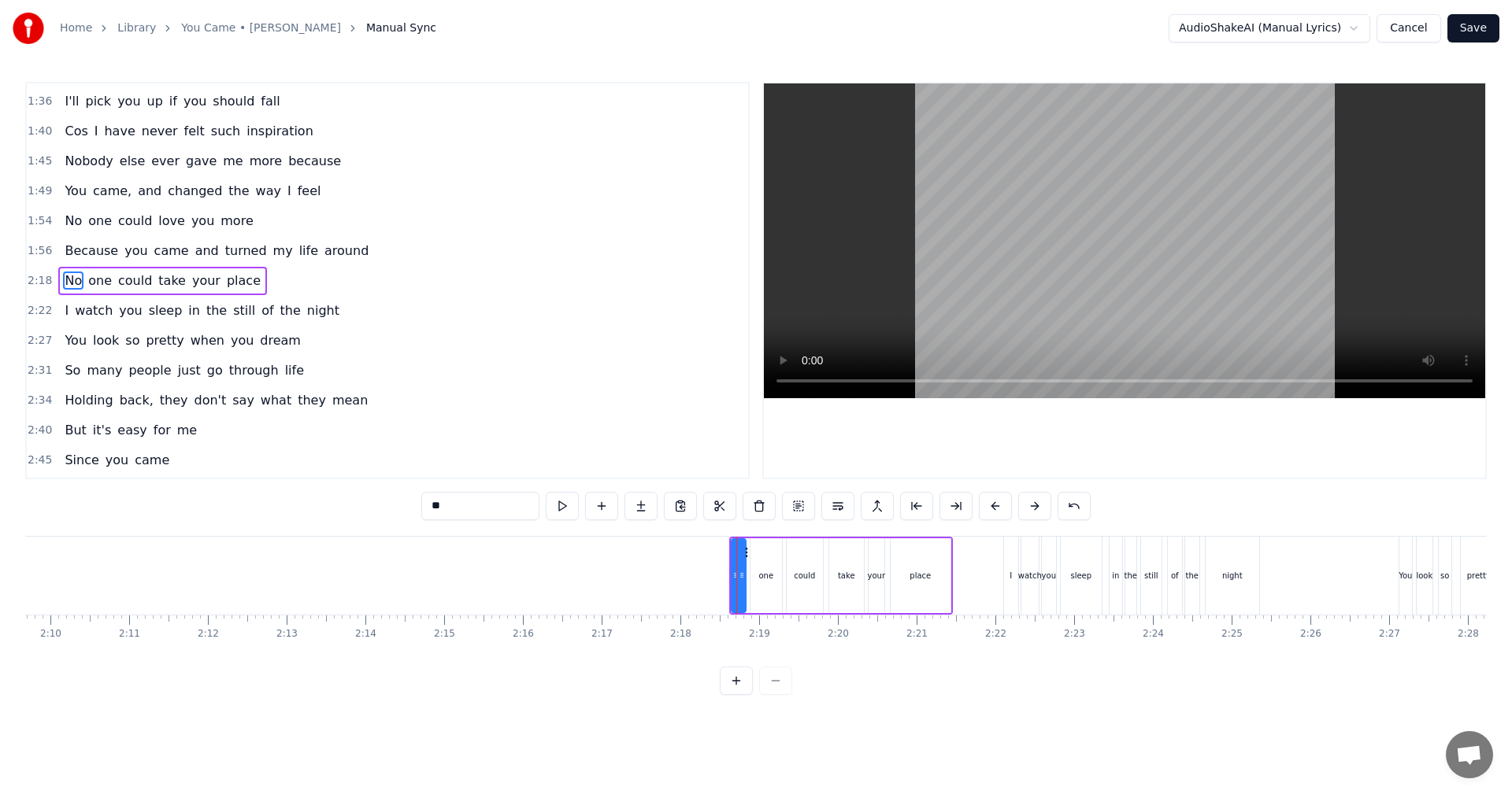
click at [767, 571] on div "one" at bounding box center [766, 576] width 15 height 12
click at [804, 572] on div "could" at bounding box center [804, 576] width 21 height 12
click at [837, 572] on div "take" at bounding box center [846, 576] width 35 height 75
click at [884, 577] on div "your" at bounding box center [876, 576] width 18 height 75
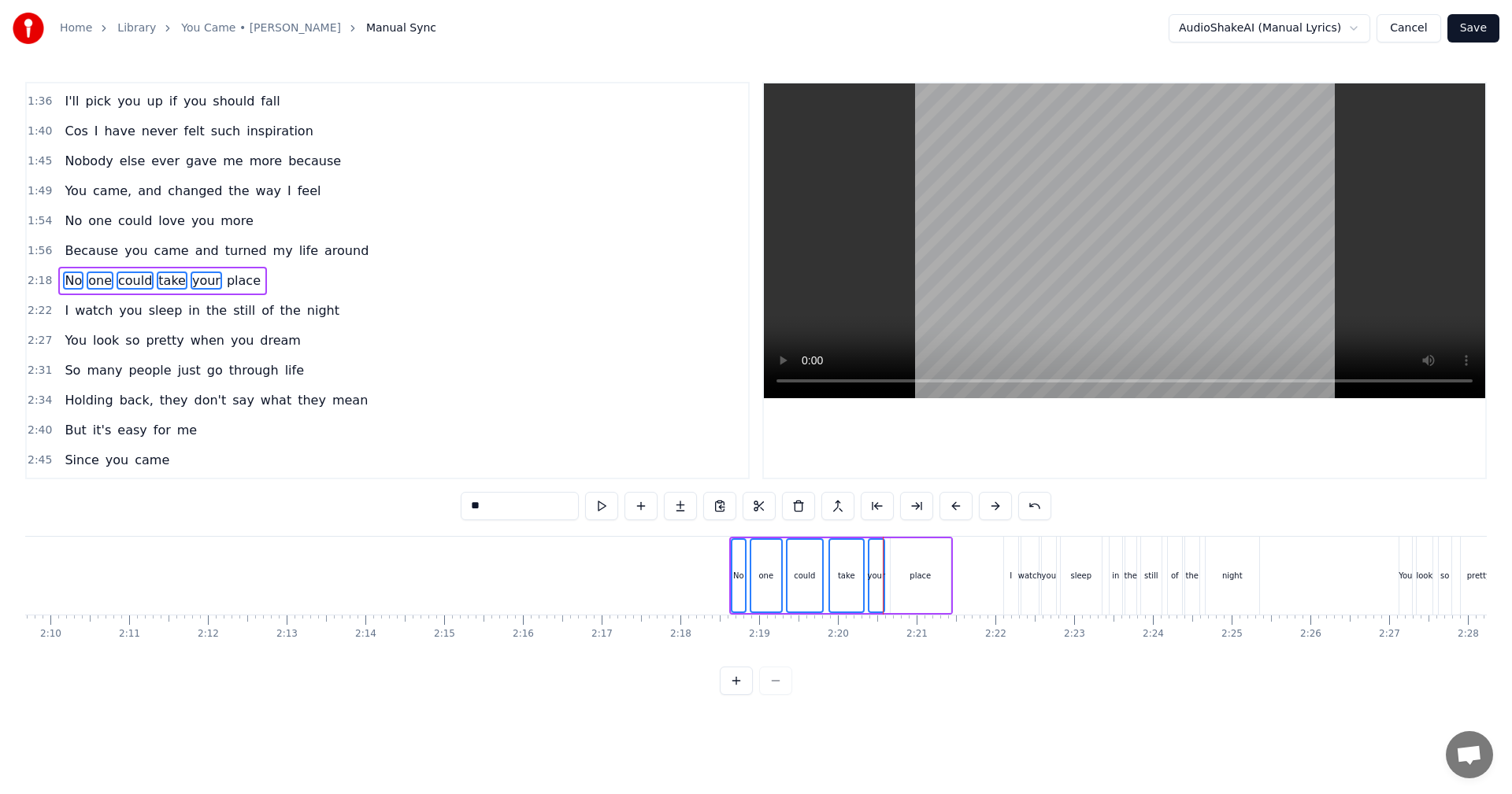
click at [915, 580] on div "place" at bounding box center [919, 576] width 21 height 12
click at [746, 598] on div "No one could take your place" at bounding box center [841, 576] width 223 height 78
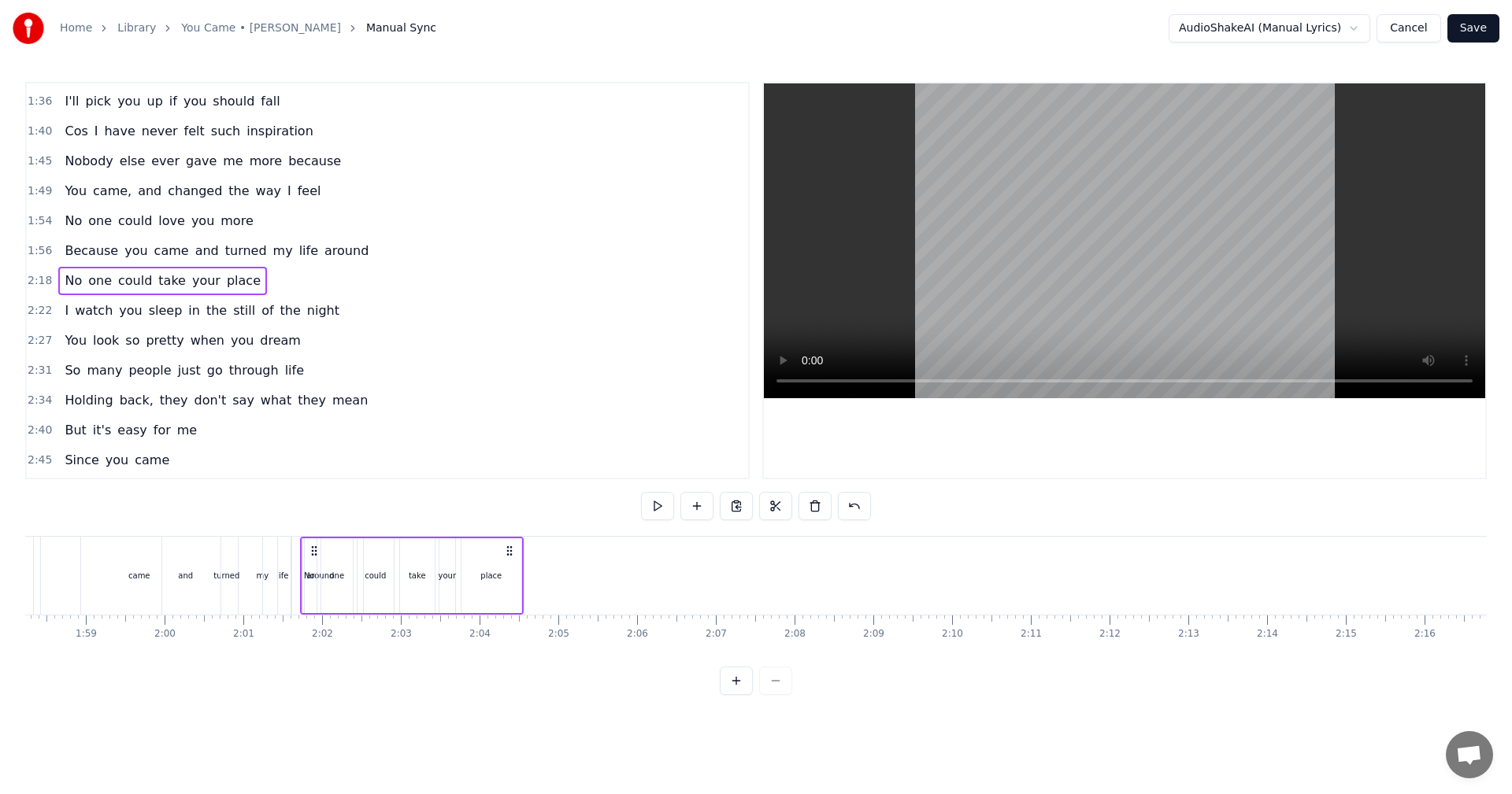
scroll to position [0, 9307]
drag, startPoint x: 741, startPoint y: 550, endPoint x: 364, endPoint y: 559, distance: 377.1
click at [364, 559] on div "No one could take your place" at bounding box center [463, 576] width 223 height 78
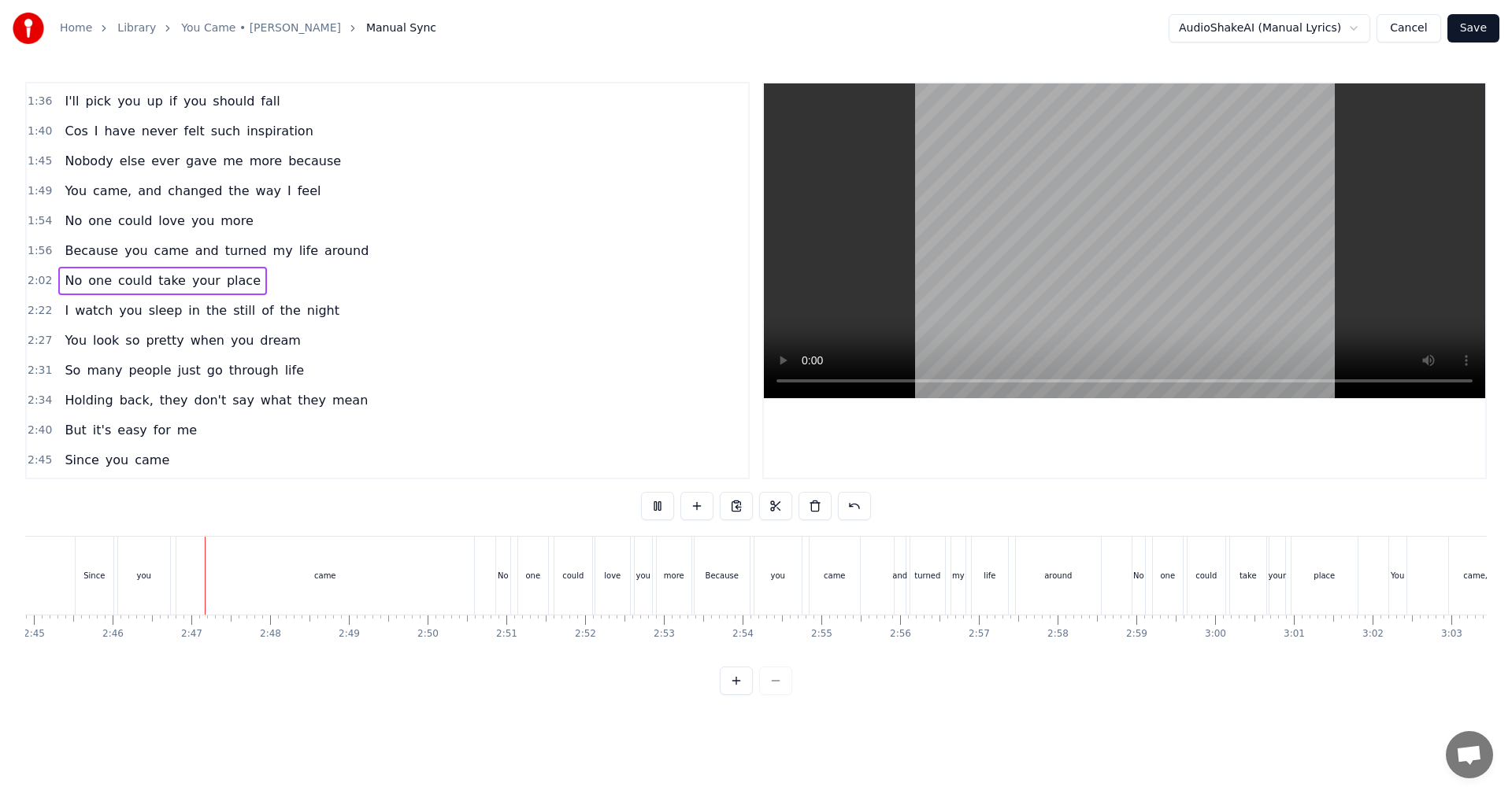
scroll to position [0, 13019]
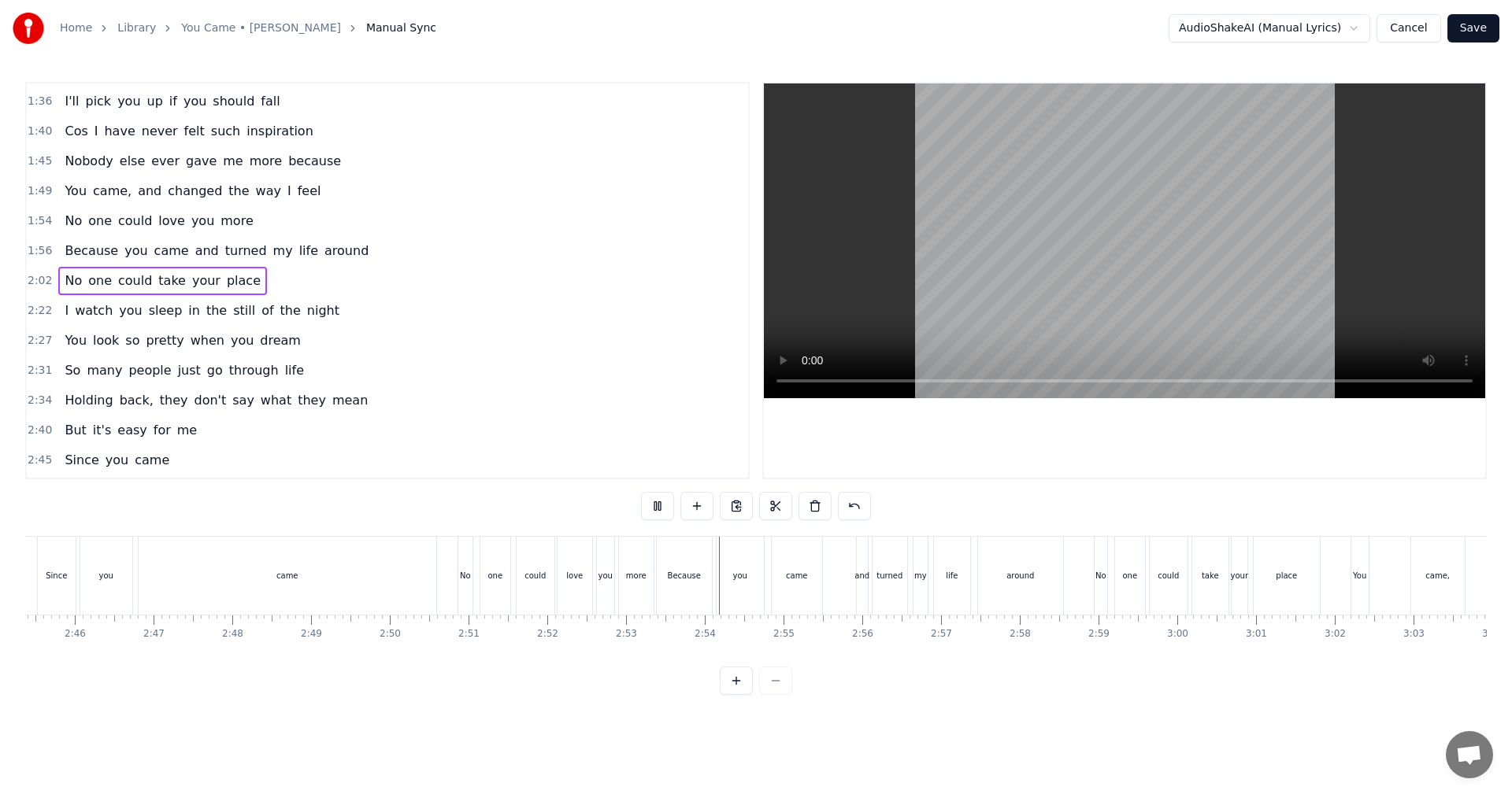
click at [1466, 26] on button "Save" at bounding box center [1473, 29] width 52 height 29
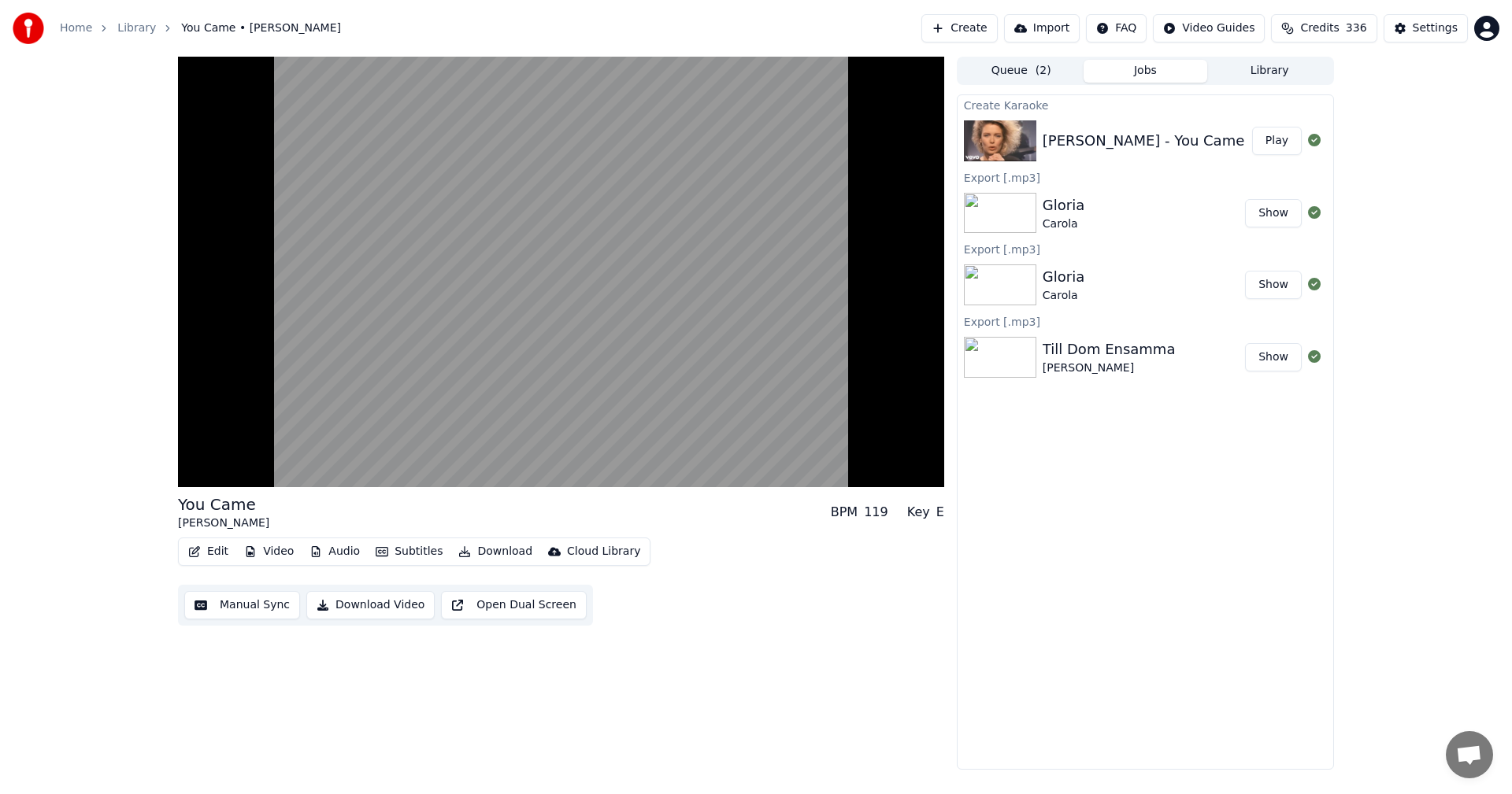
click at [1338, 31] on span "Credits" at bounding box center [1319, 28] width 39 height 16
click at [1344, 205] on button "Refresh" at bounding box center [1332, 219] width 81 height 29
click at [1343, 206] on button "Refresh" at bounding box center [1332, 219] width 81 height 29
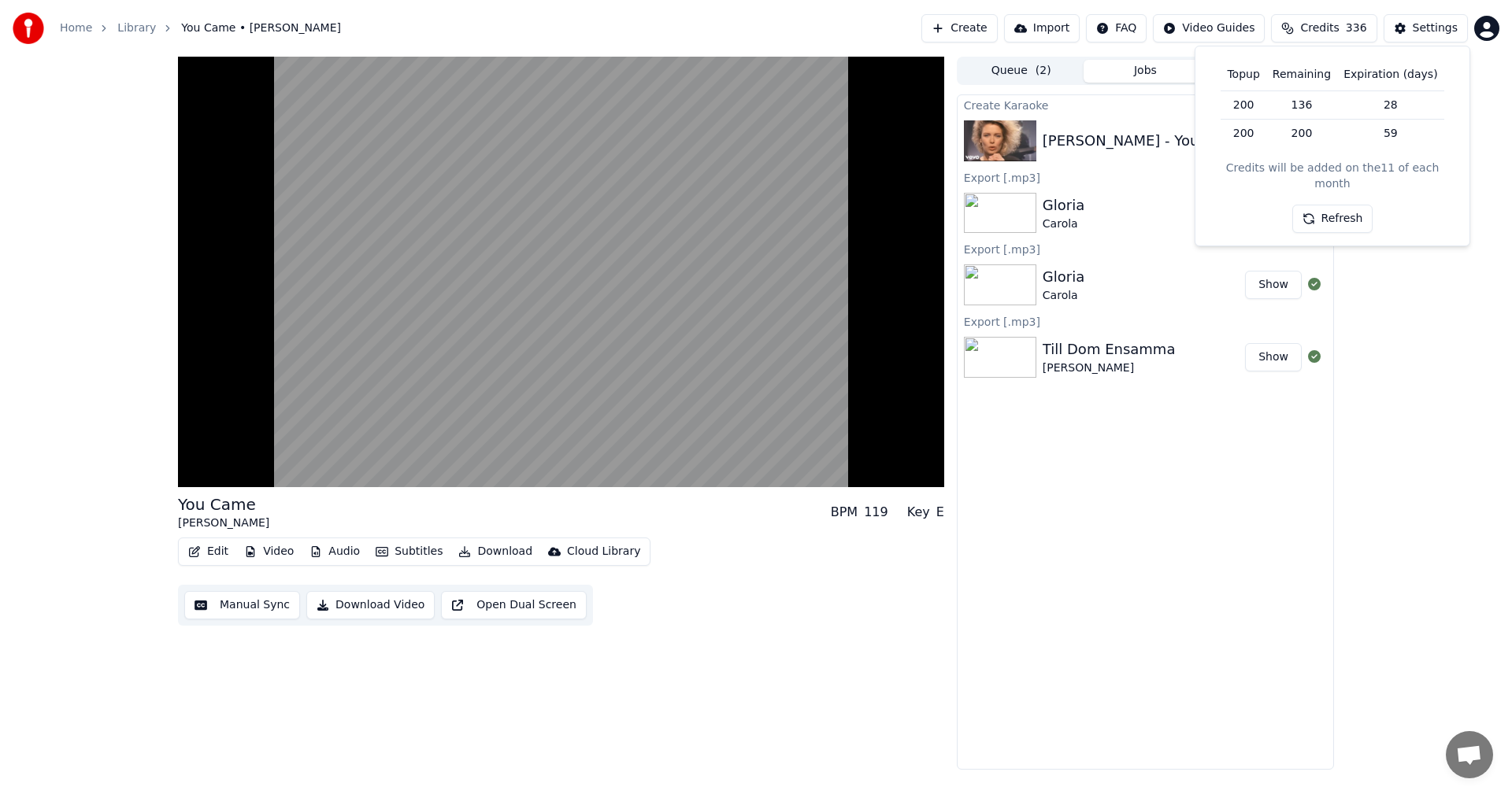
click at [1343, 206] on button "Refresh" at bounding box center [1332, 219] width 81 height 29
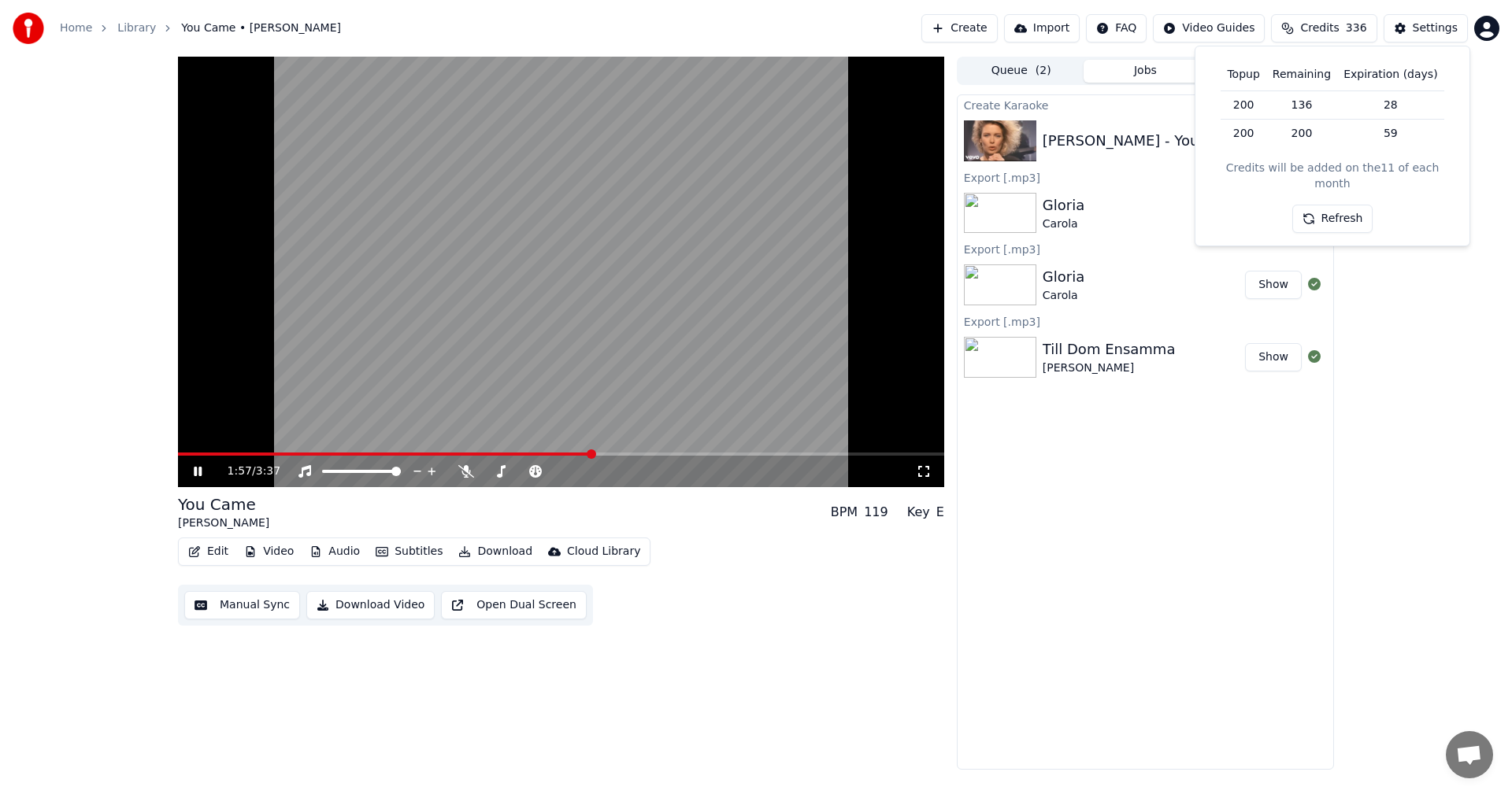
click at [198, 475] on icon at bounding box center [209, 471] width 37 height 13
click at [1251, 78] on button "Library" at bounding box center [1269, 71] width 125 height 23
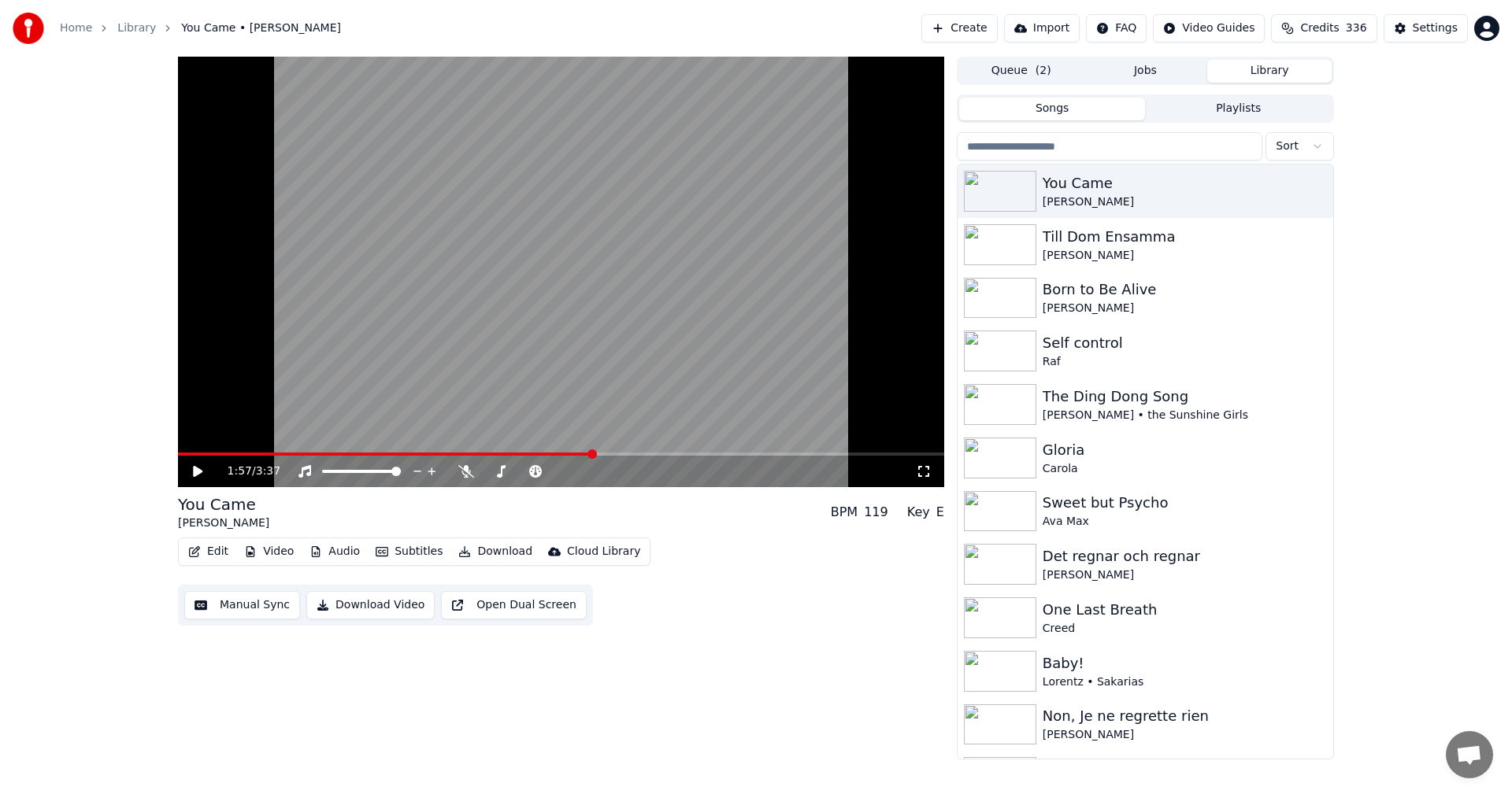
click at [1141, 147] on input "search" at bounding box center [1109, 147] width 305 height 29
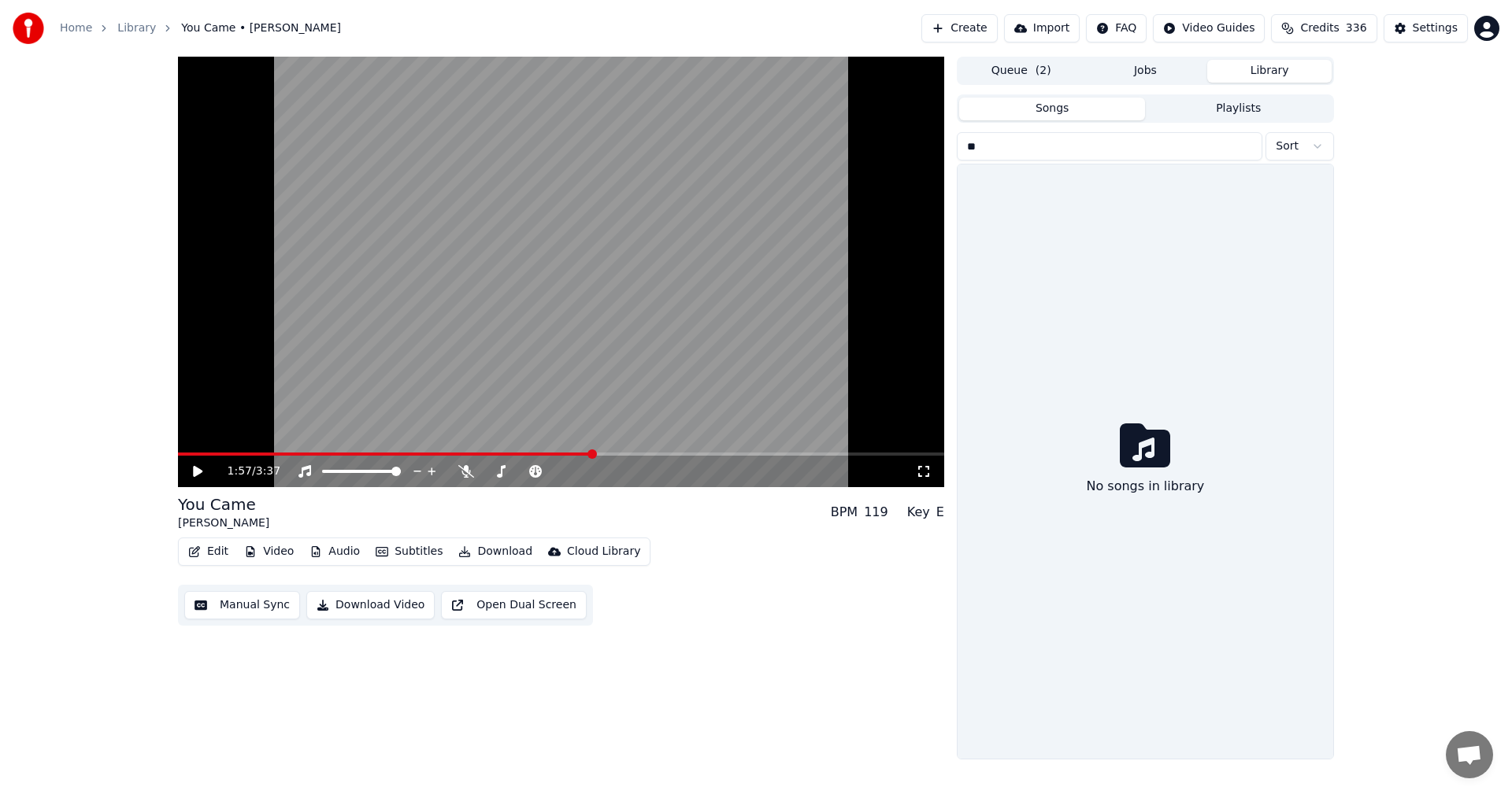
type input "*"
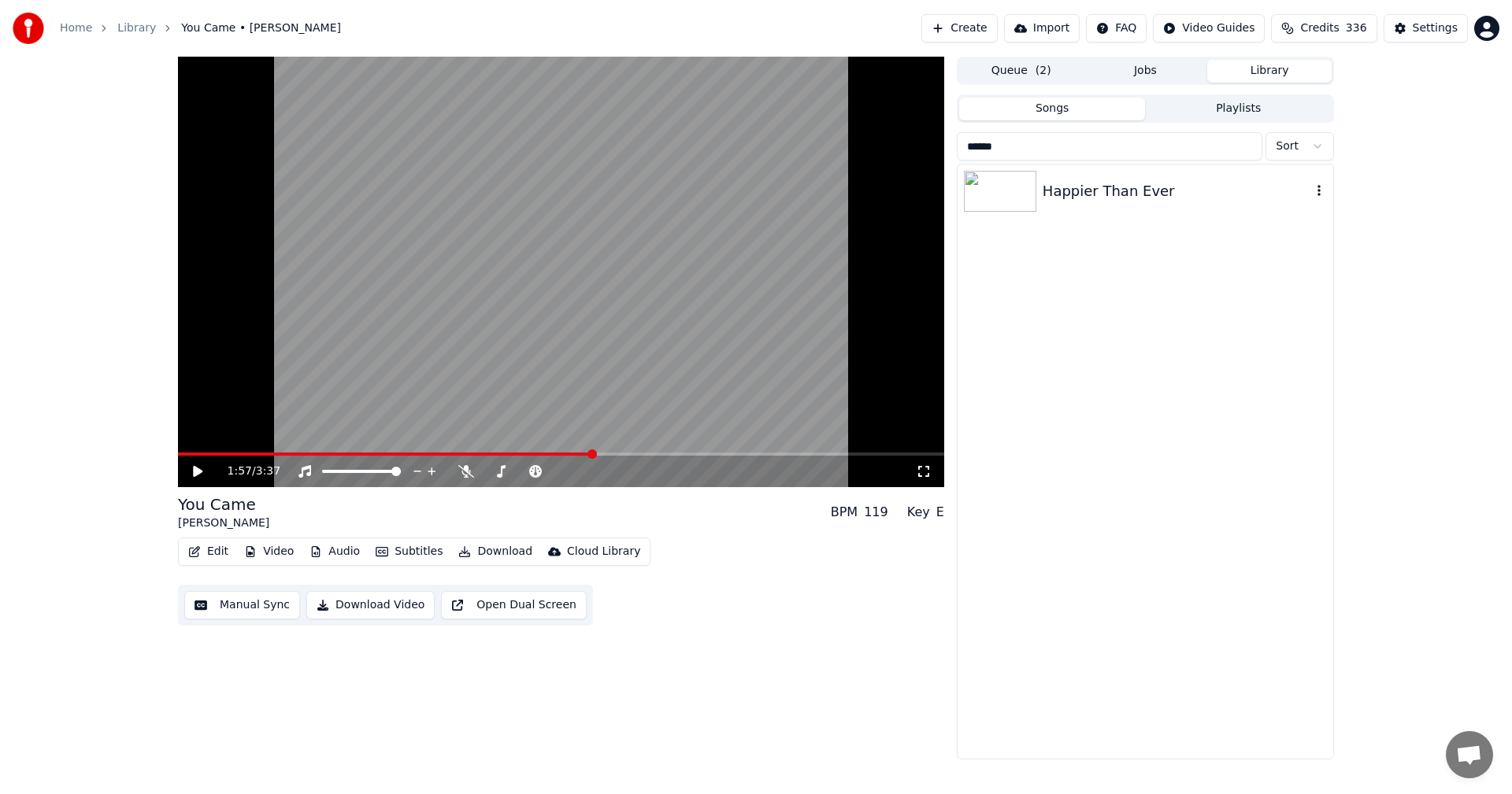
type input "******"
click at [1149, 168] on div "Happier Than Ever" at bounding box center [1144, 190] width 375 height 53
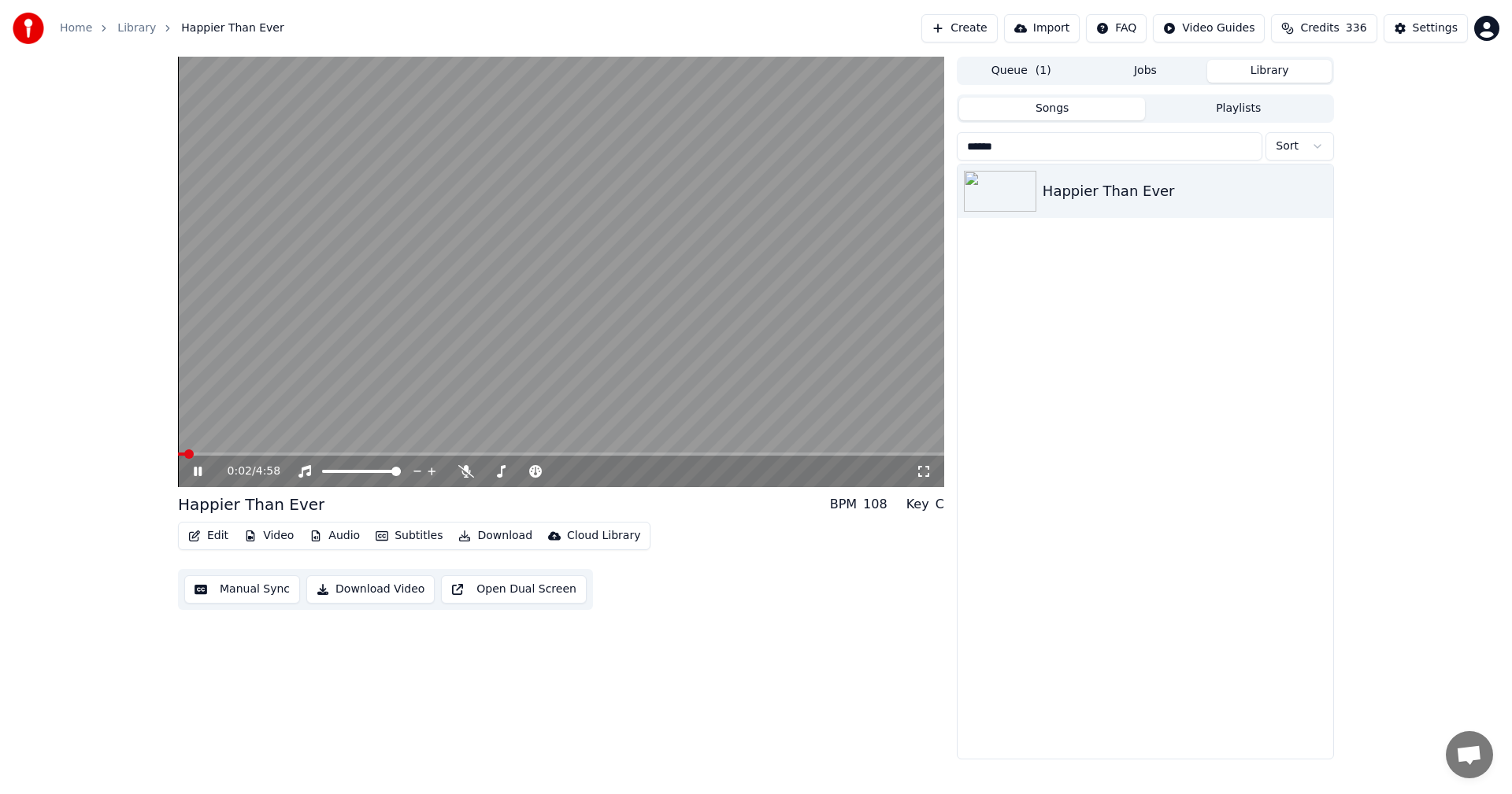
click at [218, 451] on video at bounding box center [561, 271] width 766 height 431
click at [231, 454] on span at bounding box center [561, 454] width 766 height 3
click at [178, 456] on span at bounding box center [182, 453] width 9 height 9
click at [192, 465] on icon at bounding box center [209, 471] width 37 height 13
click at [245, 454] on span at bounding box center [561, 454] width 766 height 3
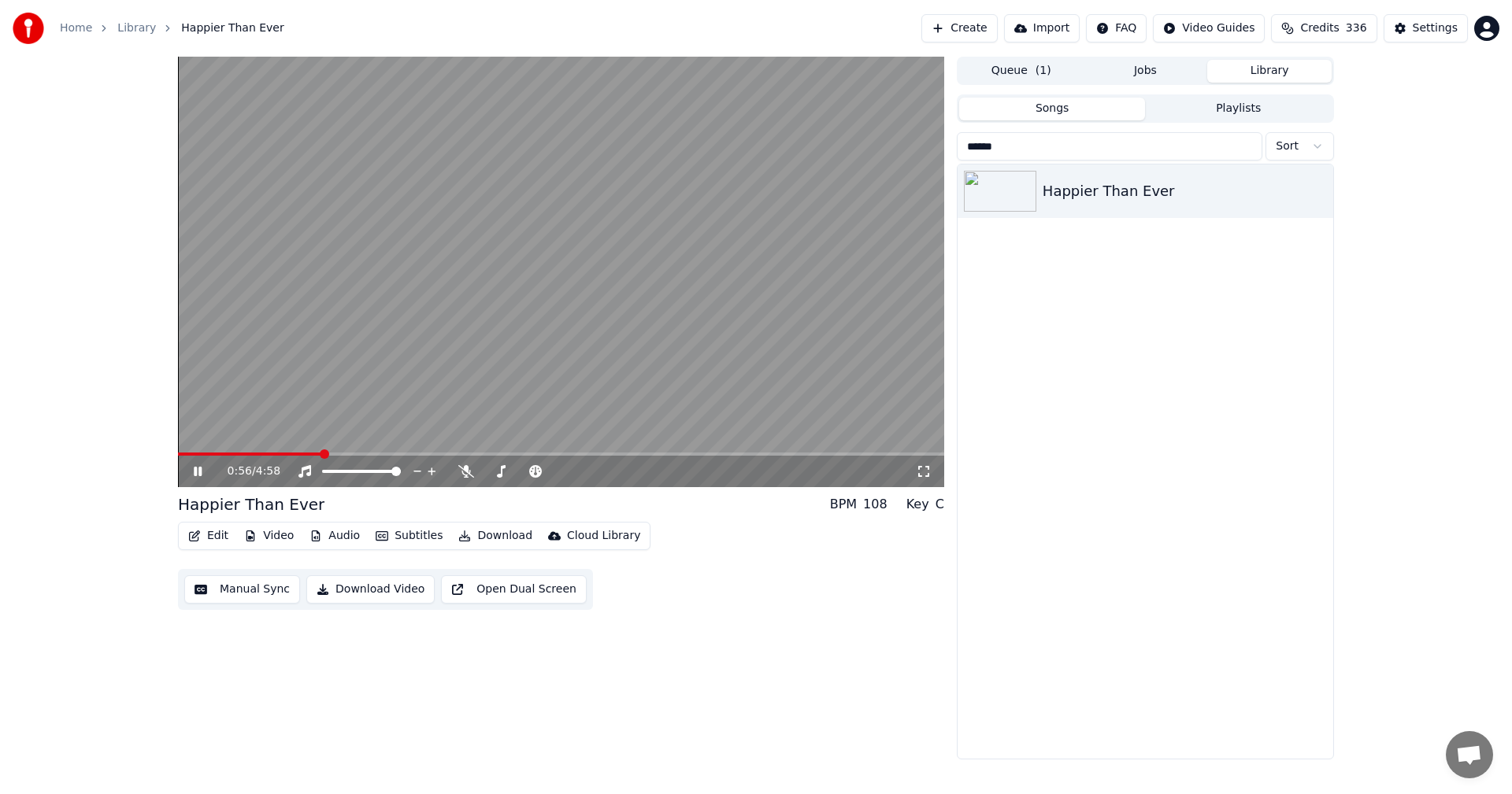
click at [321, 455] on span at bounding box center [561, 454] width 766 height 3
click at [362, 453] on span at bounding box center [561, 454] width 766 height 3
click at [437, 456] on div "1:22 / 4:58" at bounding box center [561, 471] width 766 height 31
click at [473, 455] on span at bounding box center [561, 454] width 766 height 3
click at [558, 452] on video at bounding box center [561, 271] width 766 height 431
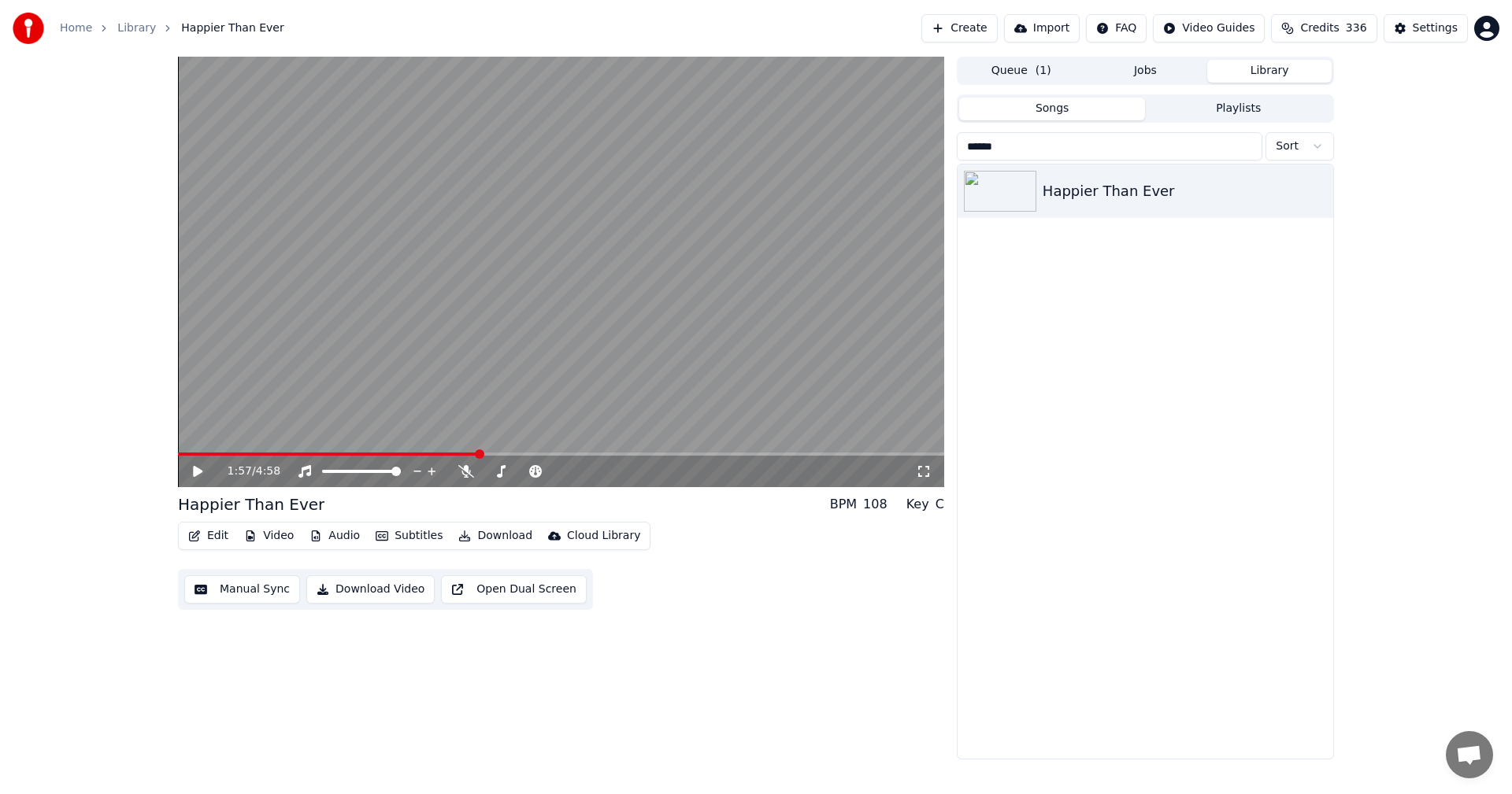
click at [562, 453] on span at bounding box center [561, 454] width 766 height 3
click at [206, 469] on icon at bounding box center [209, 471] width 37 height 13
click at [632, 456] on span at bounding box center [561, 454] width 766 height 3
click at [212, 539] on button "Edit" at bounding box center [208, 536] width 53 height 22
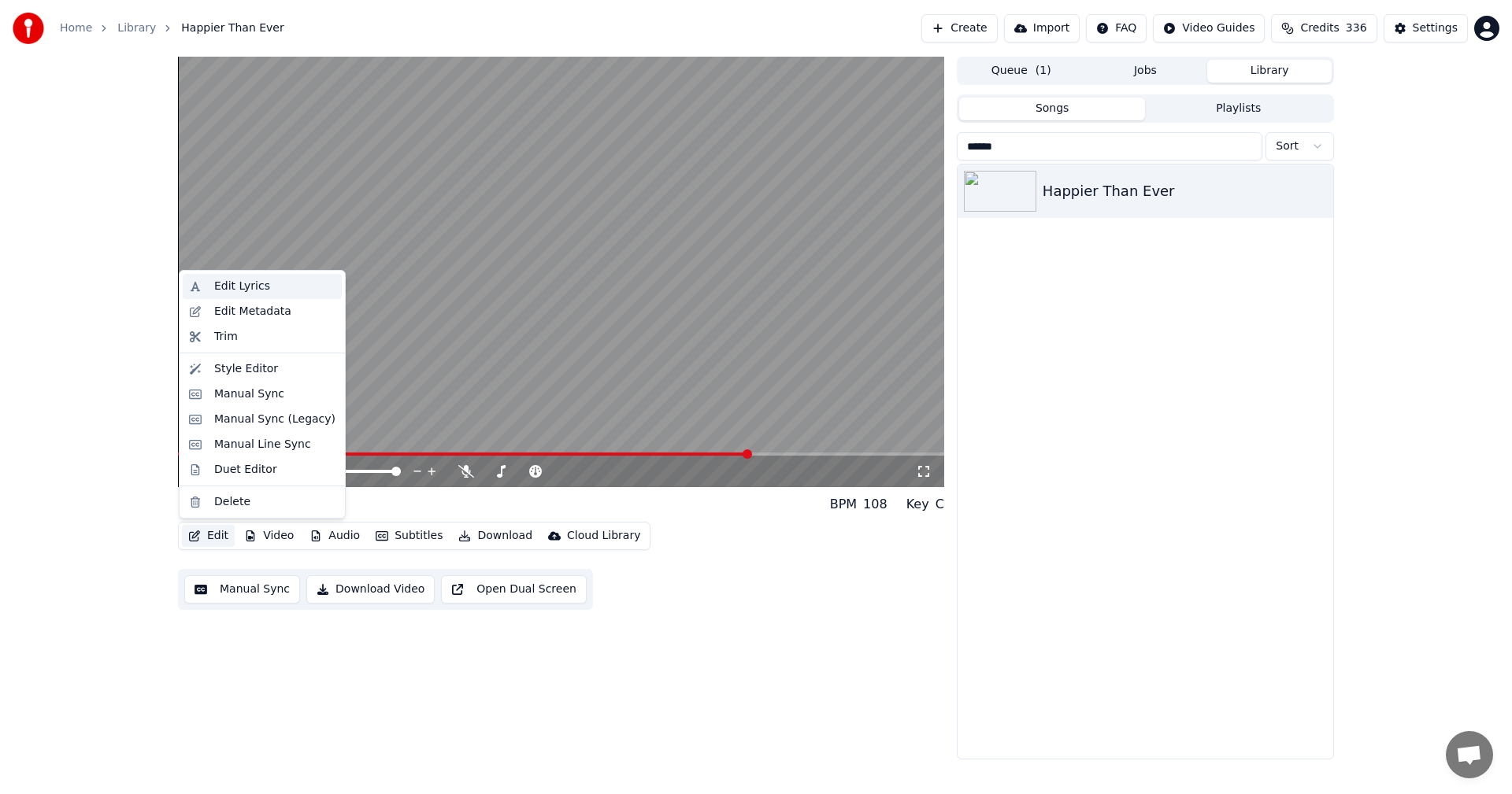
click at [277, 281] on div "Edit Lyrics" at bounding box center [275, 286] width 121 height 16
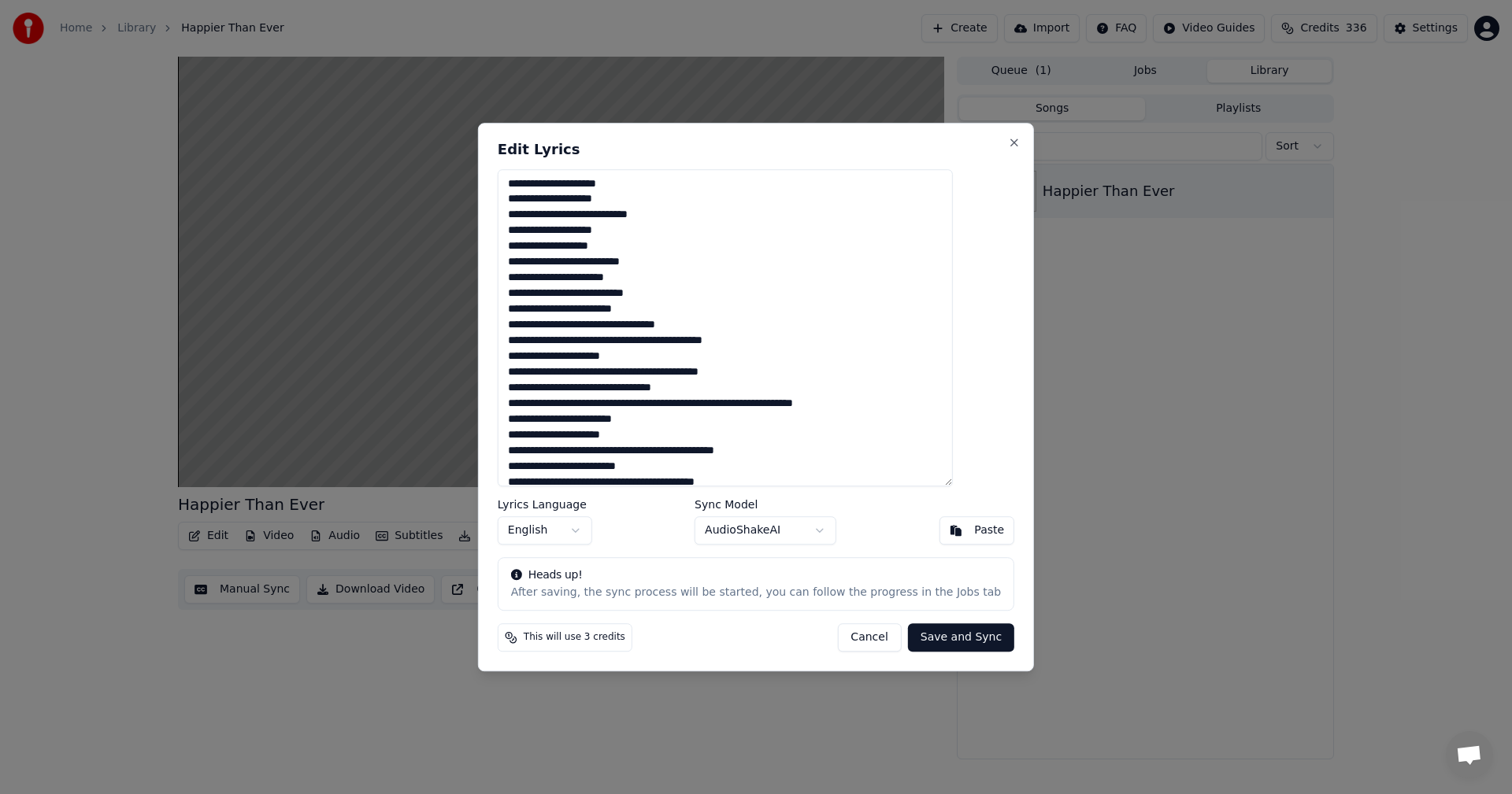
click at [859, 642] on button "Cancel" at bounding box center [869, 637] width 64 height 29
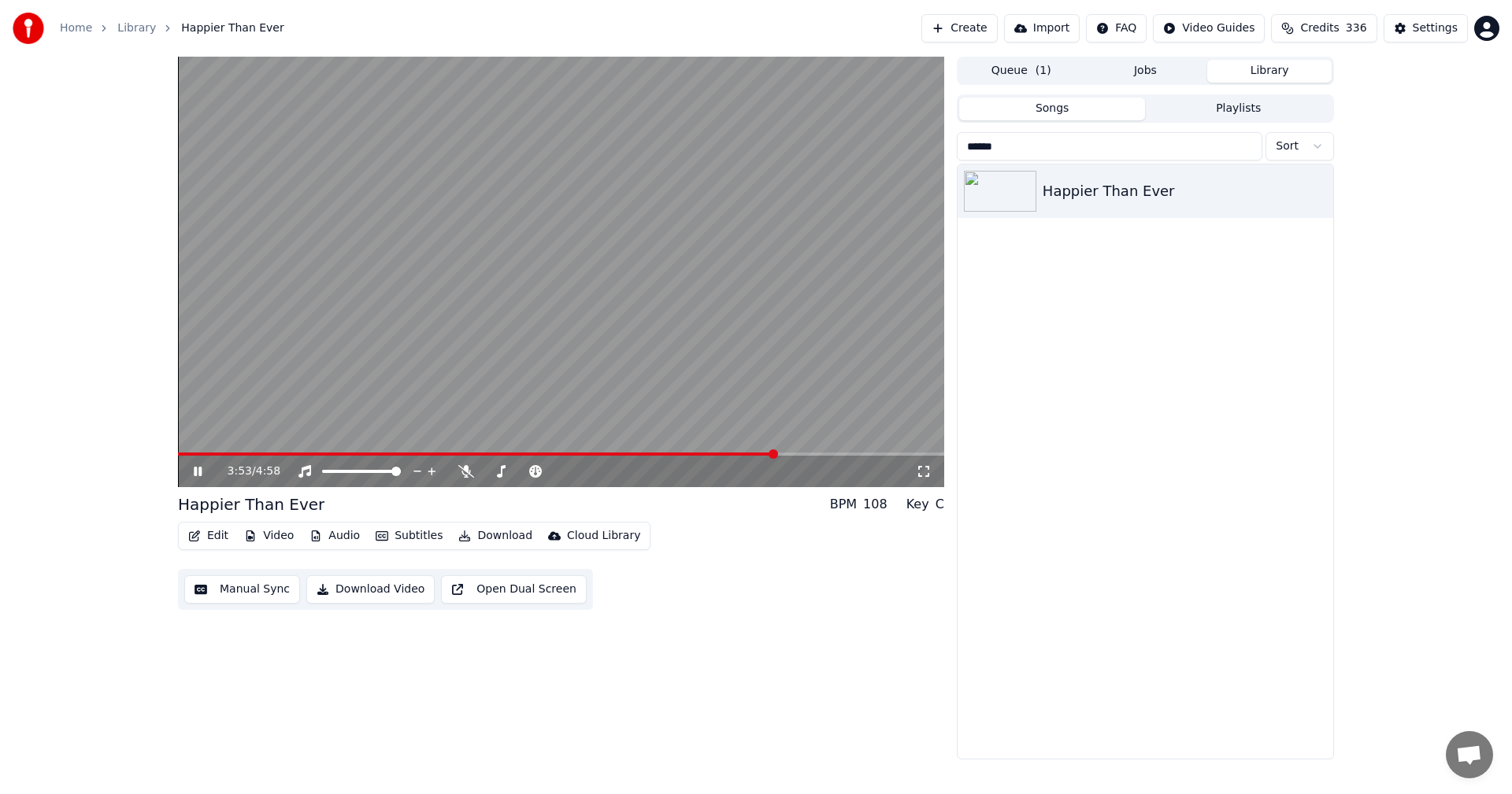
click at [998, 28] on button "Create" at bounding box center [959, 29] width 77 height 29
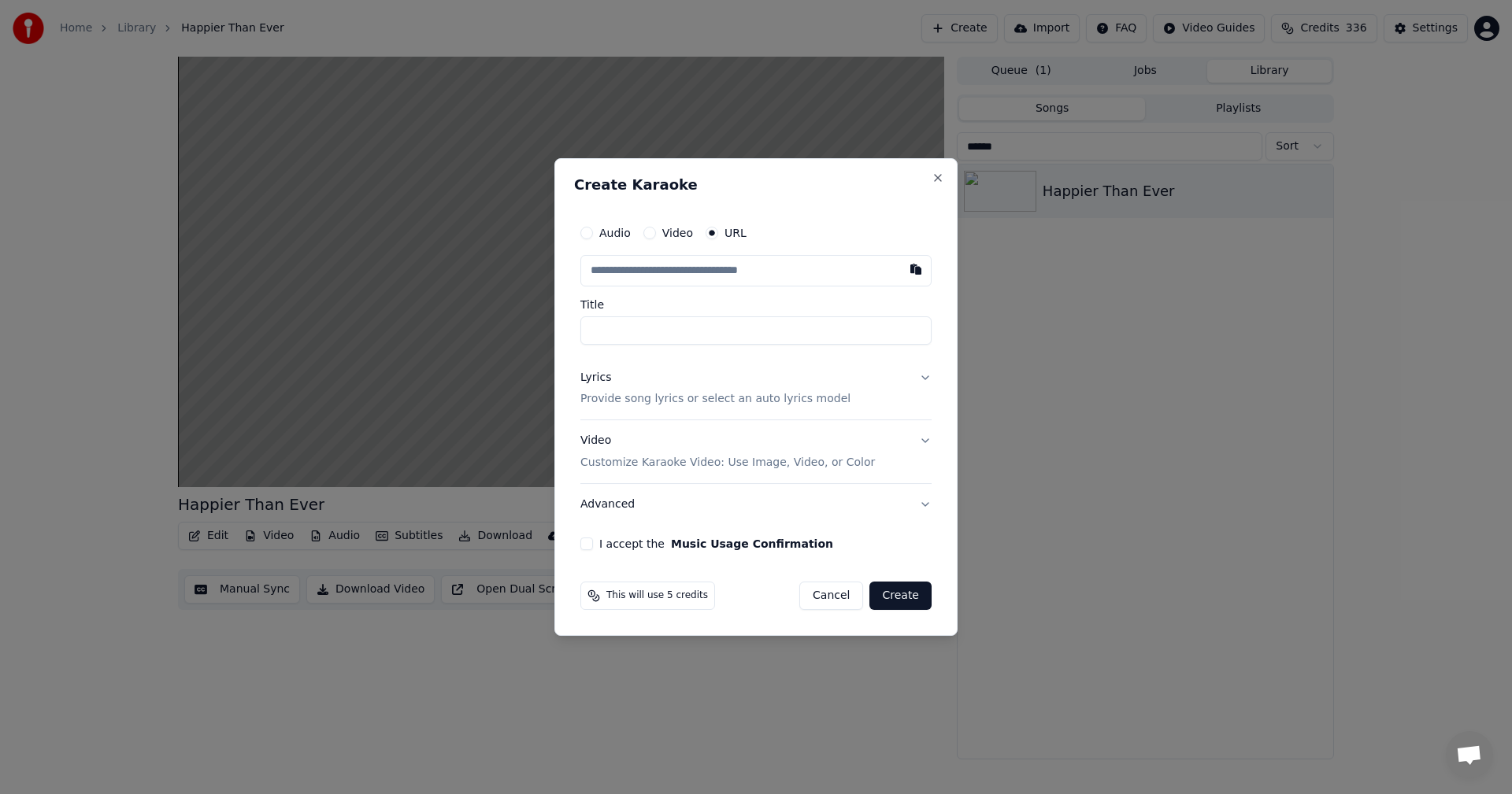
click at [735, 405] on p "Provide song lyrics or select an auto lyrics model" at bounding box center [715, 400] width 270 height 16
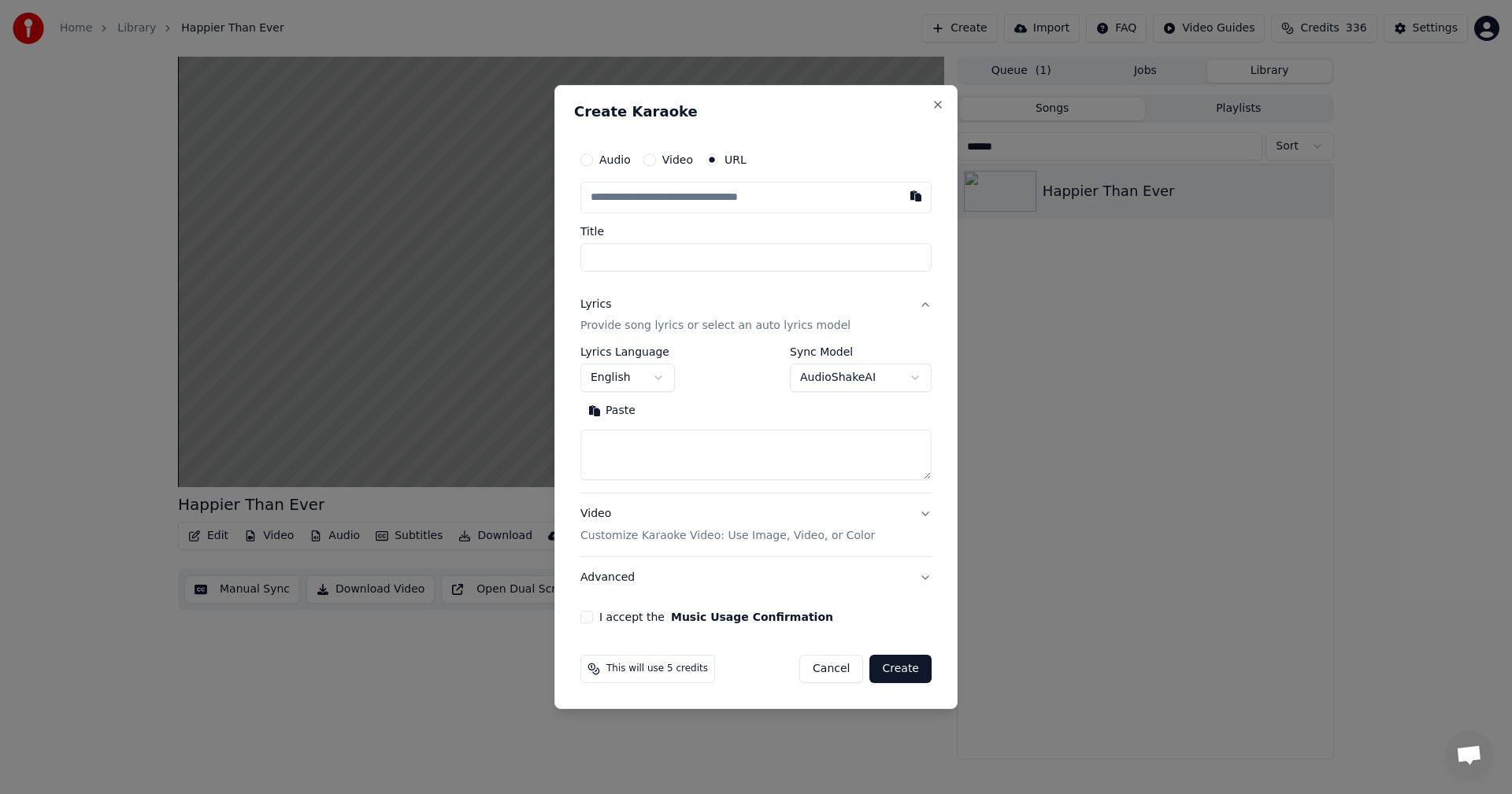
click at [795, 455] on textarea at bounding box center [756, 456] width 351 height 51
paste textarea "**********"
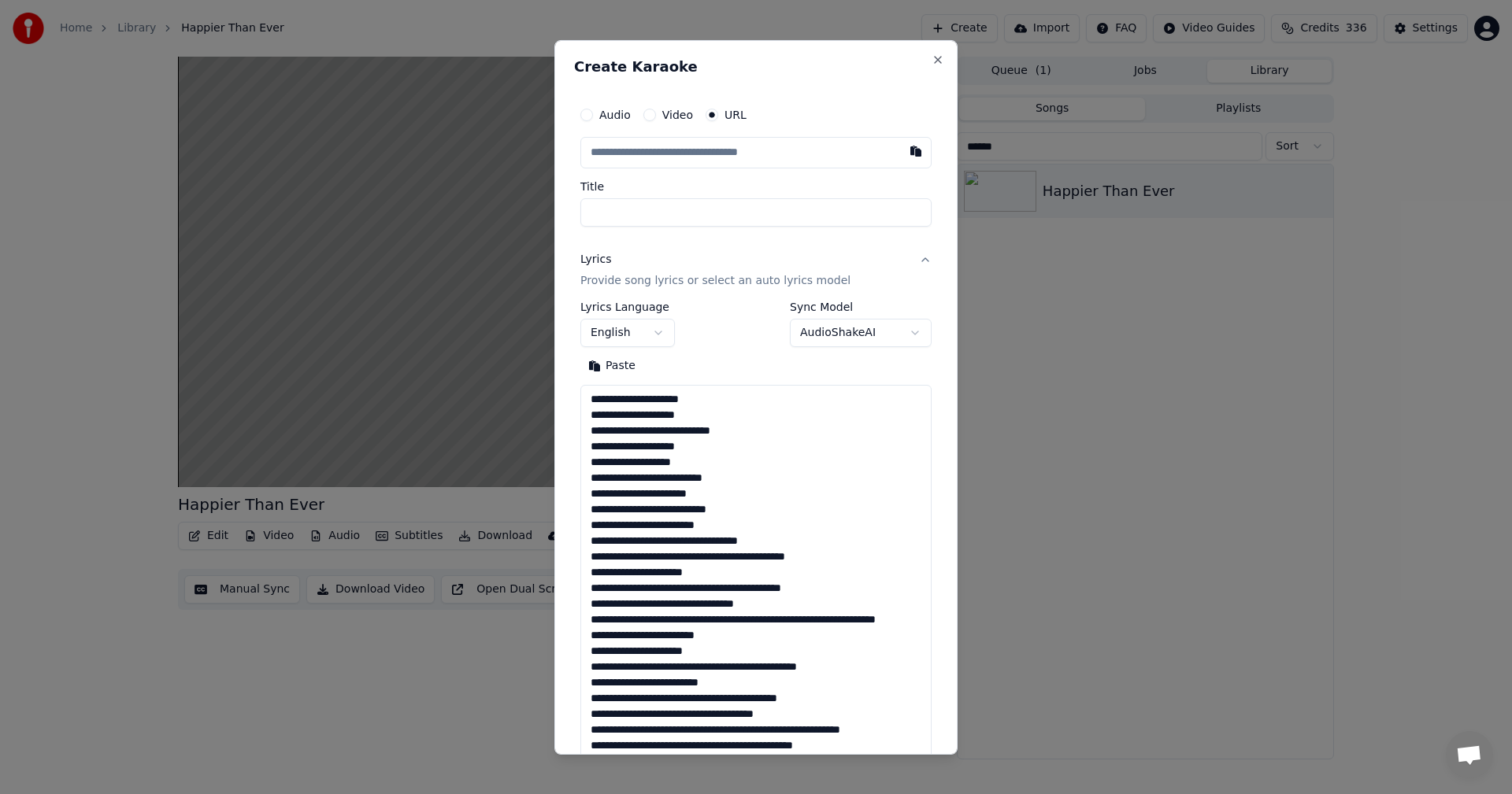
scroll to position [681, 0]
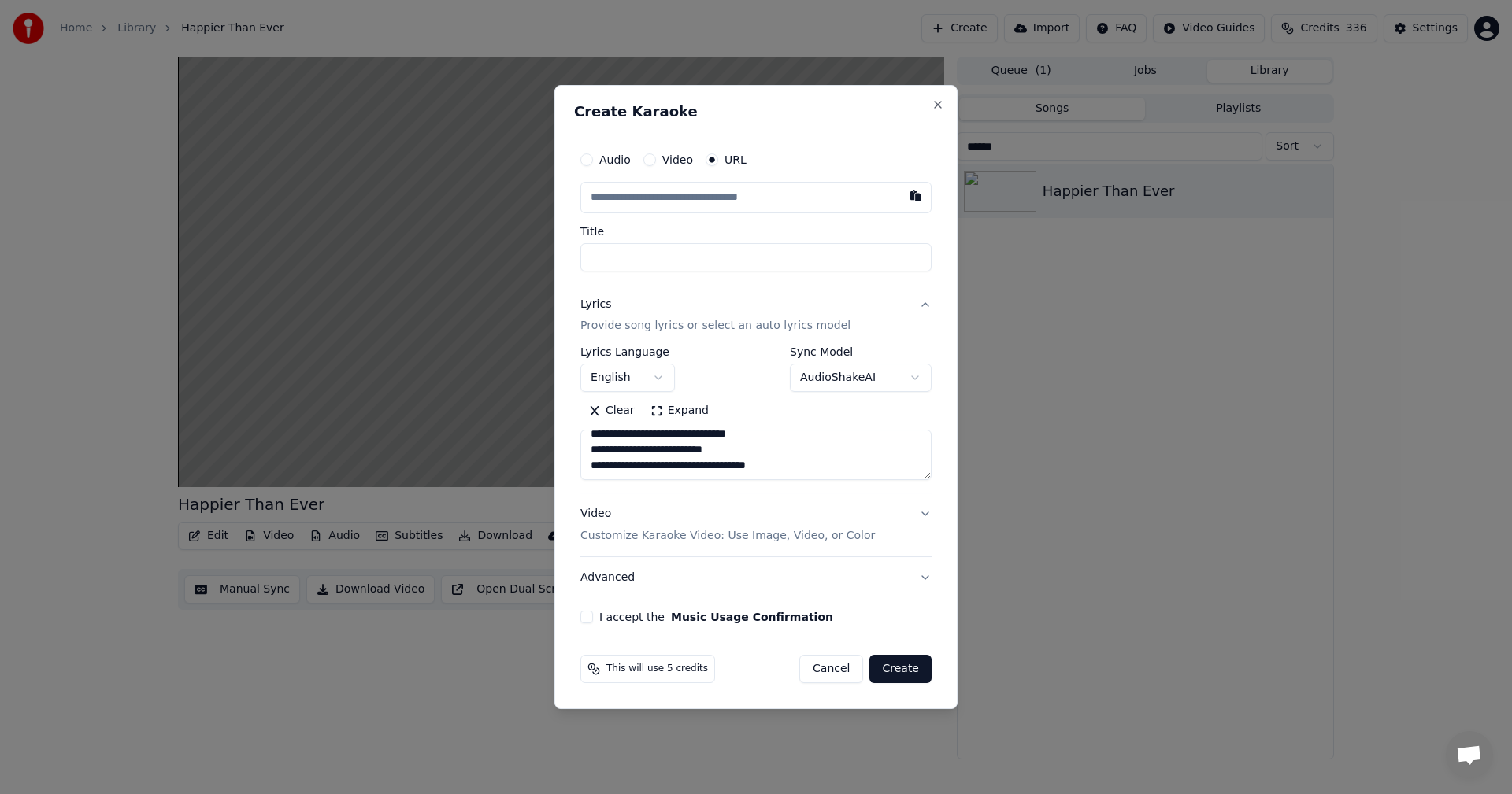
type textarea "**********"
click at [802, 198] on input "text" at bounding box center [756, 197] width 351 height 31
paste input "**********"
type input "**********"
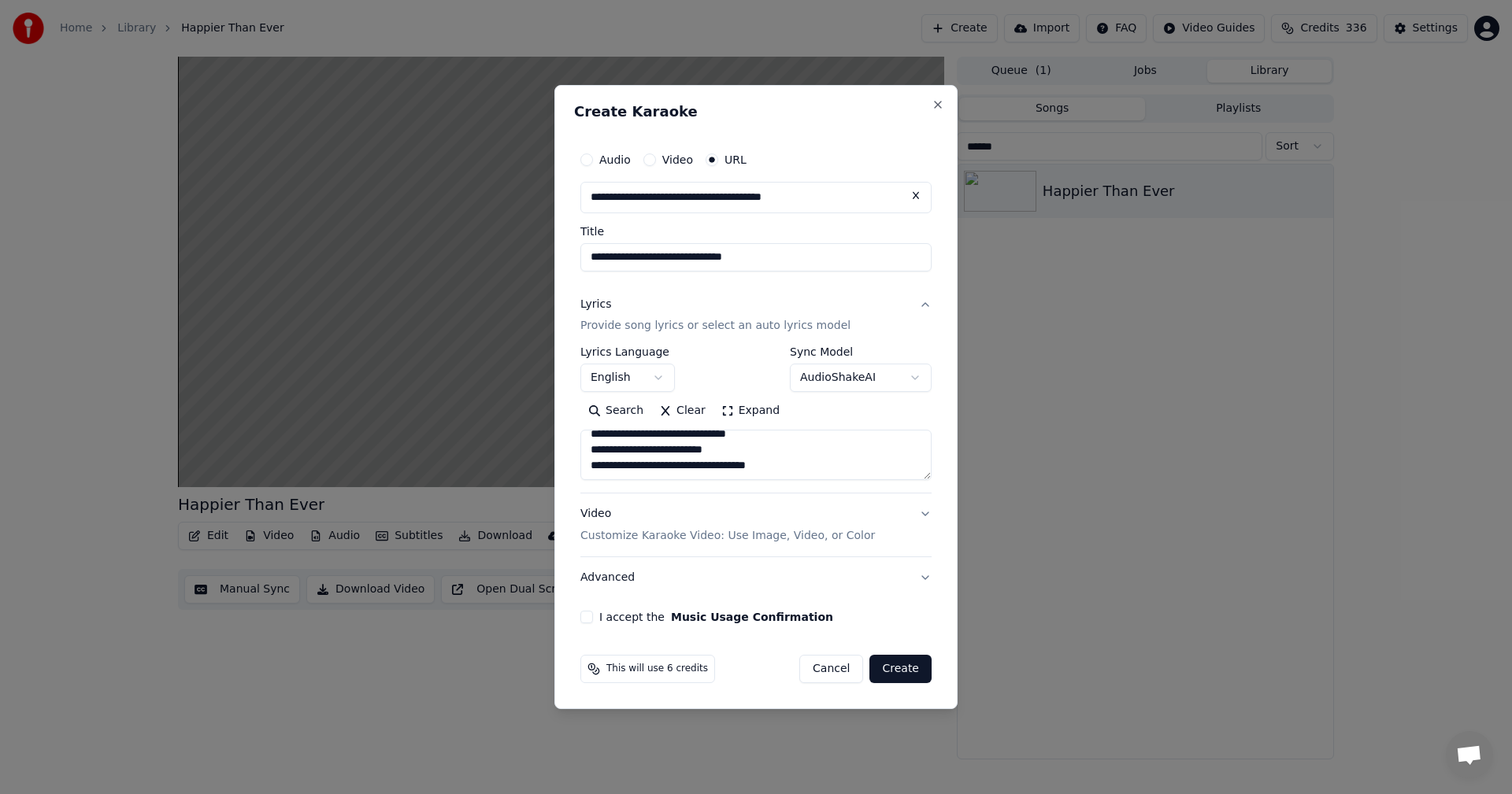
type input "**********"
click at [582, 614] on button "I accept the Music Usage Confirmation" at bounding box center [586, 616] width 13 height 13
type input "**********"
click at [907, 674] on button "Create" at bounding box center [901, 669] width 62 height 29
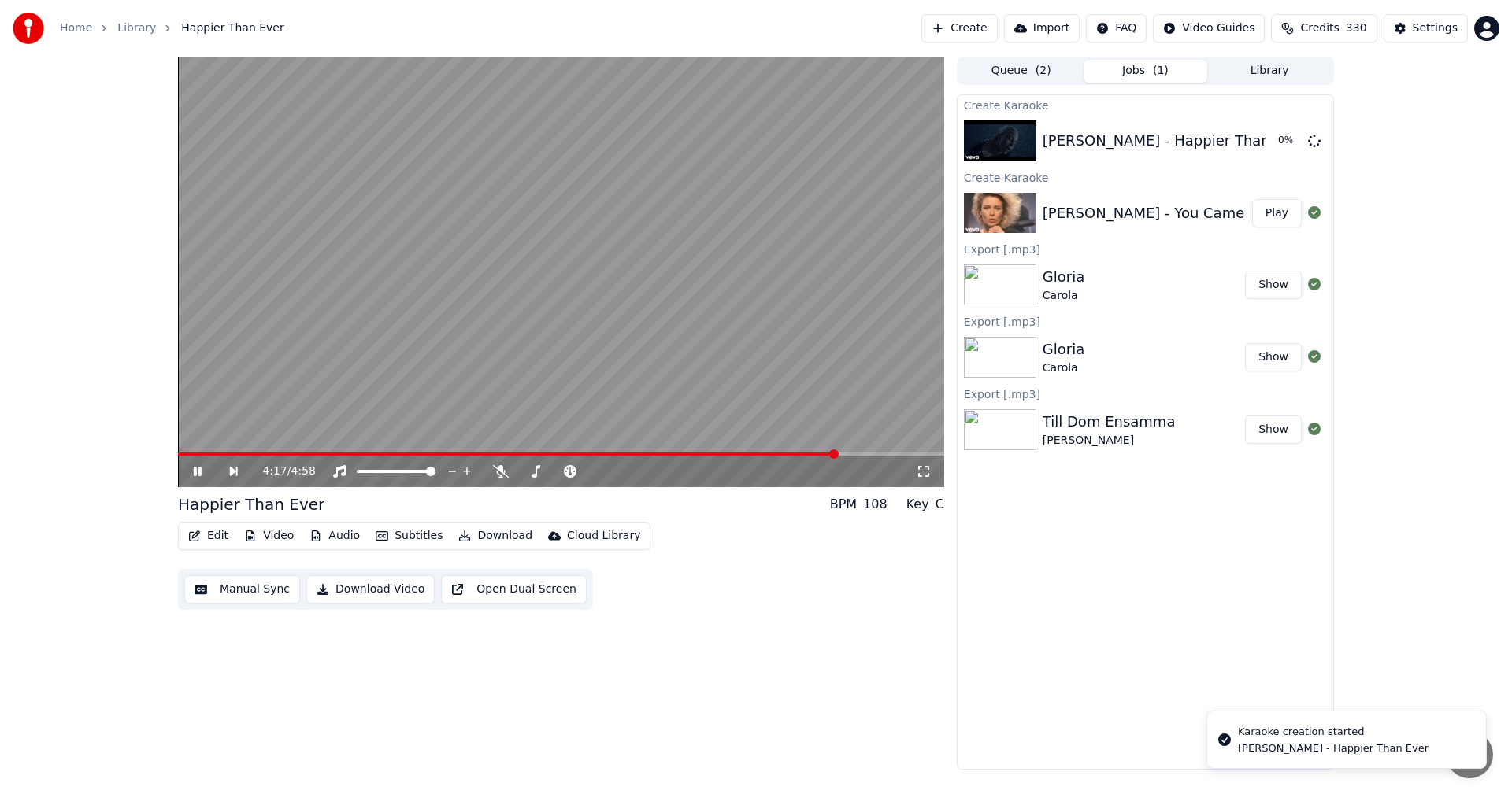
click at [198, 474] on icon at bounding box center [197, 471] width 8 height 9
click at [1283, 148] on button "Play" at bounding box center [1276, 141] width 50 height 29
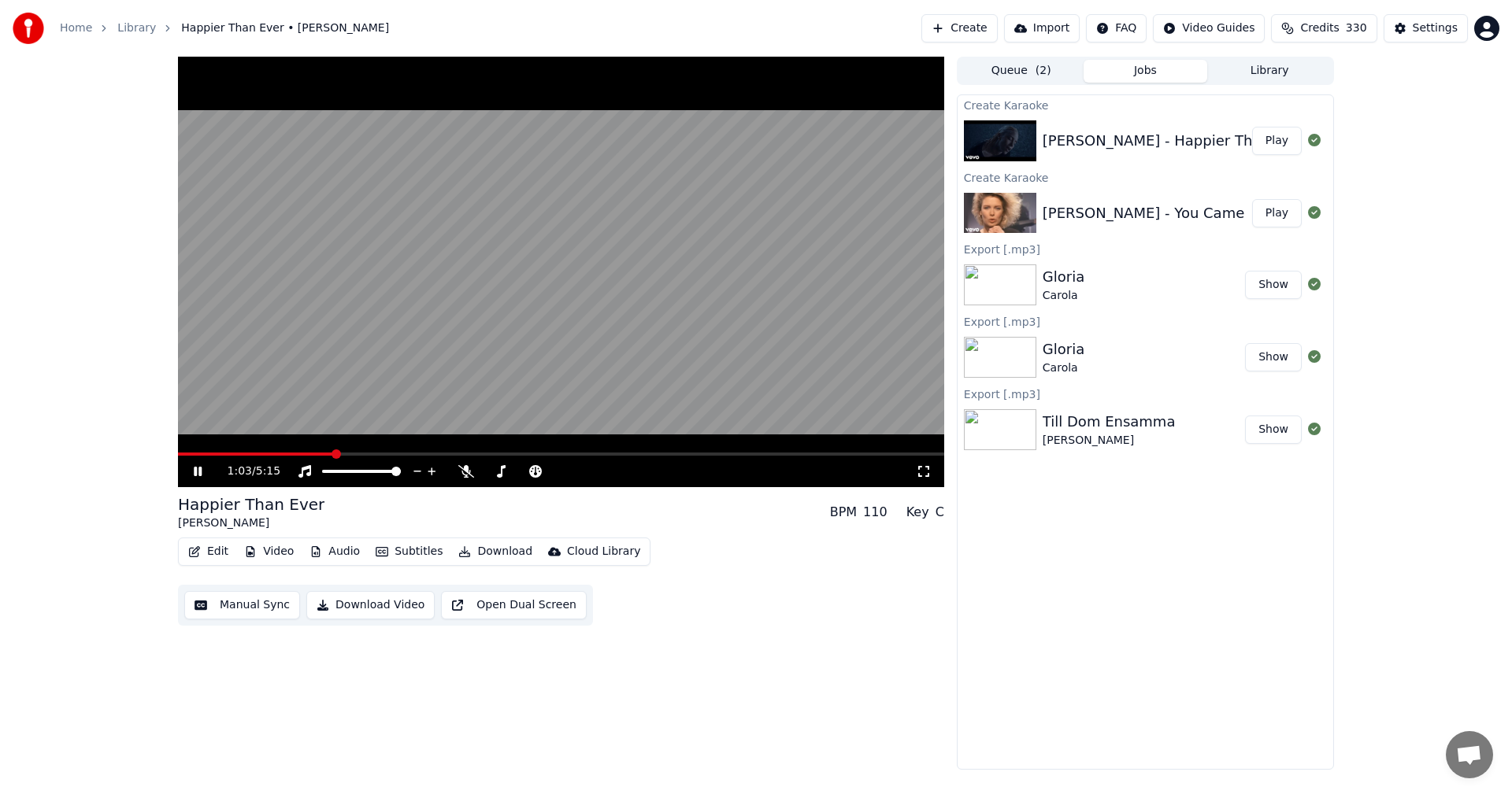
click at [209, 550] on button "Edit" at bounding box center [208, 551] width 53 height 22
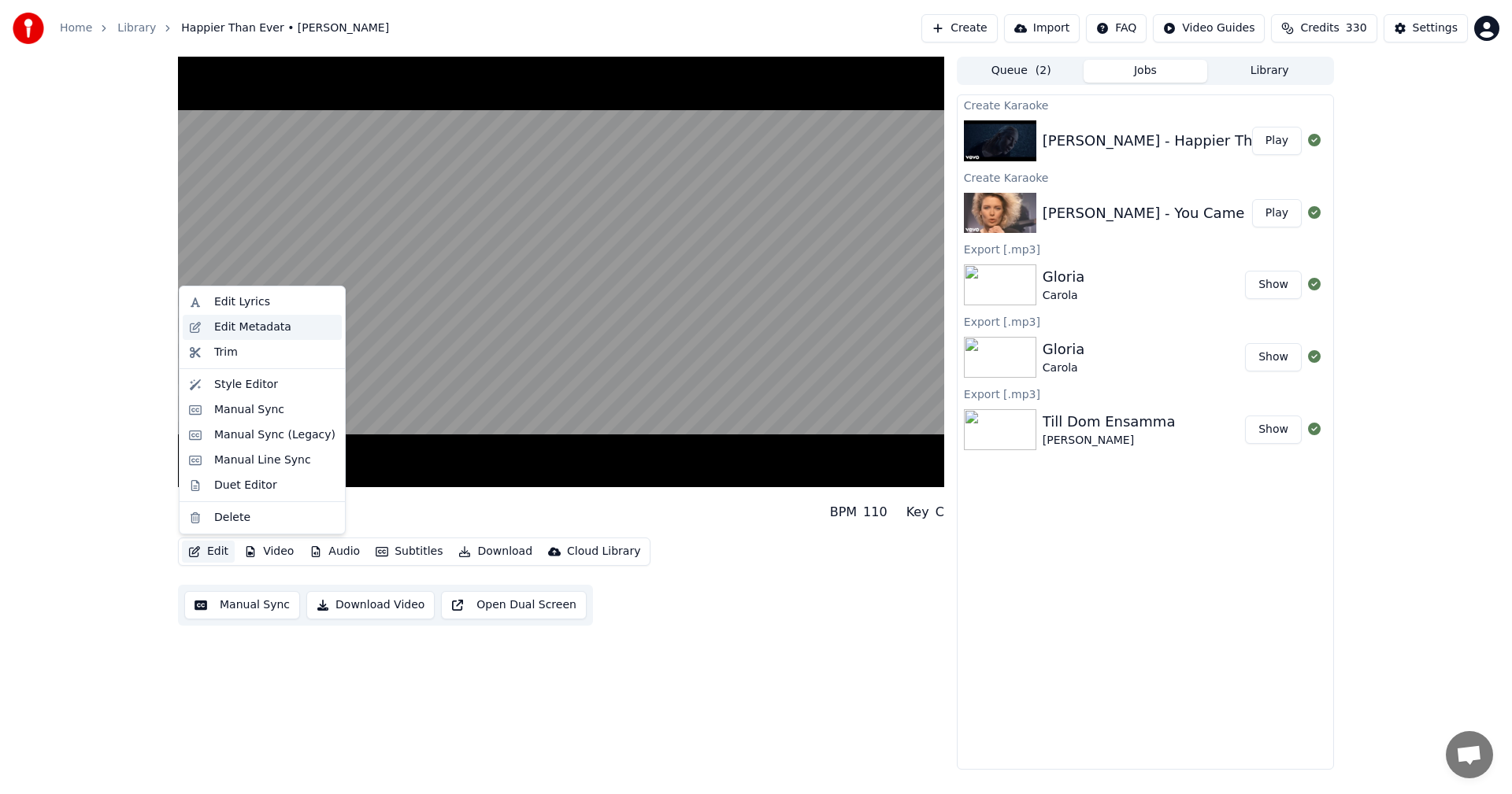
click at [251, 325] on div "Edit Metadata" at bounding box center [252, 327] width 77 height 16
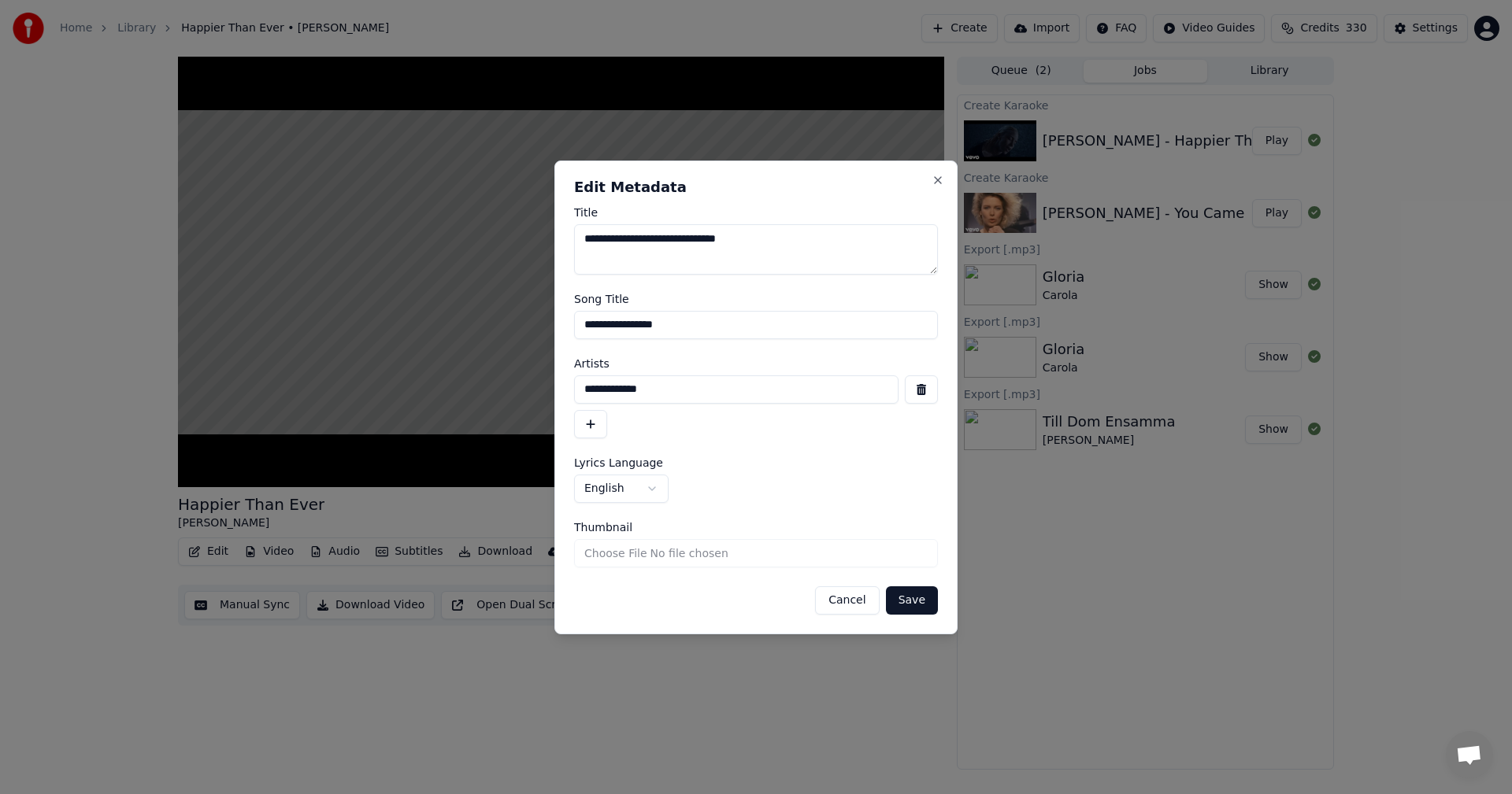
click at [718, 318] on input "**********" at bounding box center [756, 325] width 363 height 29
type input "**********"
click at [925, 598] on button "Save" at bounding box center [912, 601] width 52 height 29
